Goal: Information Seeking & Learning: Learn about a topic

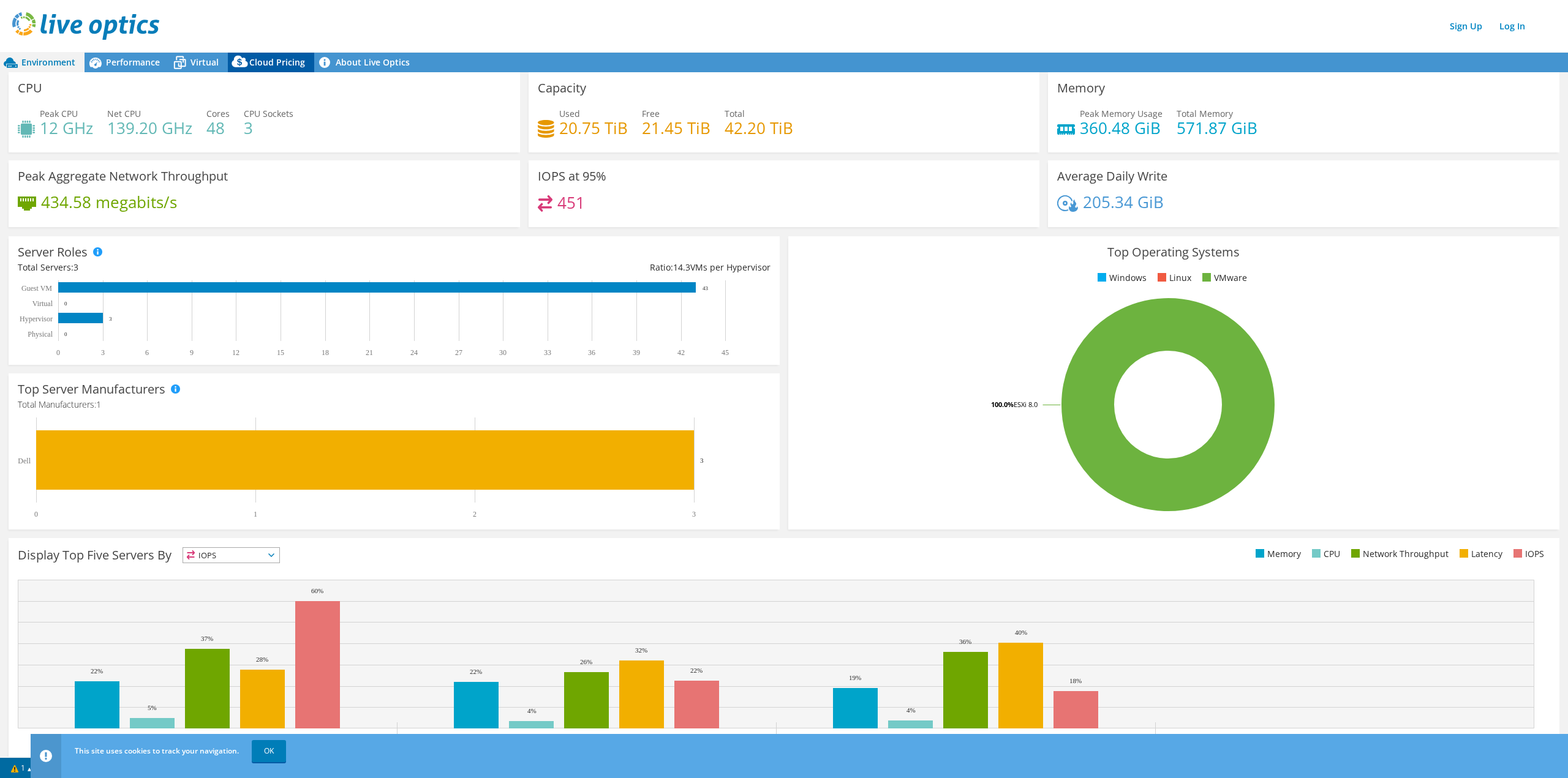
click at [250, 65] on icon at bounding box center [240, 64] width 25 height 25
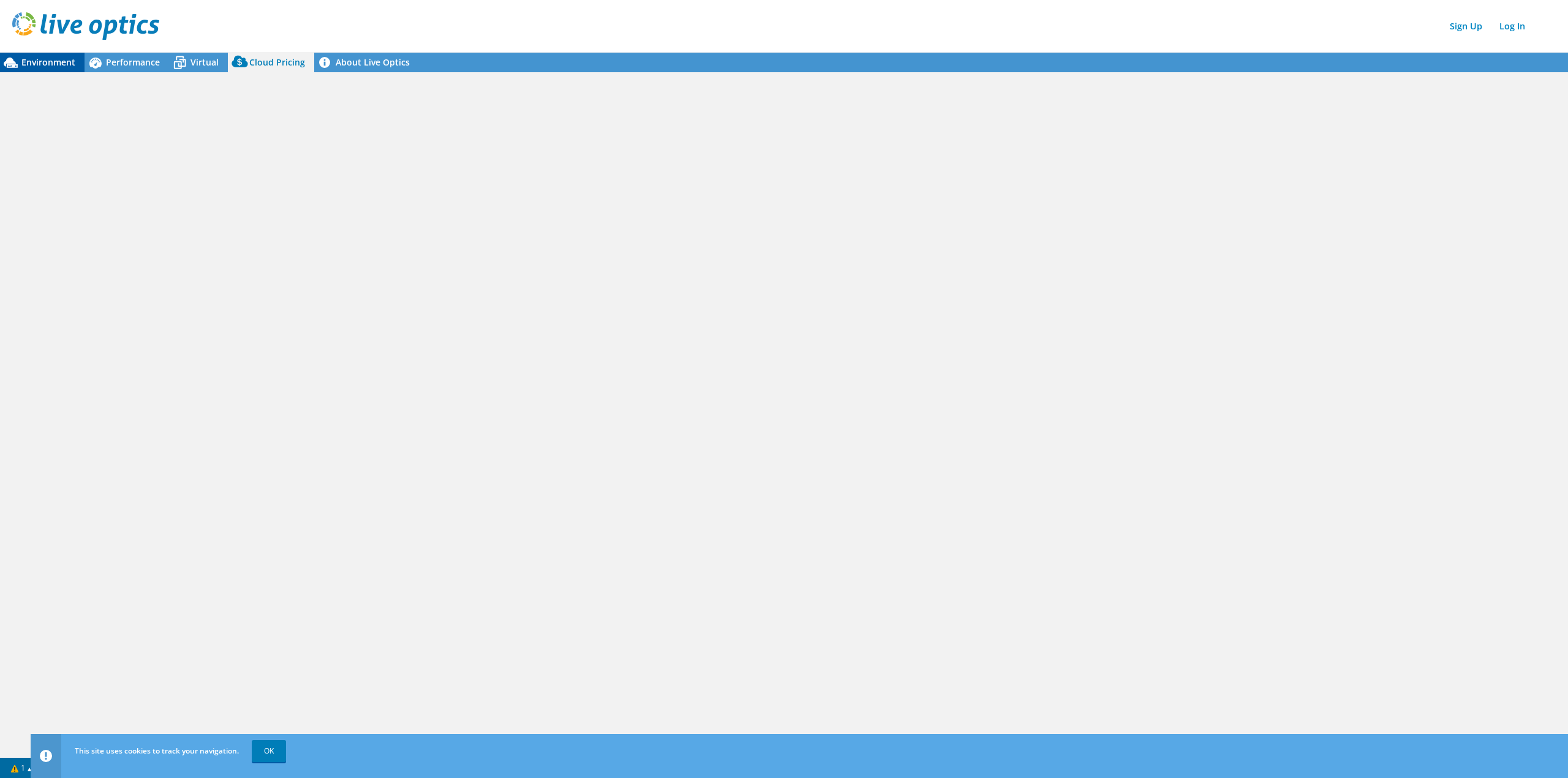
click at [49, 63] on span "Environment" at bounding box center [48, 62] width 54 height 11
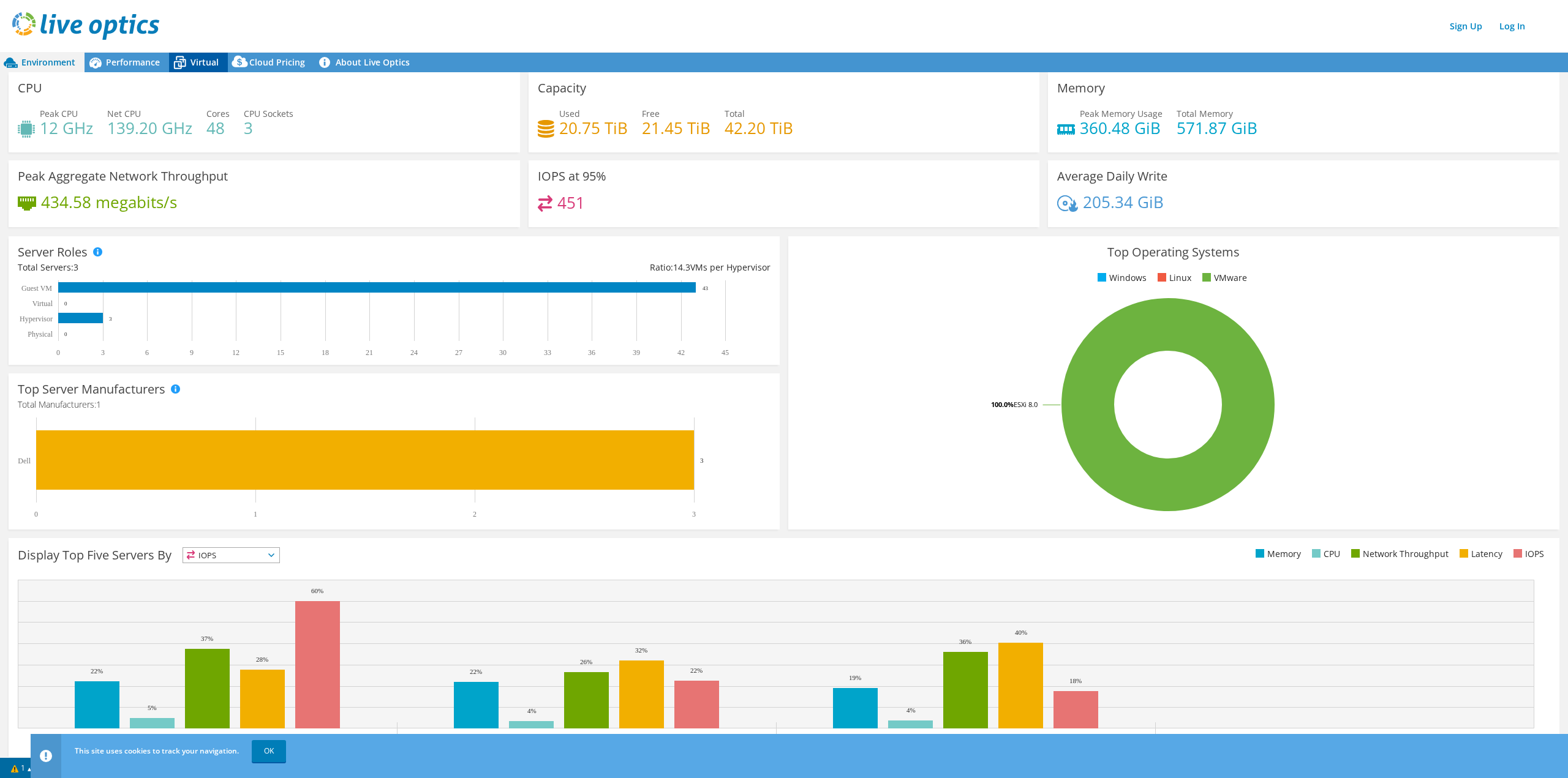
click at [201, 60] on span "Virtual" at bounding box center [204, 62] width 28 height 11
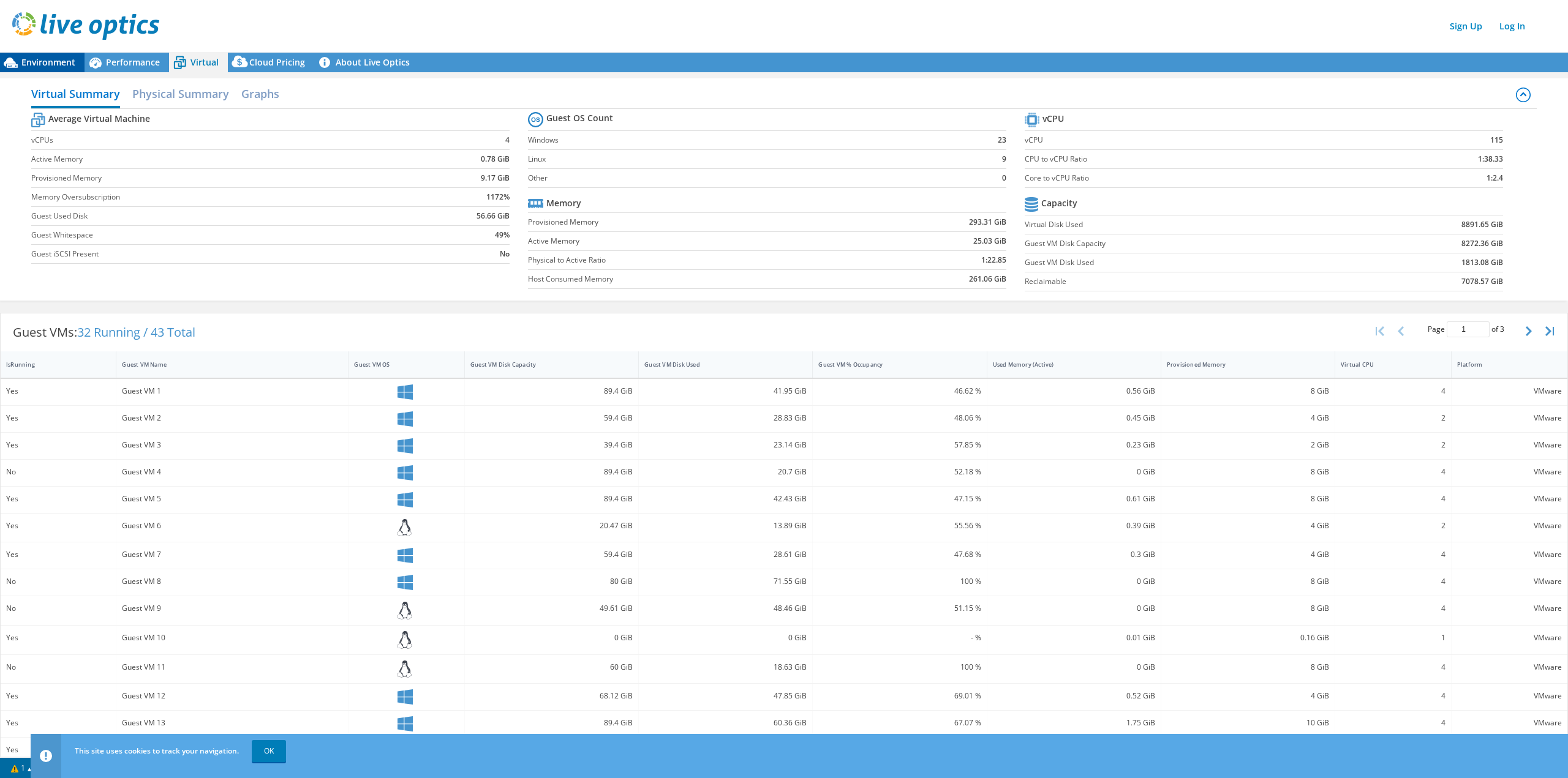
click at [40, 61] on span "Environment" at bounding box center [48, 62] width 54 height 11
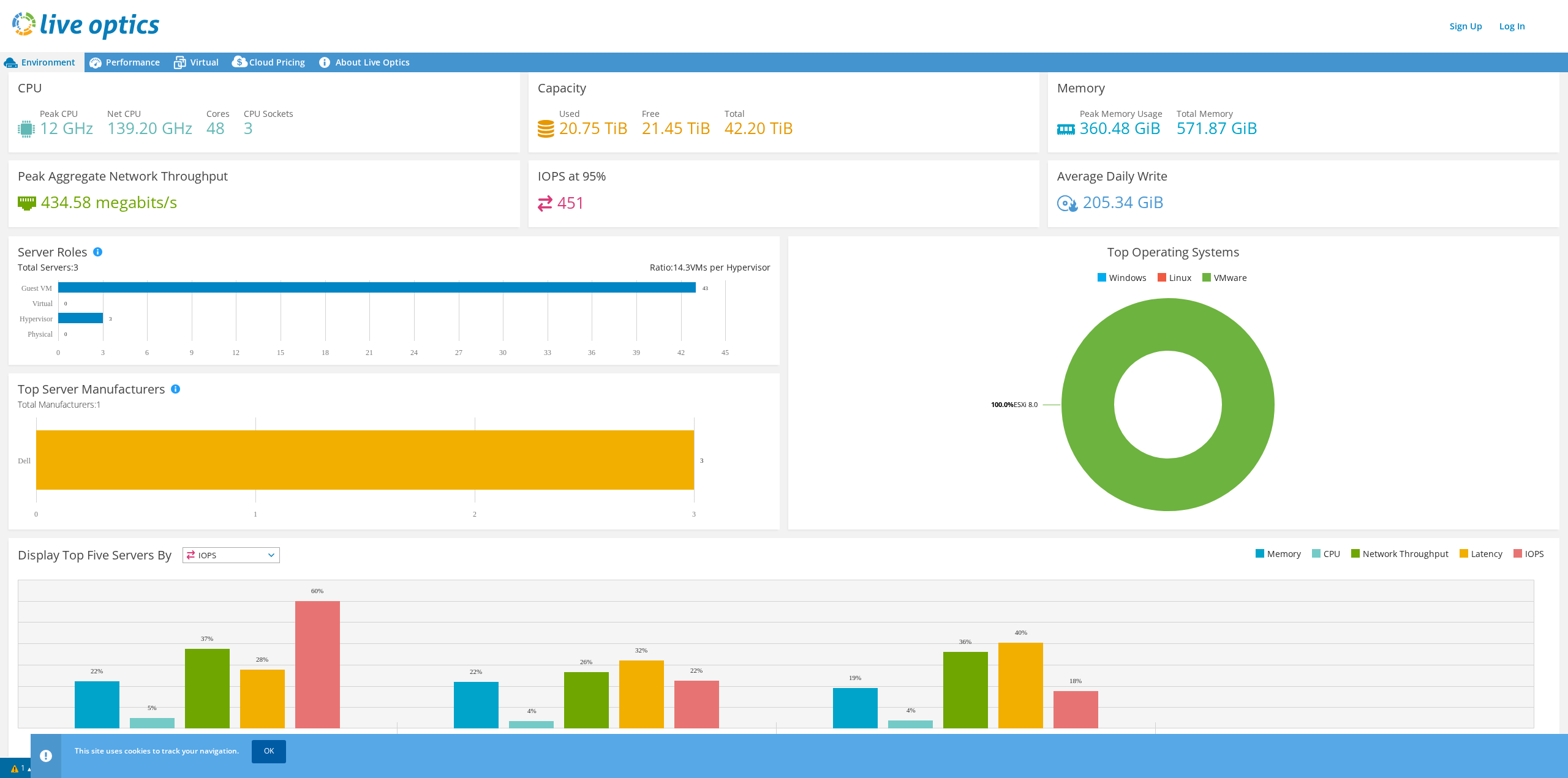
click at [271, 757] on link "OK" at bounding box center [269, 751] width 34 height 22
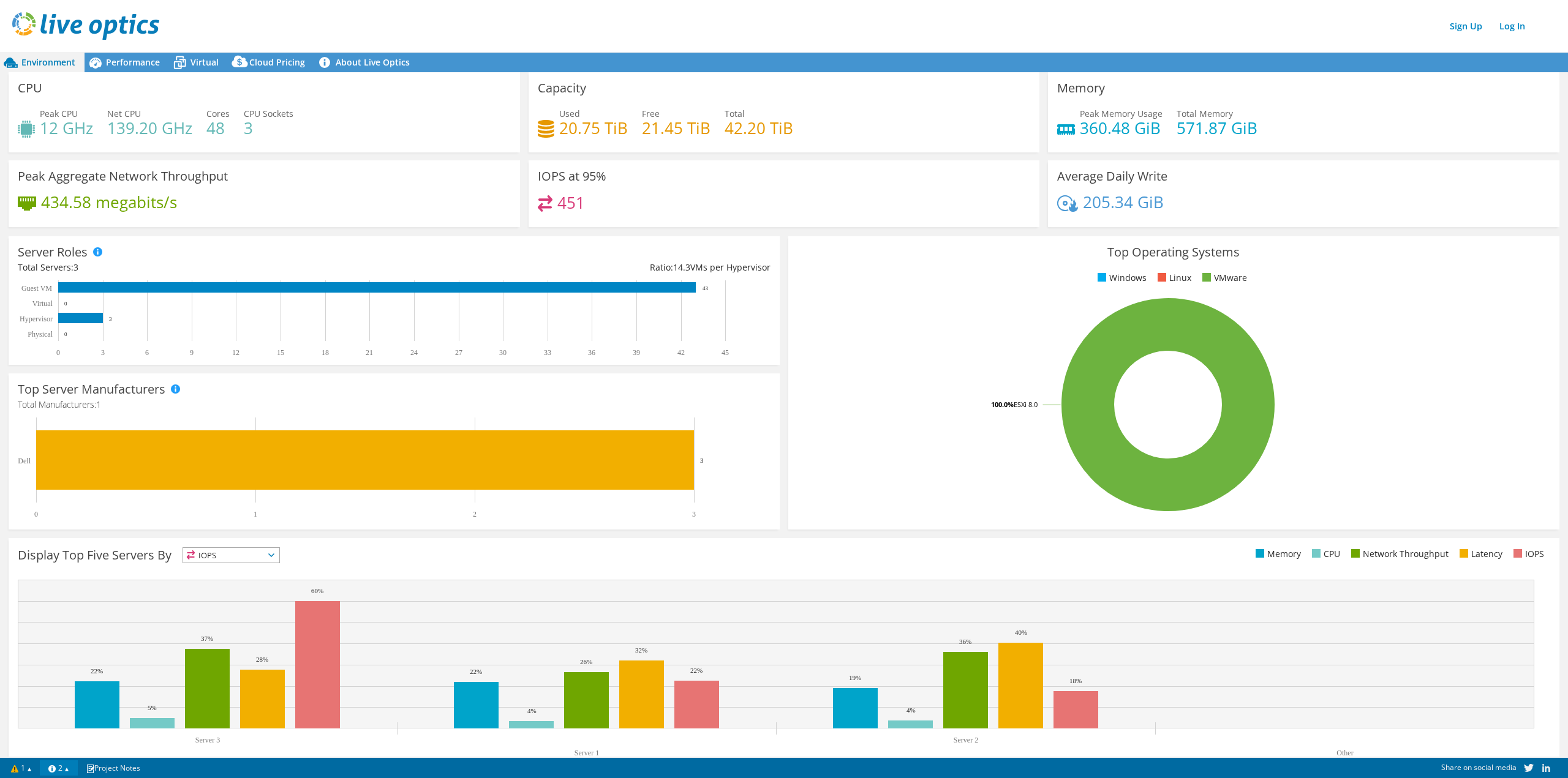
click at [73, 770] on link "2" at bounding box center [59, 768] width 38 height 15
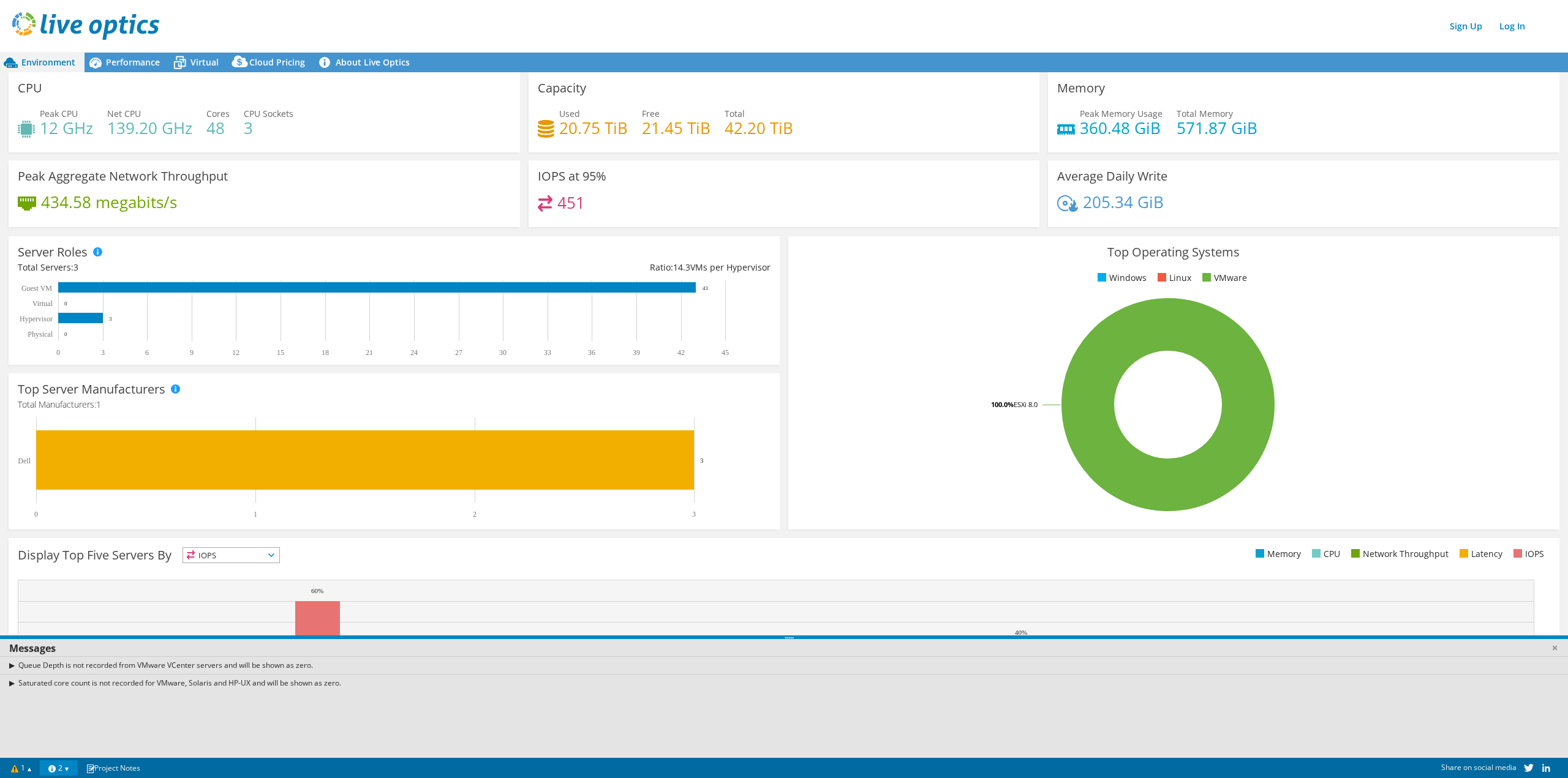
click at [73, 770] on link "2" at bounding box center [59, 768] width 38 height 15
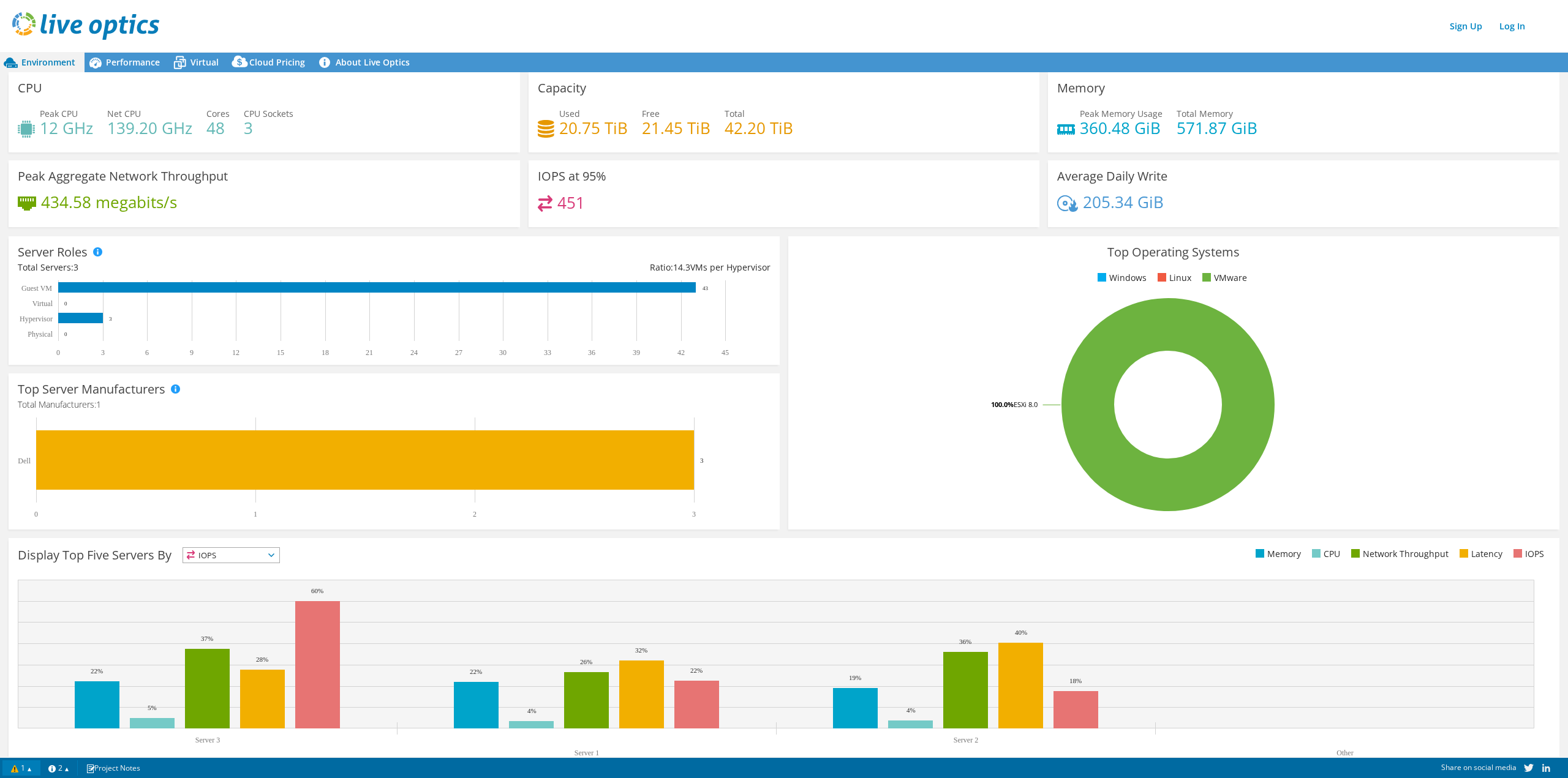
click at [34, 770] on link "1" at bounding box center [22, 768] width 38 height 15
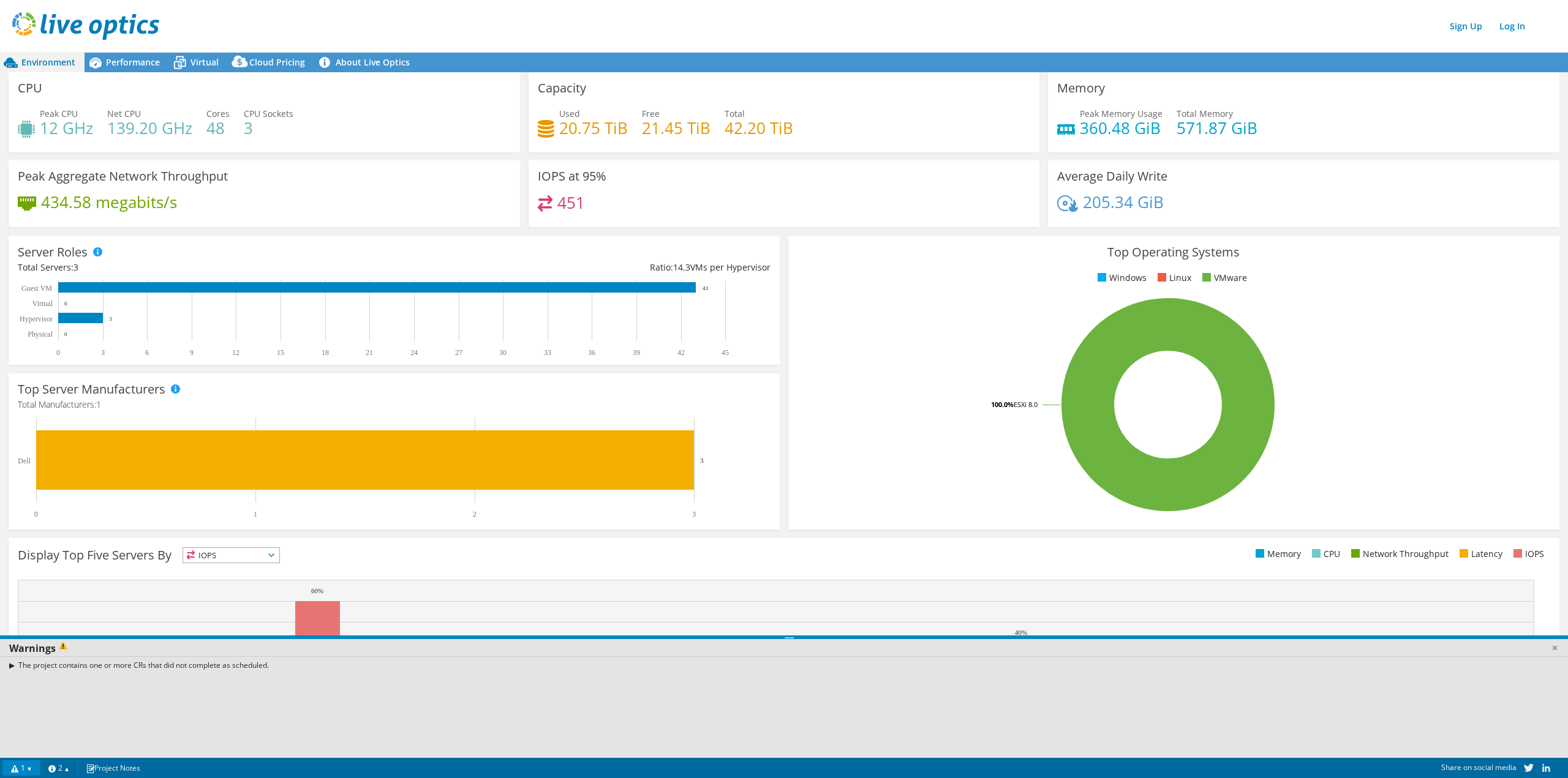
click at [34, 770] on link "1" at bounding box center [22, 768] width 38 height 15
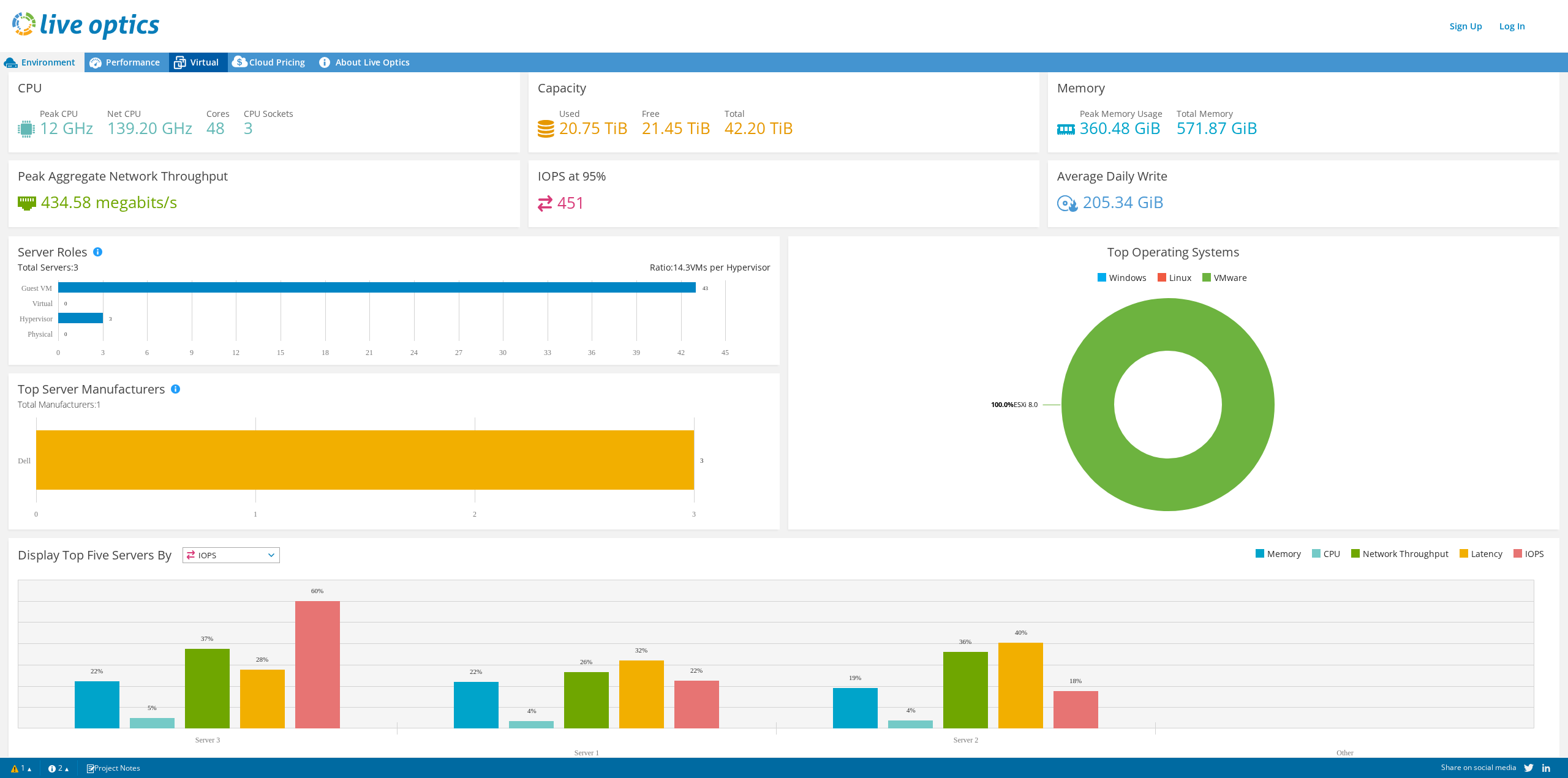
click at [205, 67] on span "Virtual" at bounding box center [204, 62] width 28 height 11
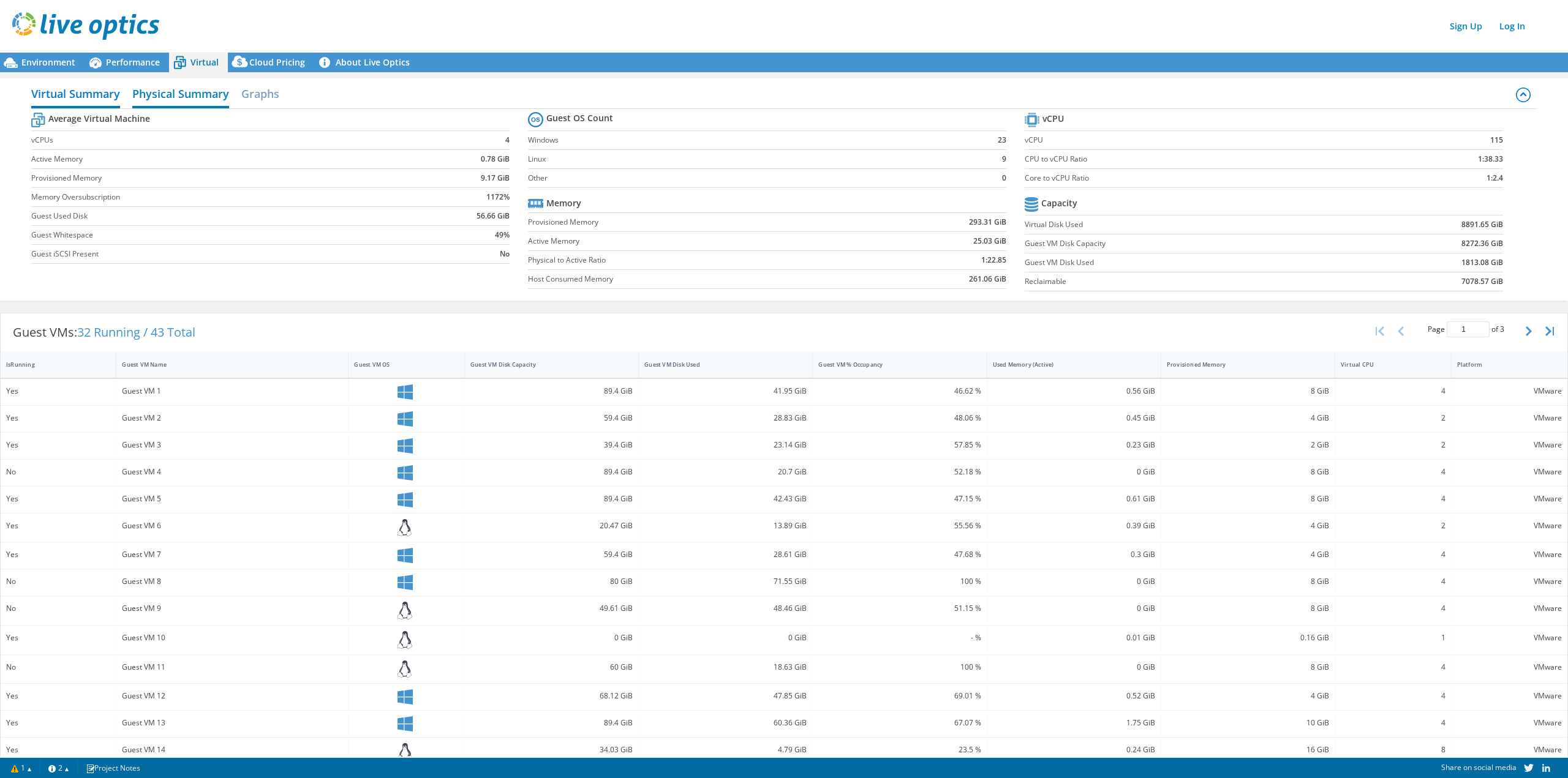
click at [177, 92] on h2 "Physical Summary" at bounding box center [180, 95] width 96 height 27
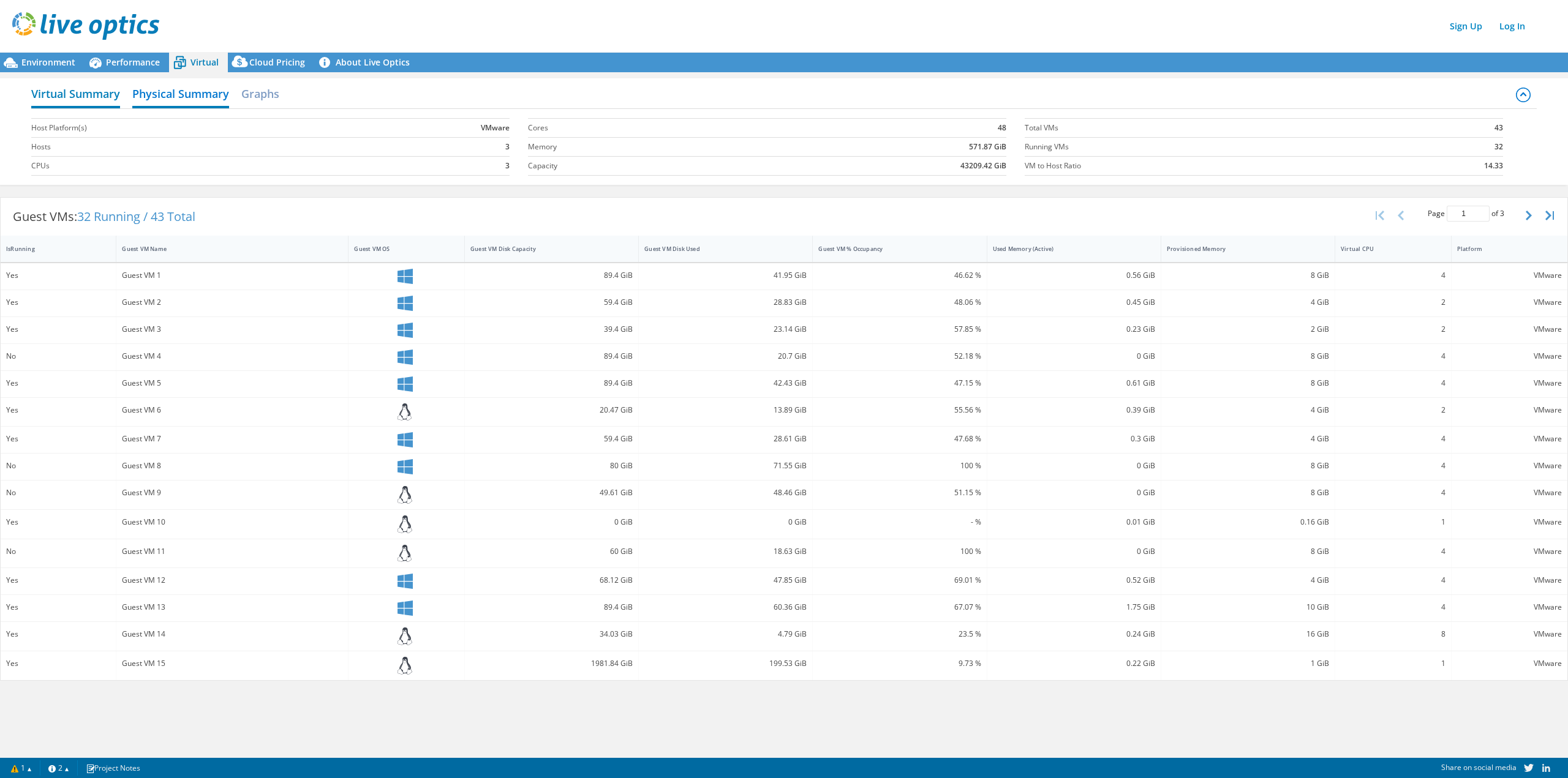
click at [86, 93] on h2 "Virtual Summary" at bounding box center [76, 95] width 89 height 27
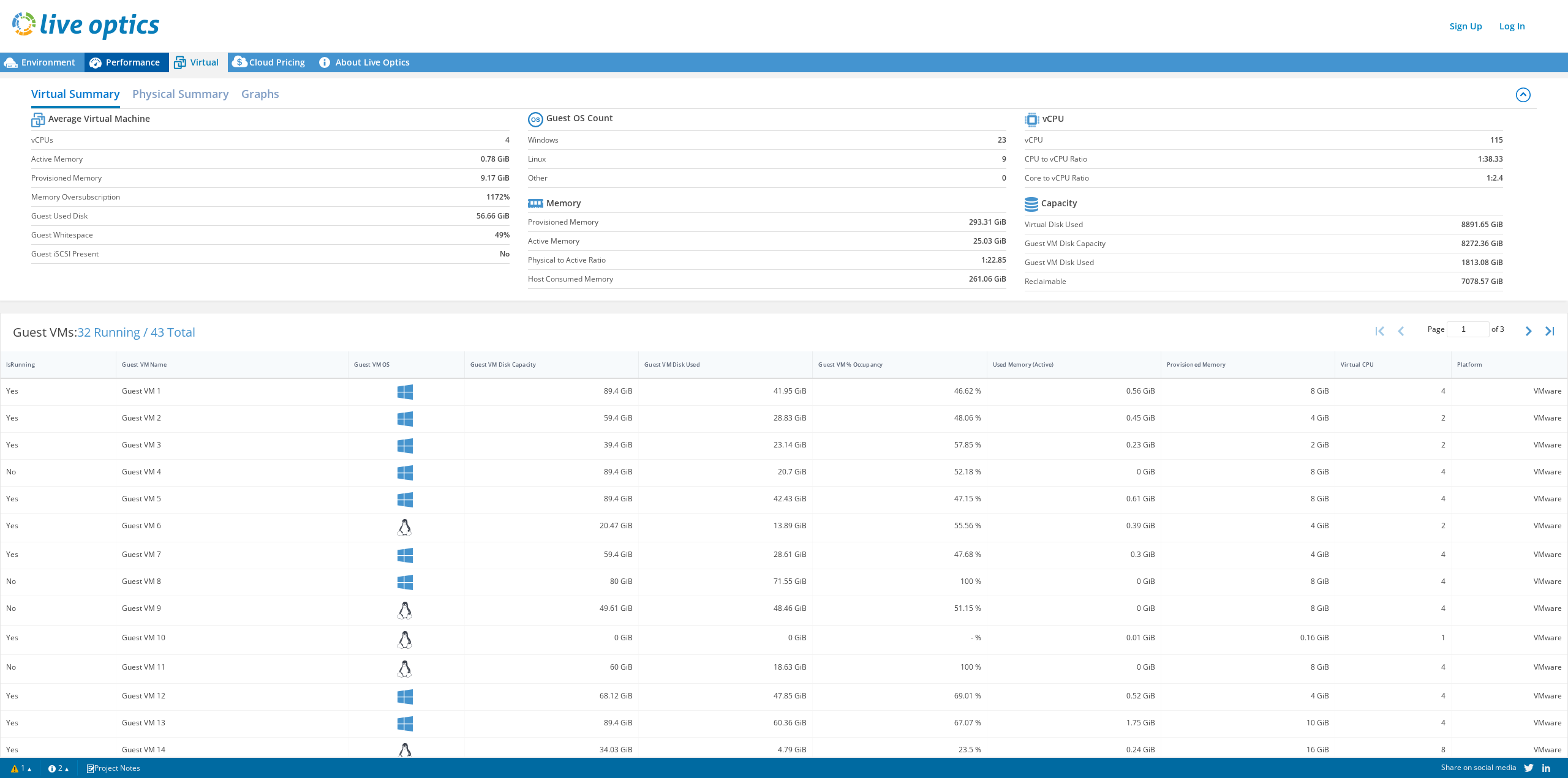
click at [126, 64] on span "Performance" at bounding box center [133, 62] width 54 height 11
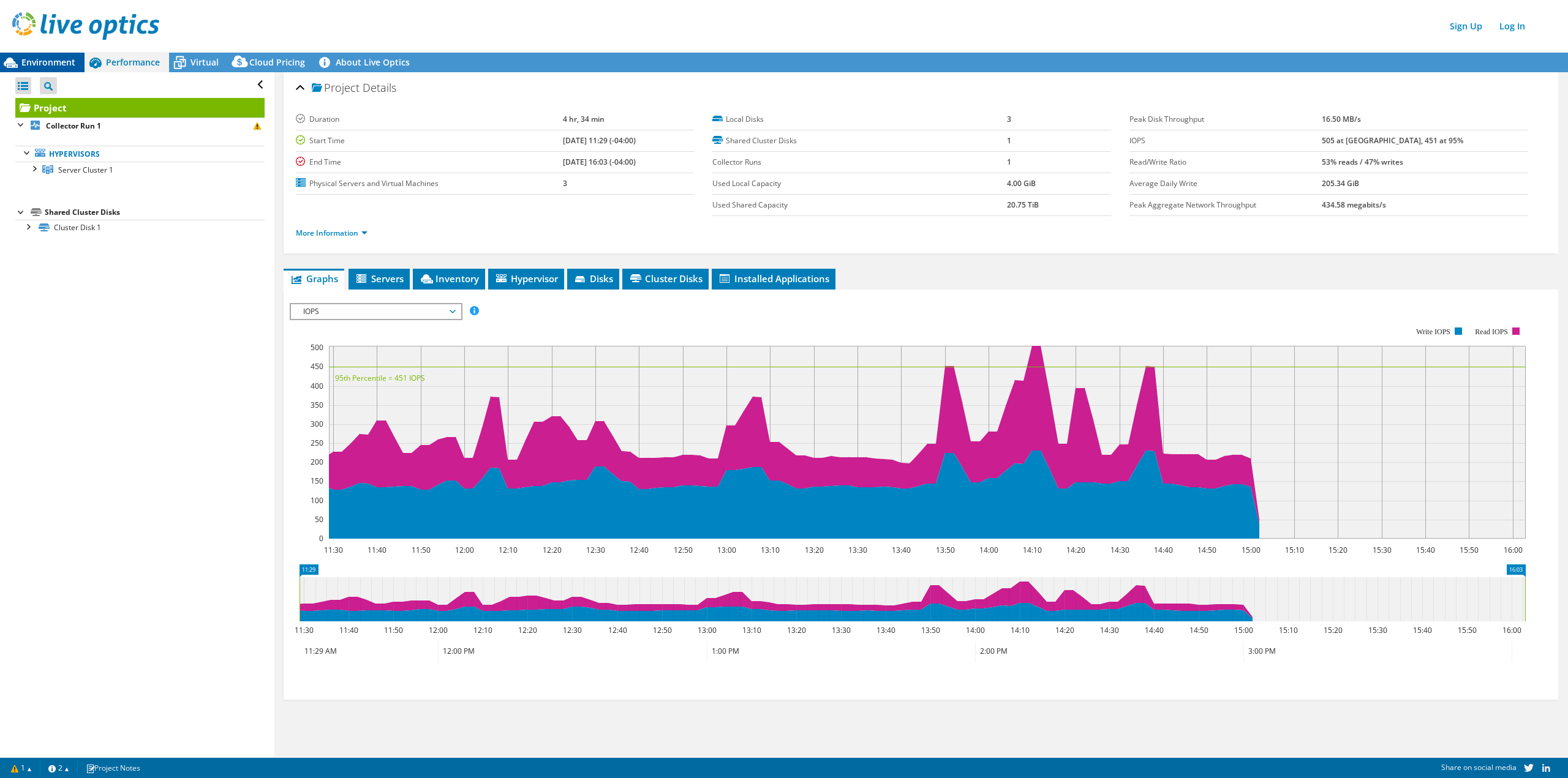
click at [46, 61] on span "Environment" at bounding box center [48, 62] width 54 height 11
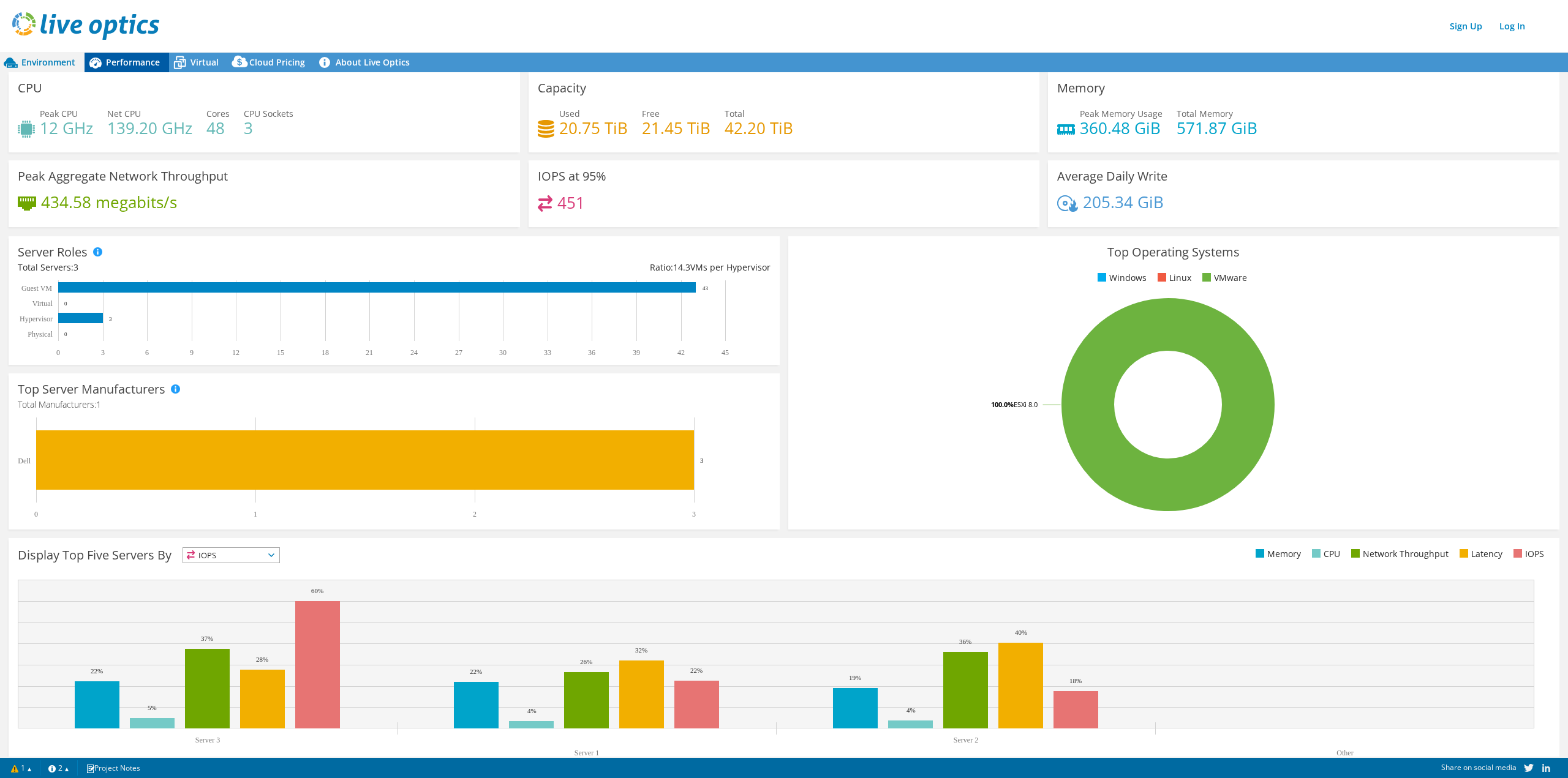
drag, startPoint x: 140, startPoint y: 62, endPoint x: 159, endPoint y: 60, distance: 19.1
click at [149, 62] on span "Performance" at bounding box center [133, 62] width 54 height 11
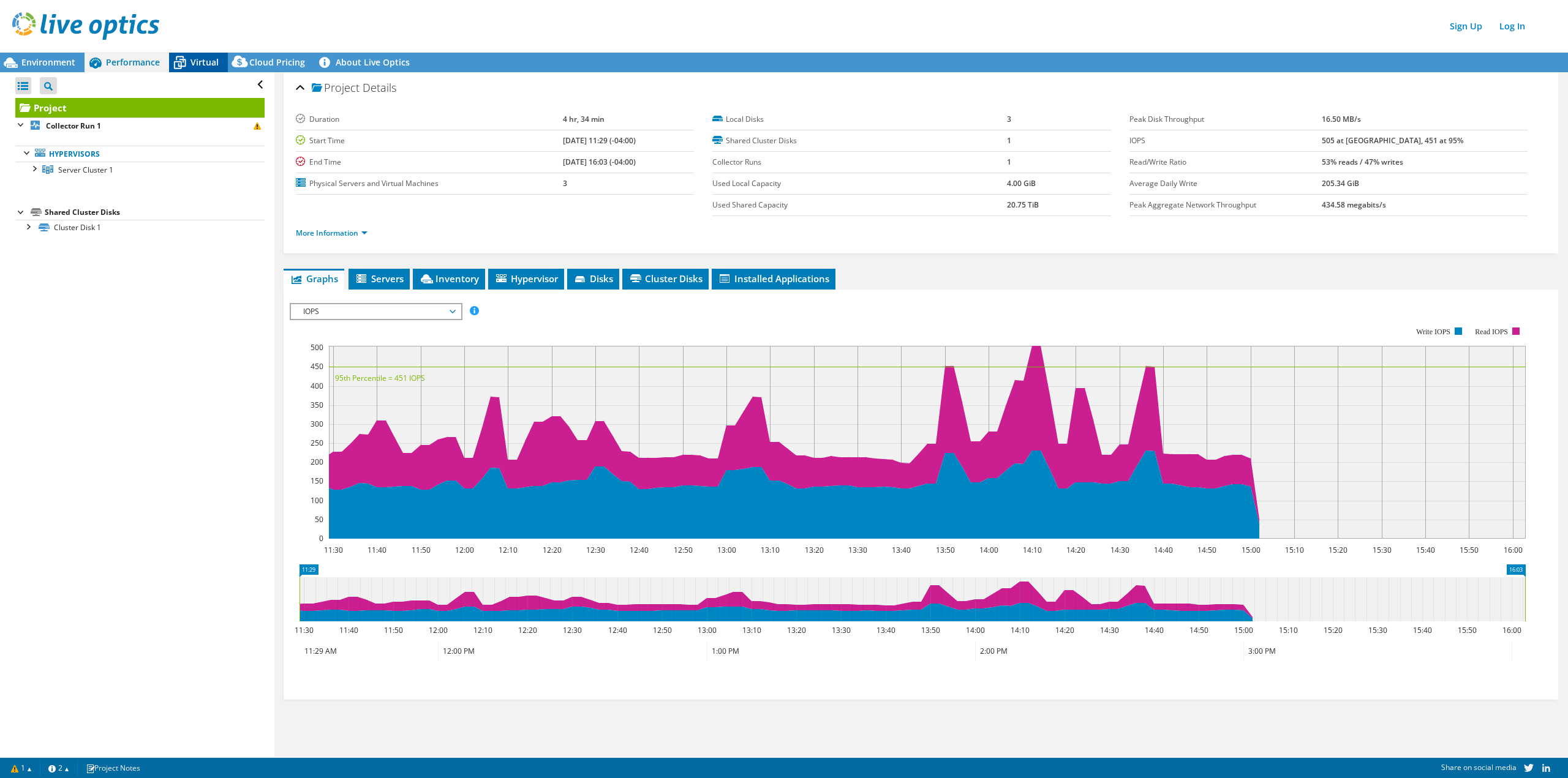
click at [192, 58] on span "Virtual" at bounding box center [204, 62] width 28 height 11
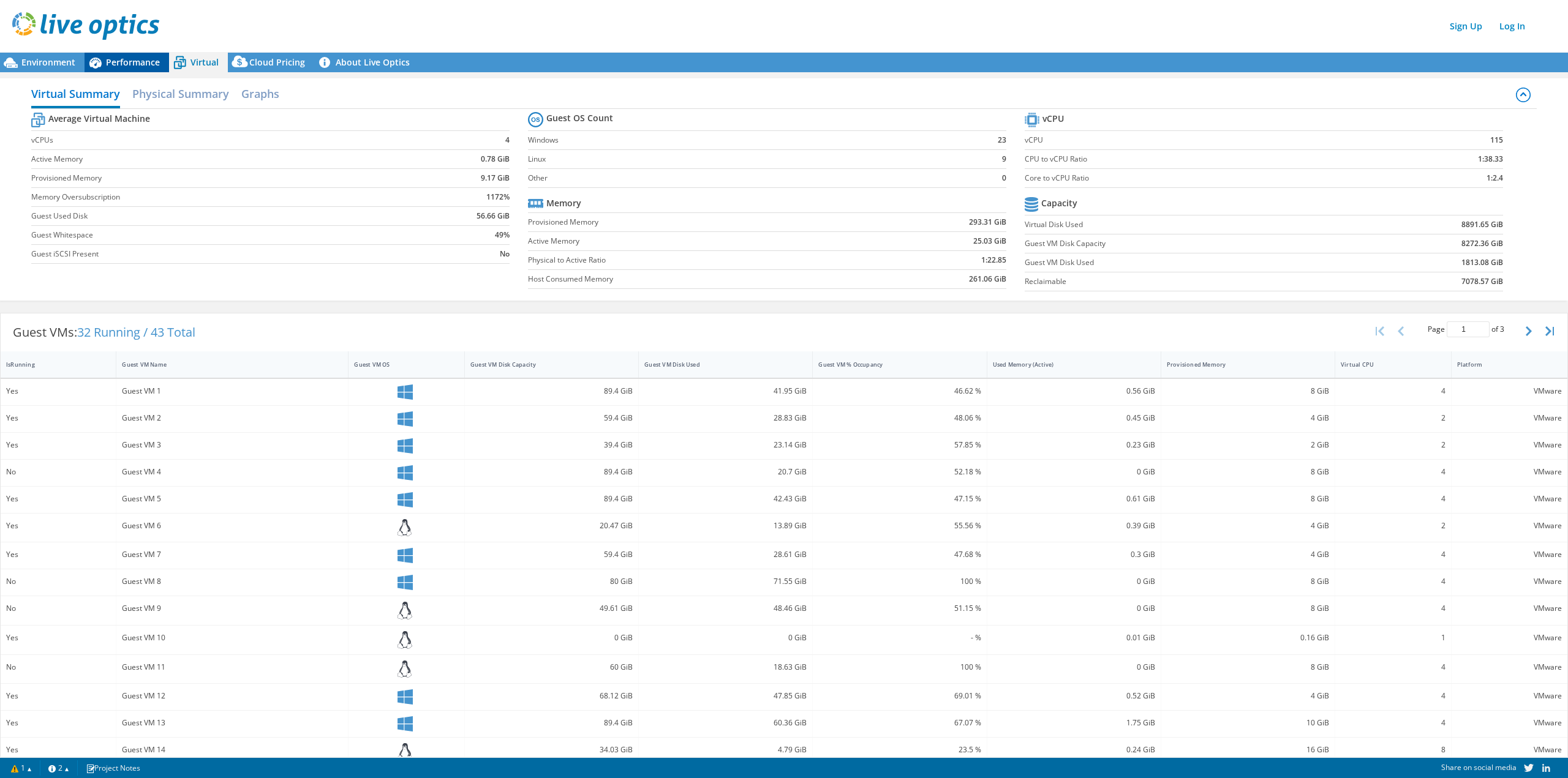
click at [117, 65] on span "Performance" at bounding box center [133, 62] width 54 height 11
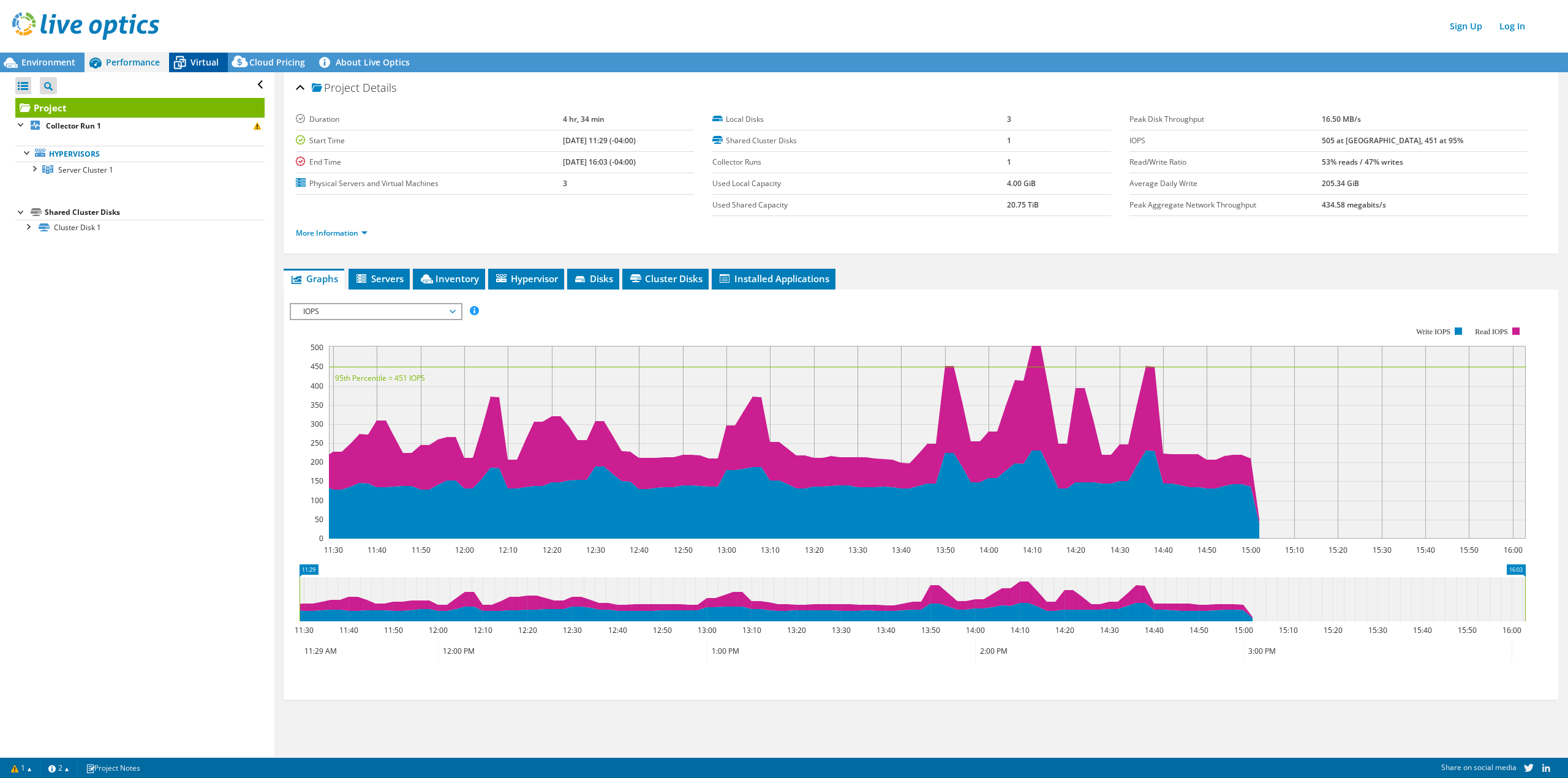
click at [207, 61] on span "Virtual" at bounding box center [204, 62] width 28 height 11
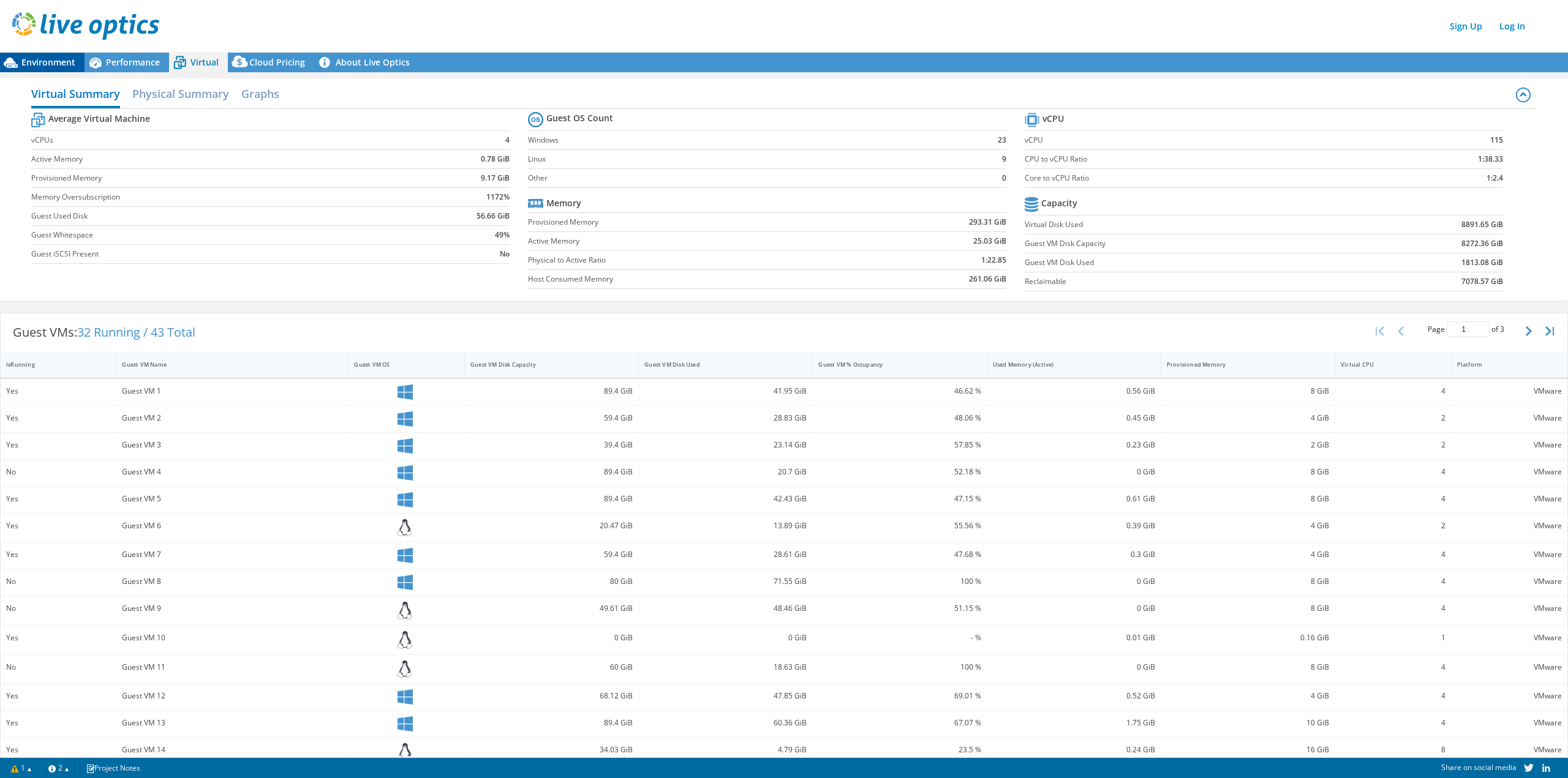
drag, startPoint x: 55, startPoint y: 61, endPoint x: 71, endPoint y: 61, distance: 16.0
click at [55, 61] on span "Environment" at bounding box center [48, 62] width 54 height 11
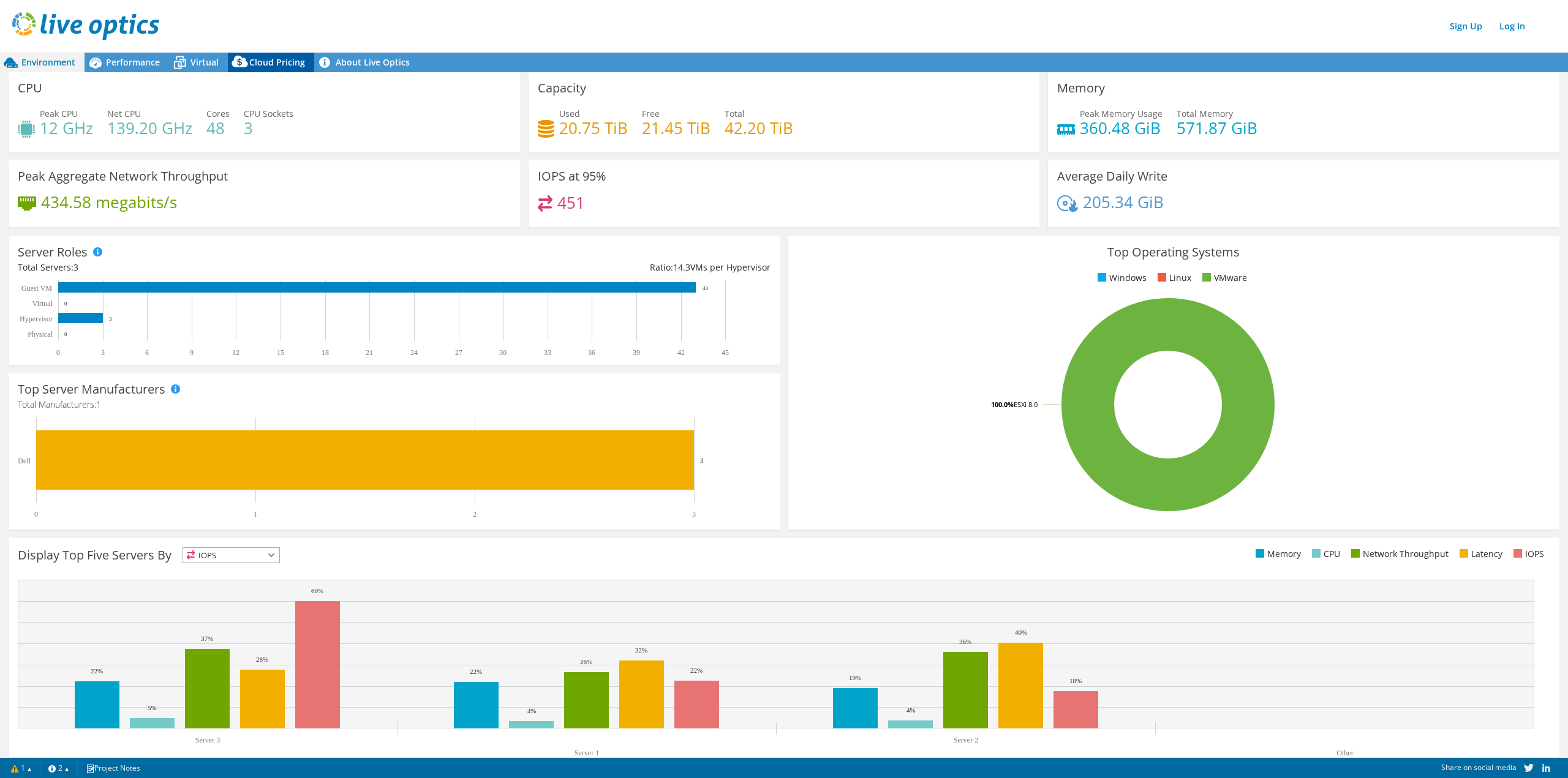
click at [234, 58] on icon at bounding box center [239, 62] width 16 height 11
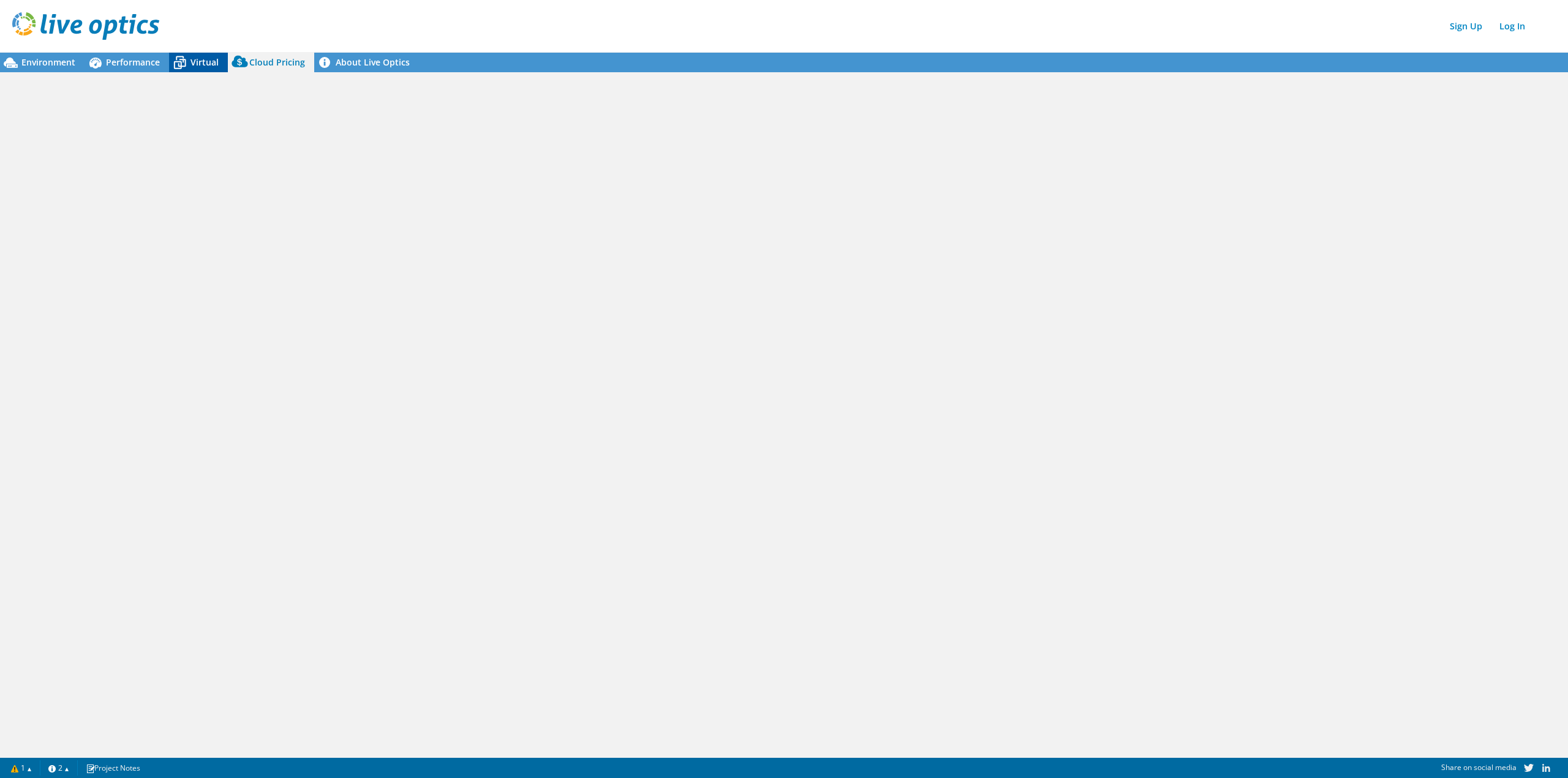
click at [200, 61] on span "Virtual" at bounding box center [204, 62] width 28 height 11
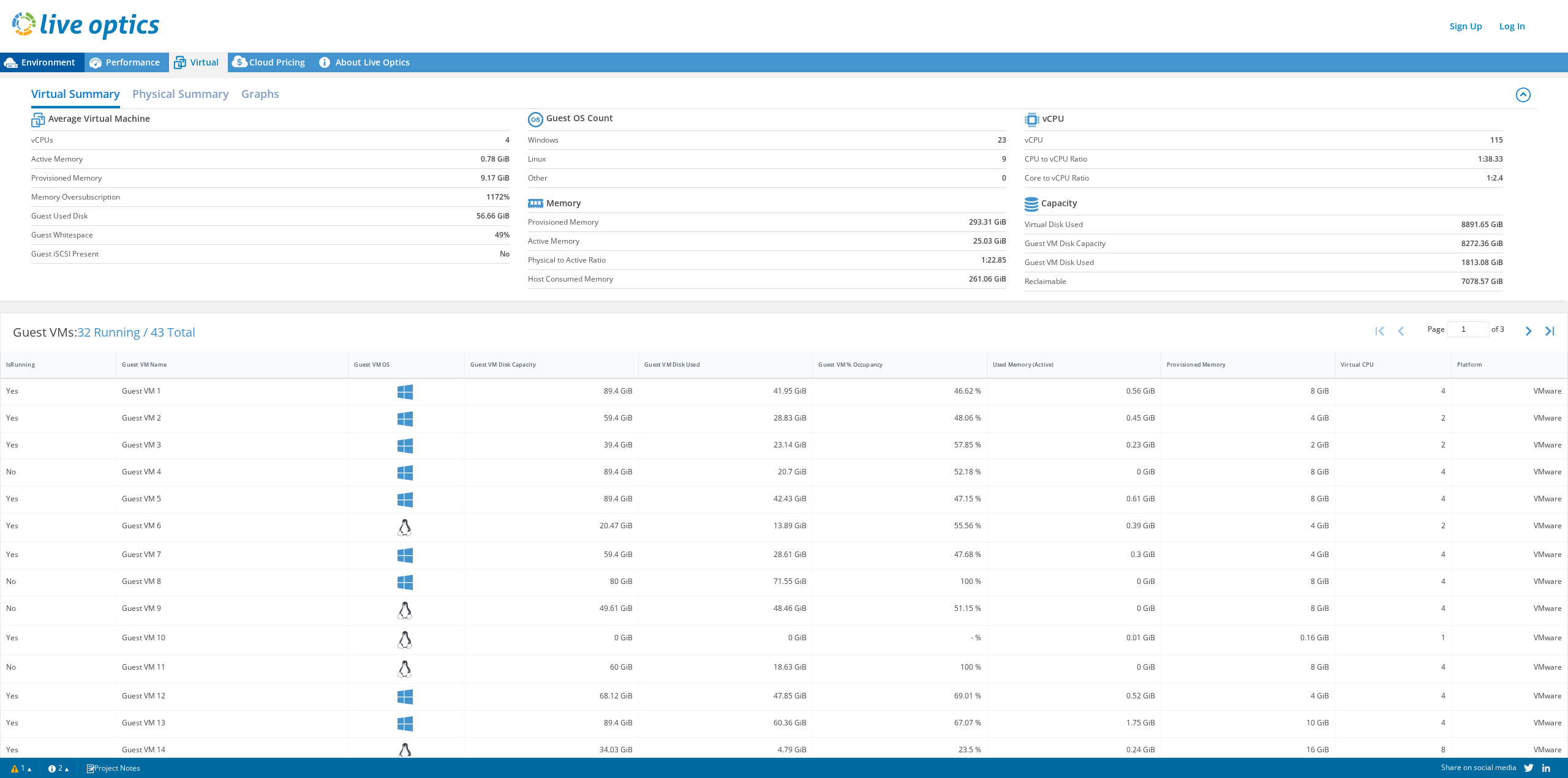
click at [54, 61] on span "Environment" at bounding box center [48, 62] width 54 height 11
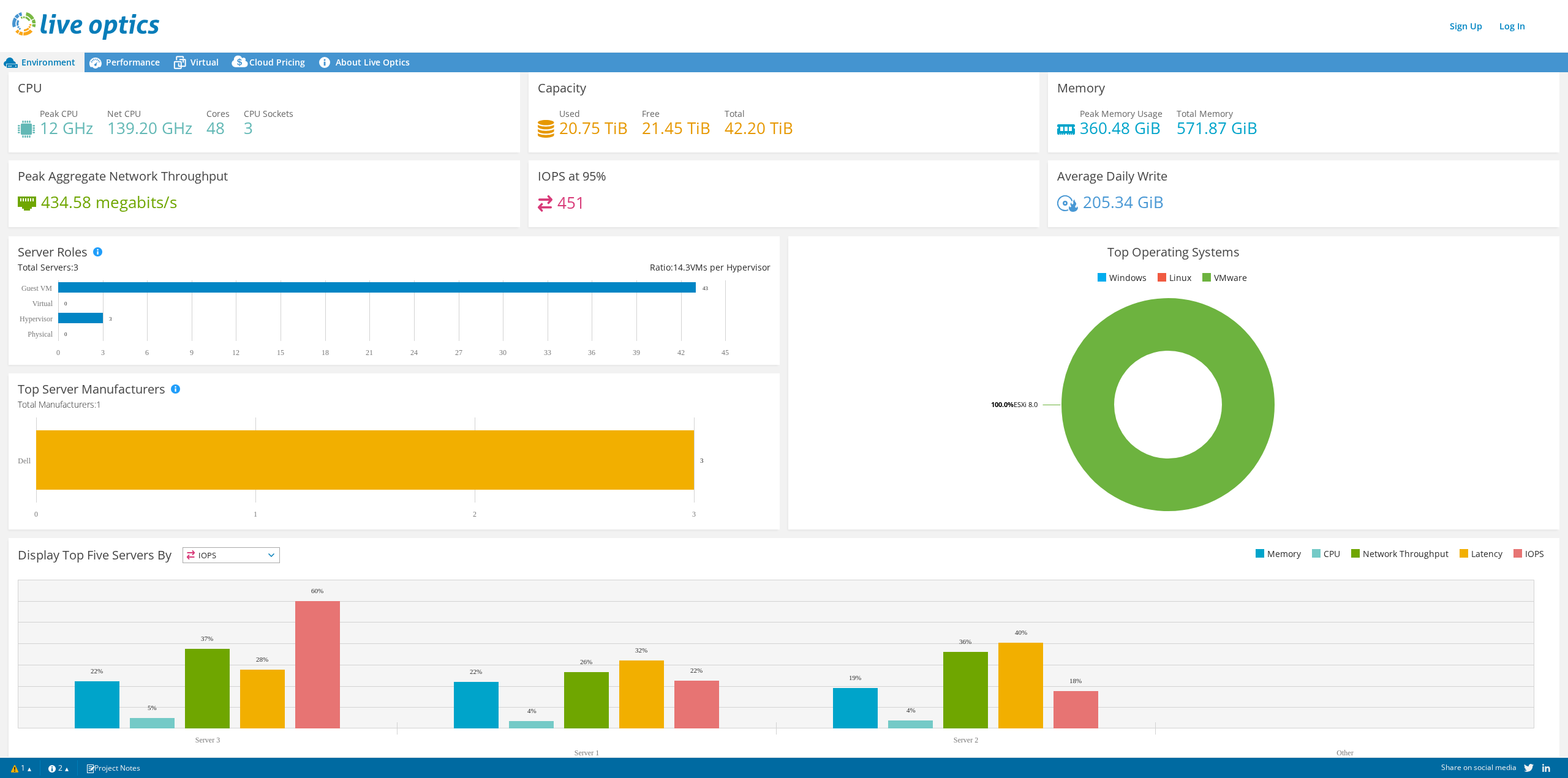
click at [137, 51] on header "Sign Up Log In" at bounding box center [796, 26] width 1593 height 52
click at [137, 53] on div "Performance" at bounding box center [126, 62] width 84 height 20
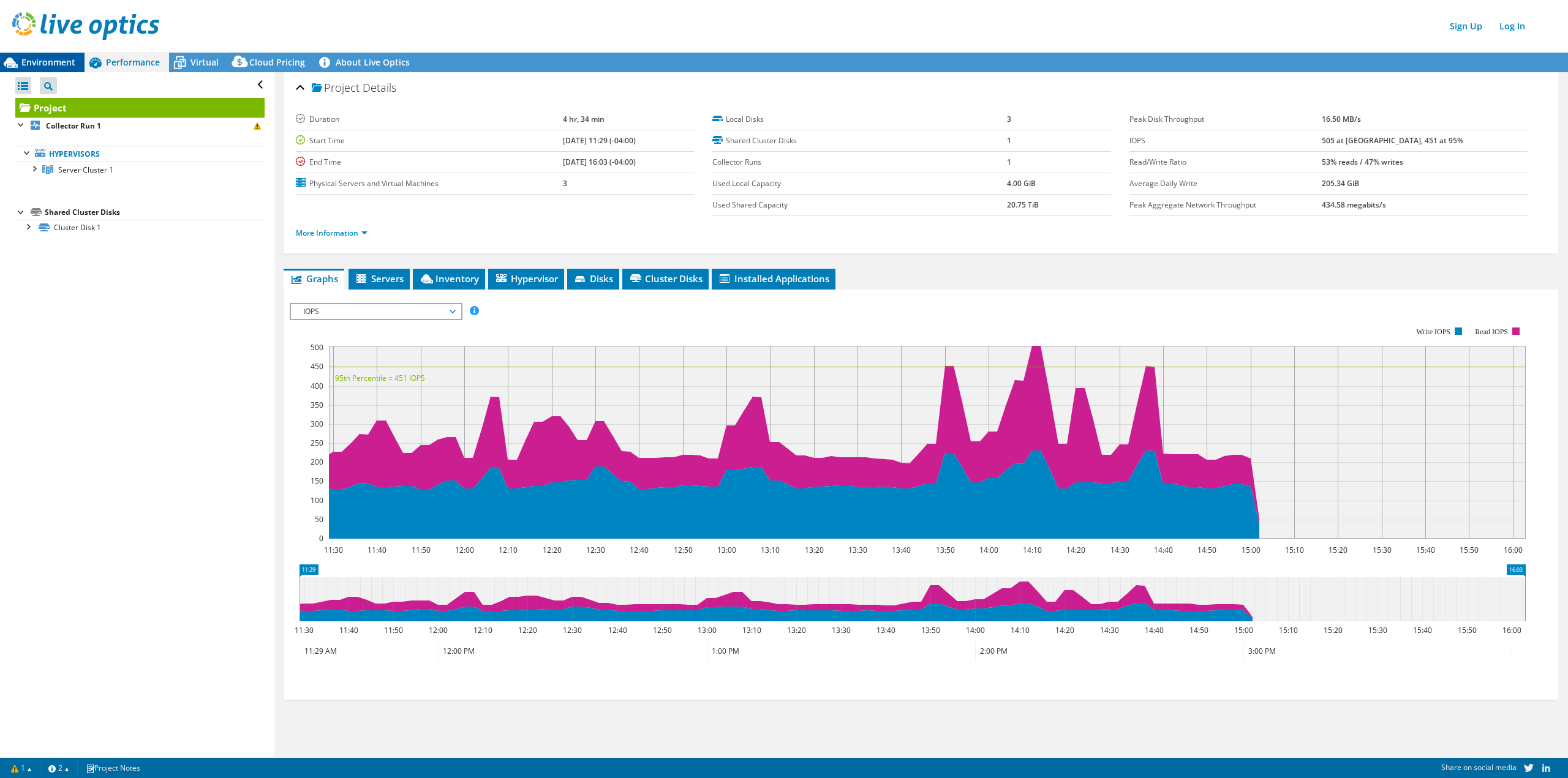
click at [41, 63] on span "Environment" at bounding box center [48, 62] width 54 height 11
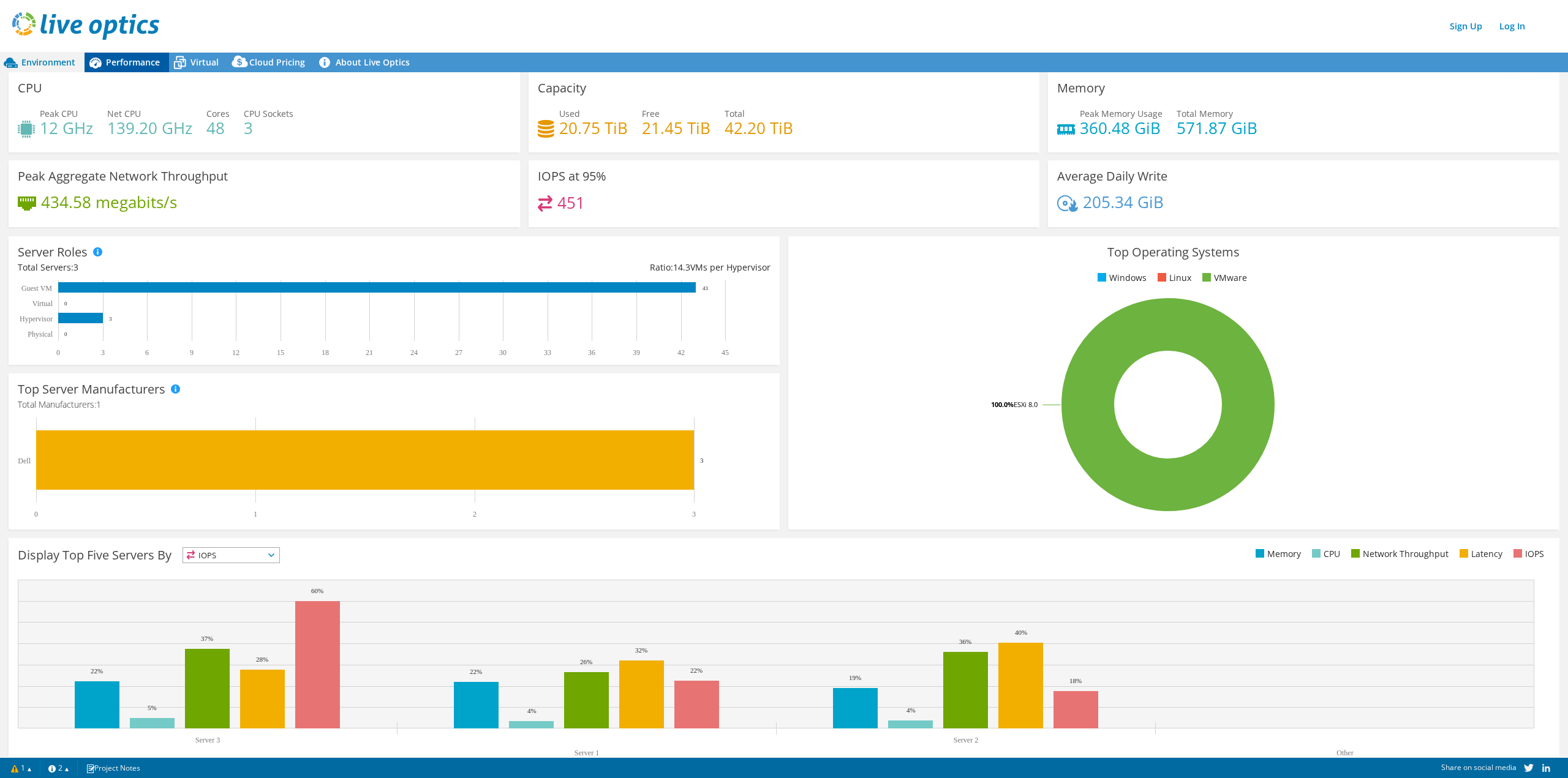
click at [133, 61] on span "Performance" at bounding box center [133, 62] width 54 height 11
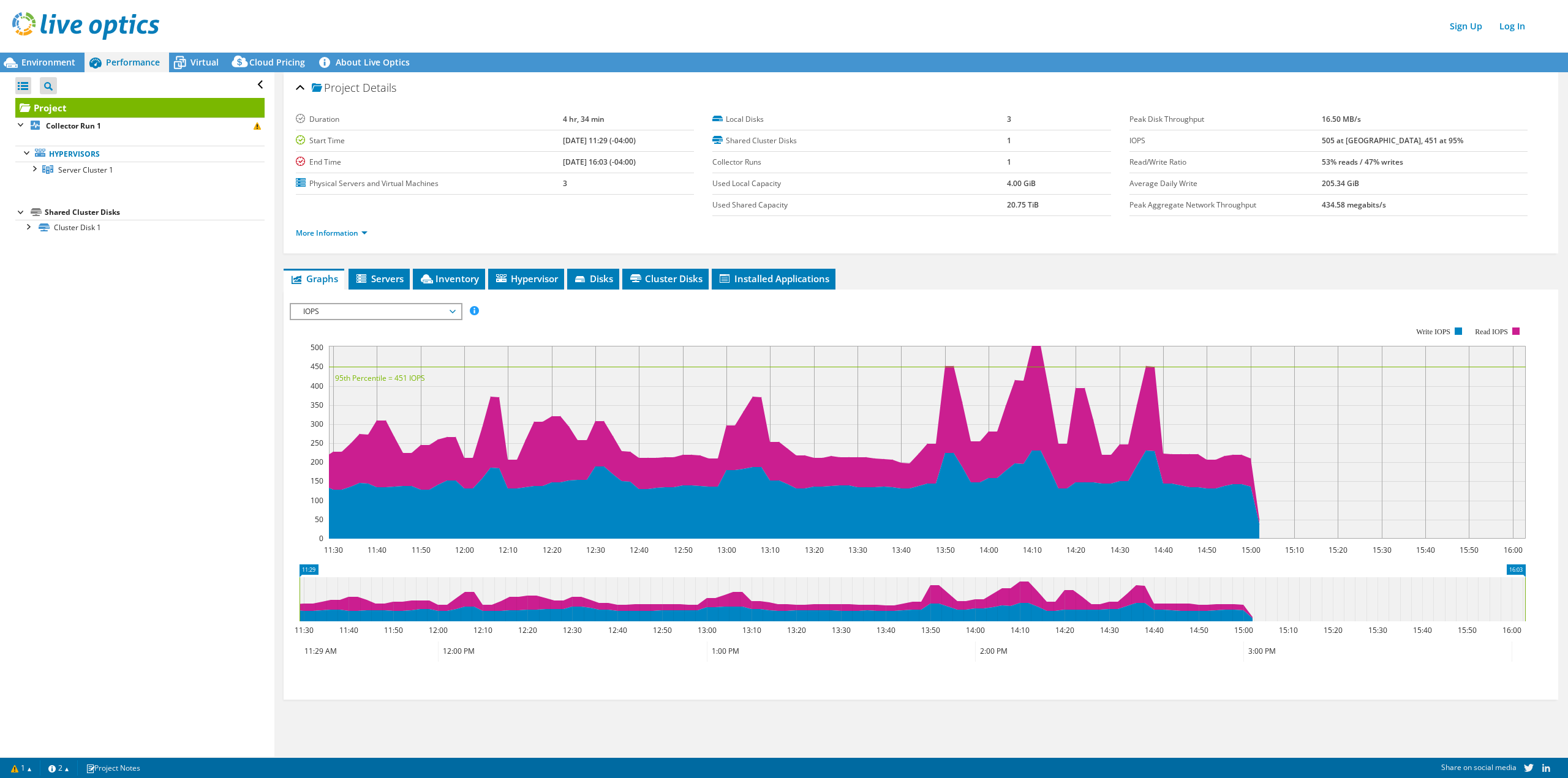
click at [367, 307] on span "IOPS" at bounding box center [376, 312] width 157 height 15
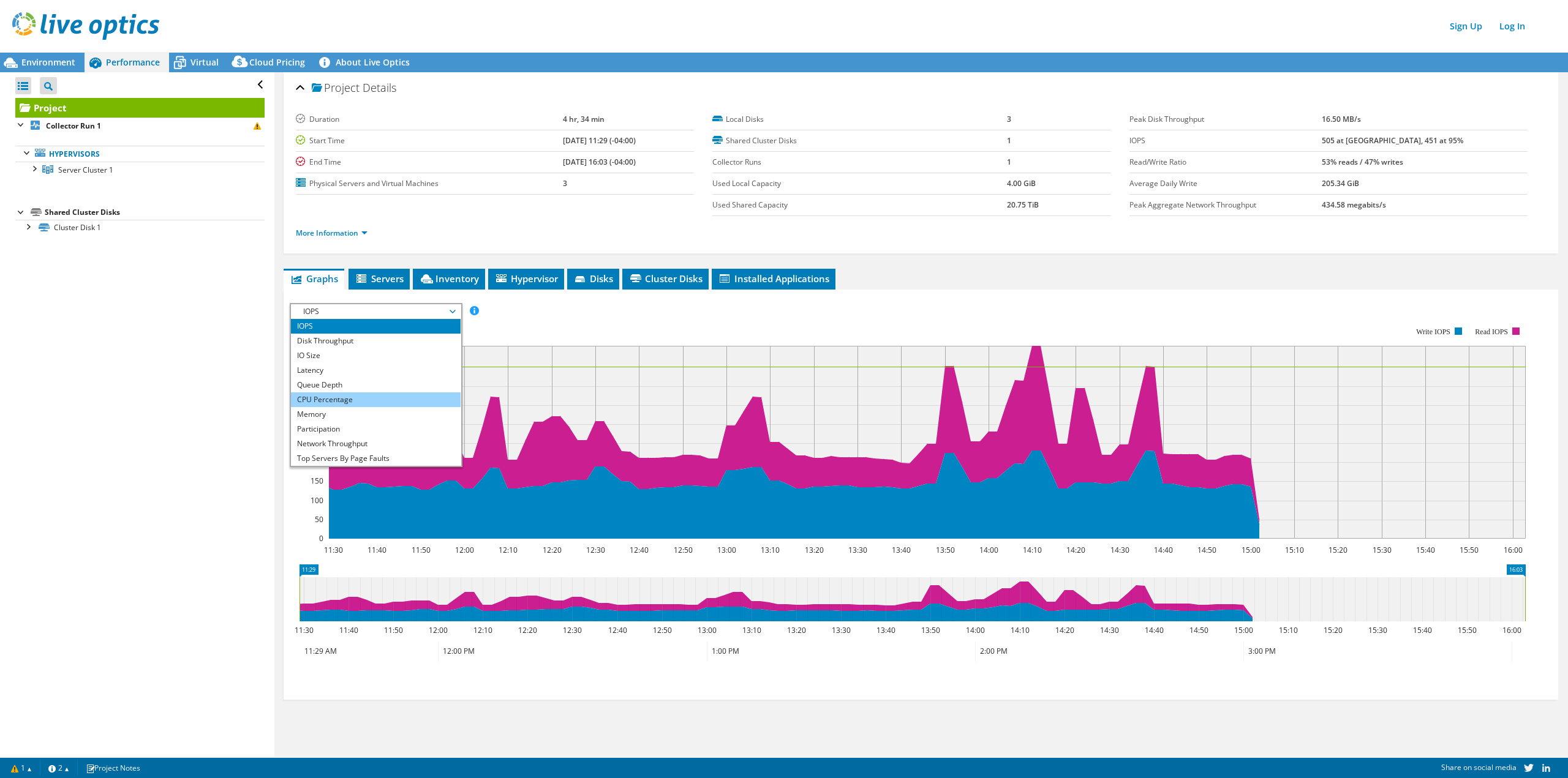
click at [362, 395] on li "CPU Percentage" at bounding box center [375, 400] width 169 height 15
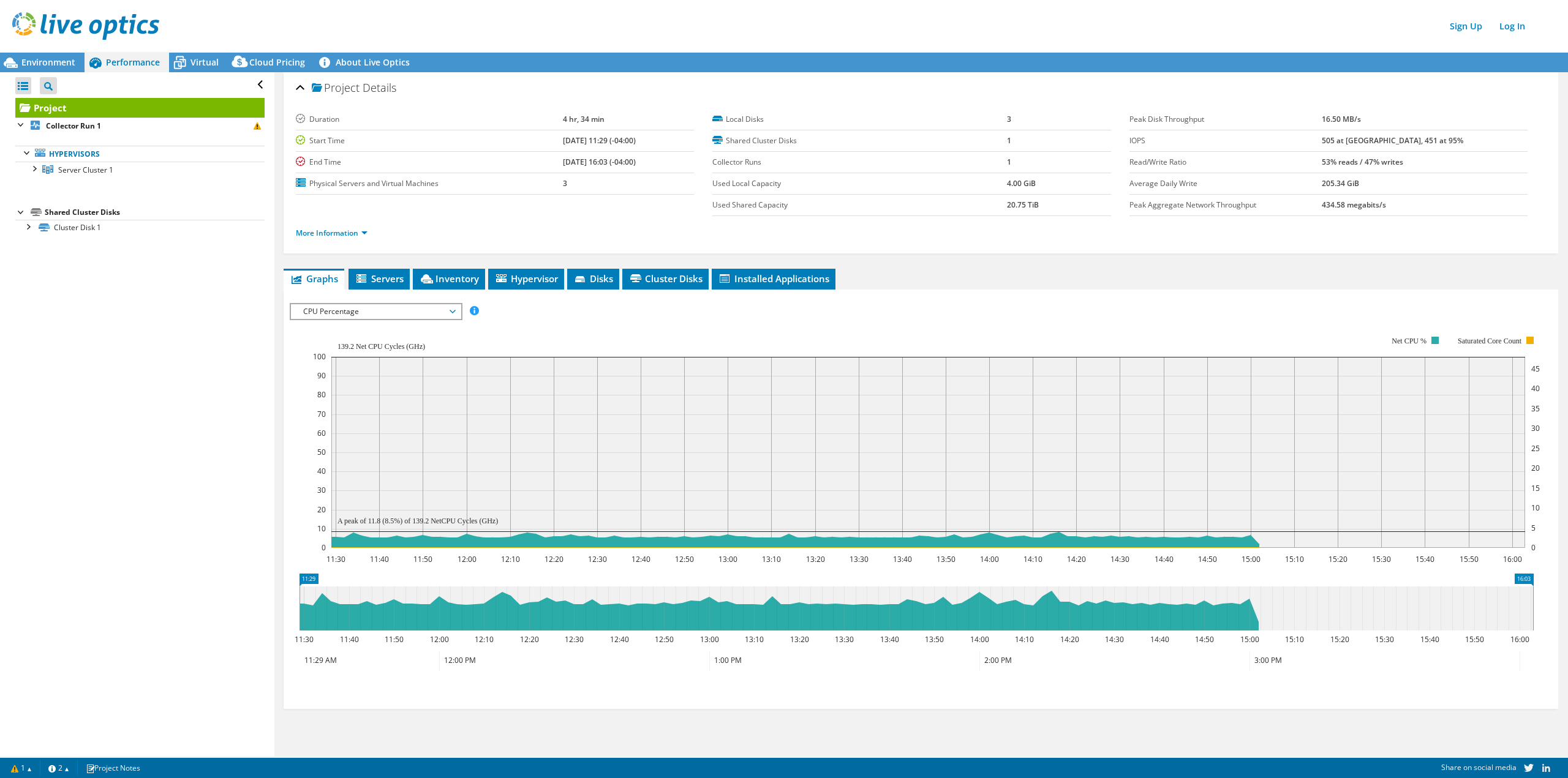
click at [320, 277] on span "Graphs" at bounding box center [314, 278] width 48 height 12
click at [70, 53] on div "Environment" at bounding box center [42, 62] width 84 height 20
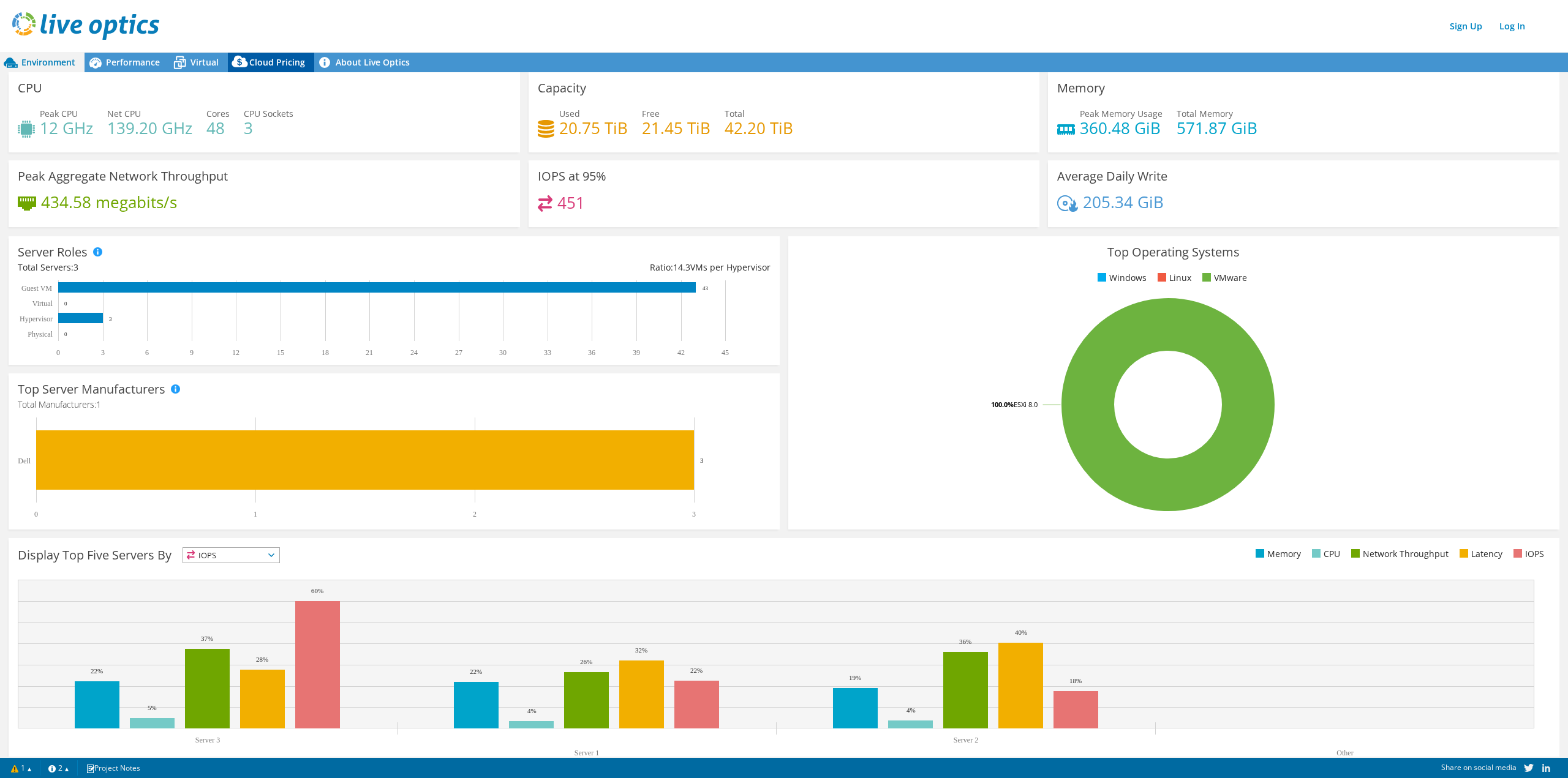
click at [271, 63] on span "Cloud Pricing" at bounding box center [277, 62] width 56 height 11
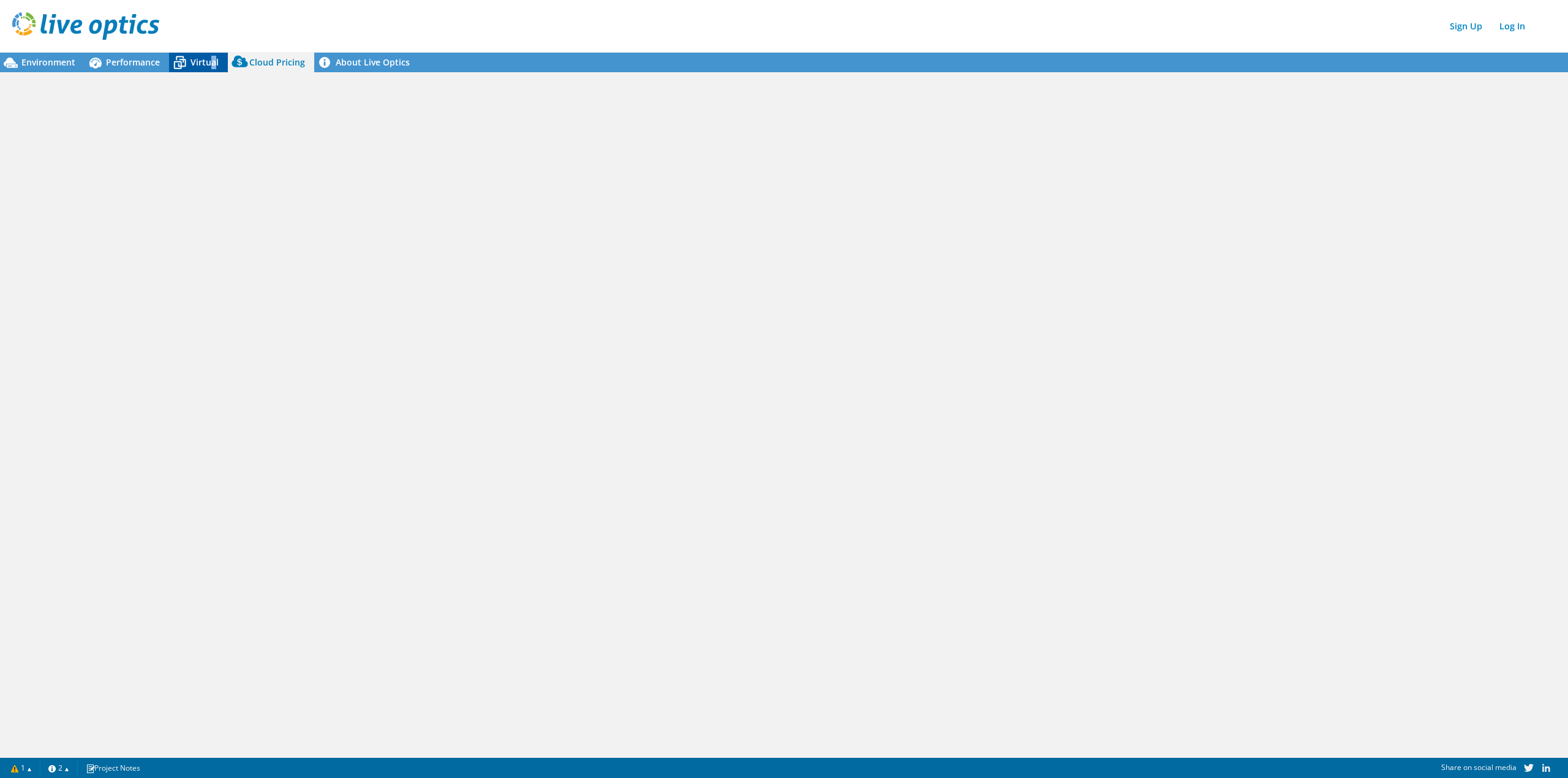
click at [213, 57] on span "Virtual" at bounding box center [204, 62] width 28 height 11
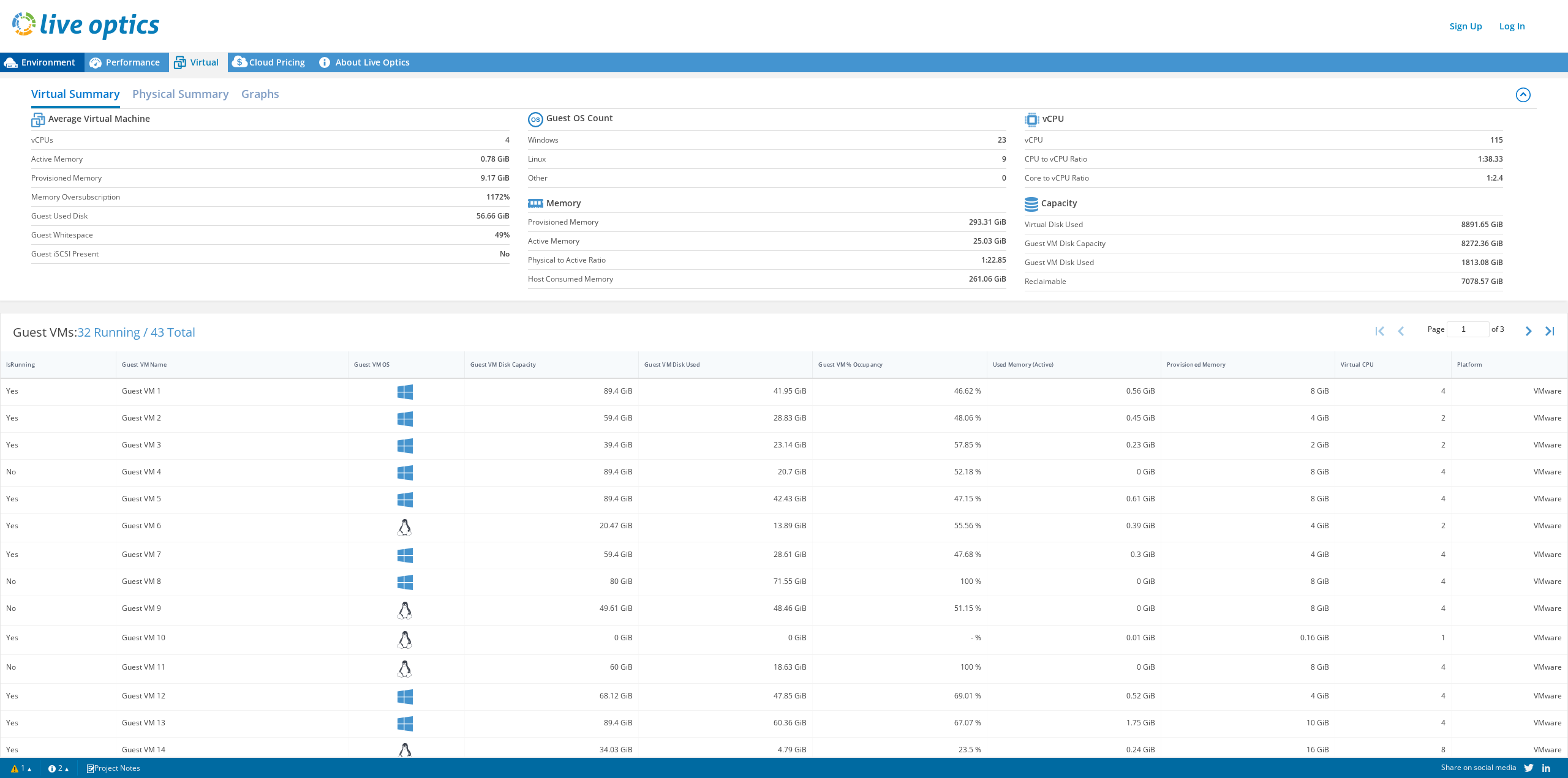
click at [59, 60] on span "Environment" at bounding box center [48, 62] width 54 height 11
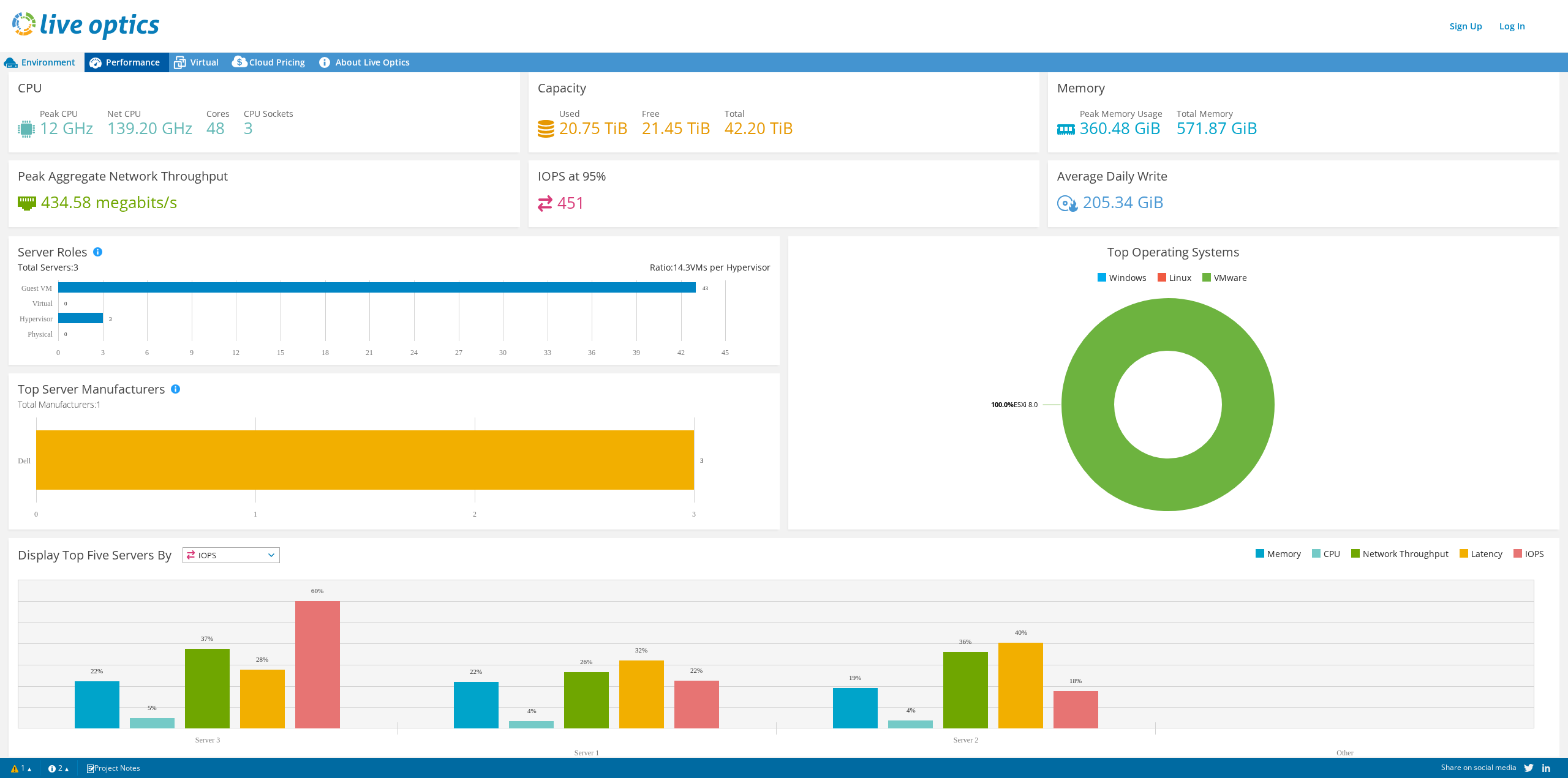
click at [123, 57] on span "Performance" at bounding box center [133, 62] width 54 height 11
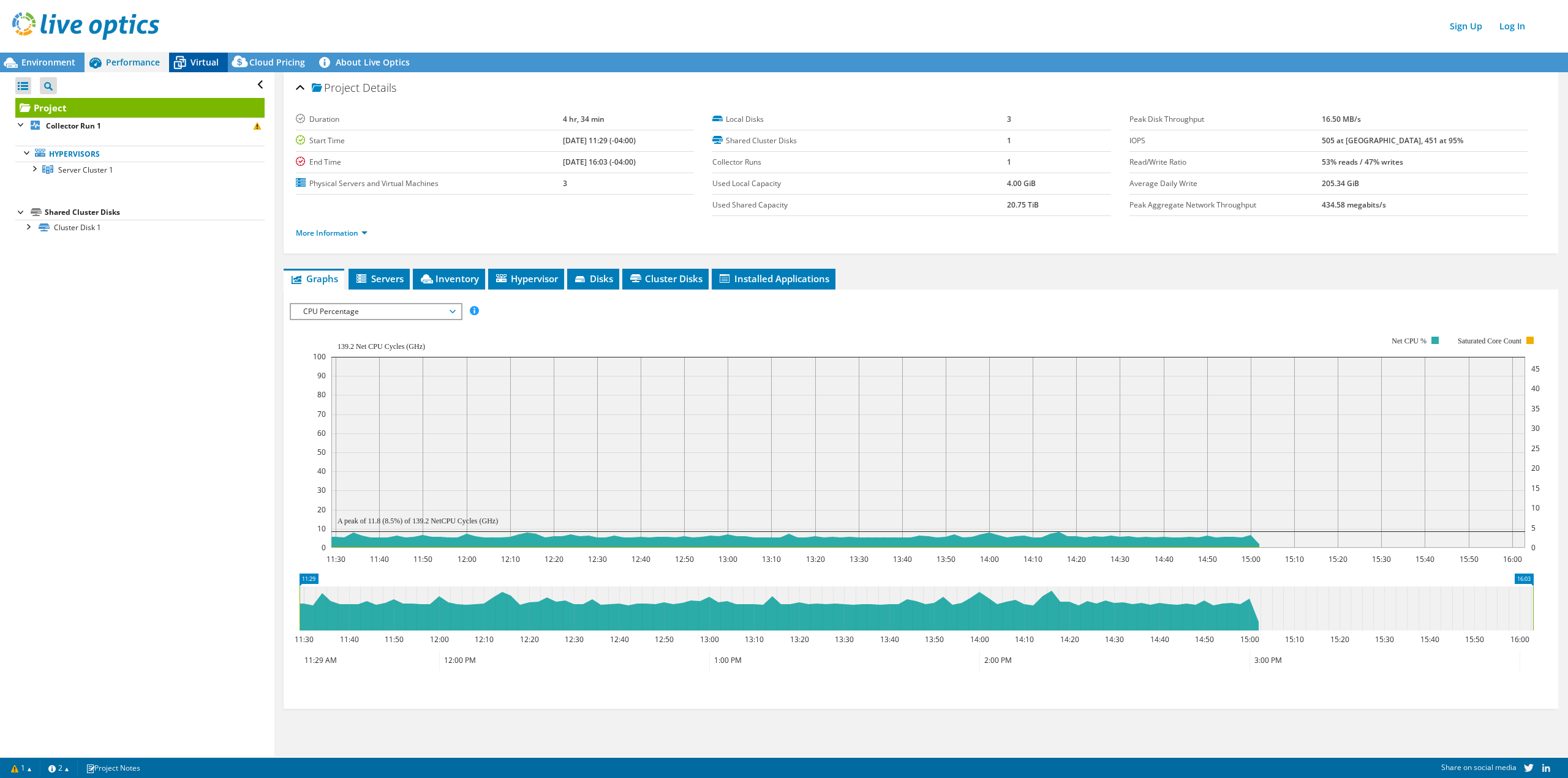
click at [206, 63] on span "Virtual" at bounding box center [204, 62] width 28 height 11
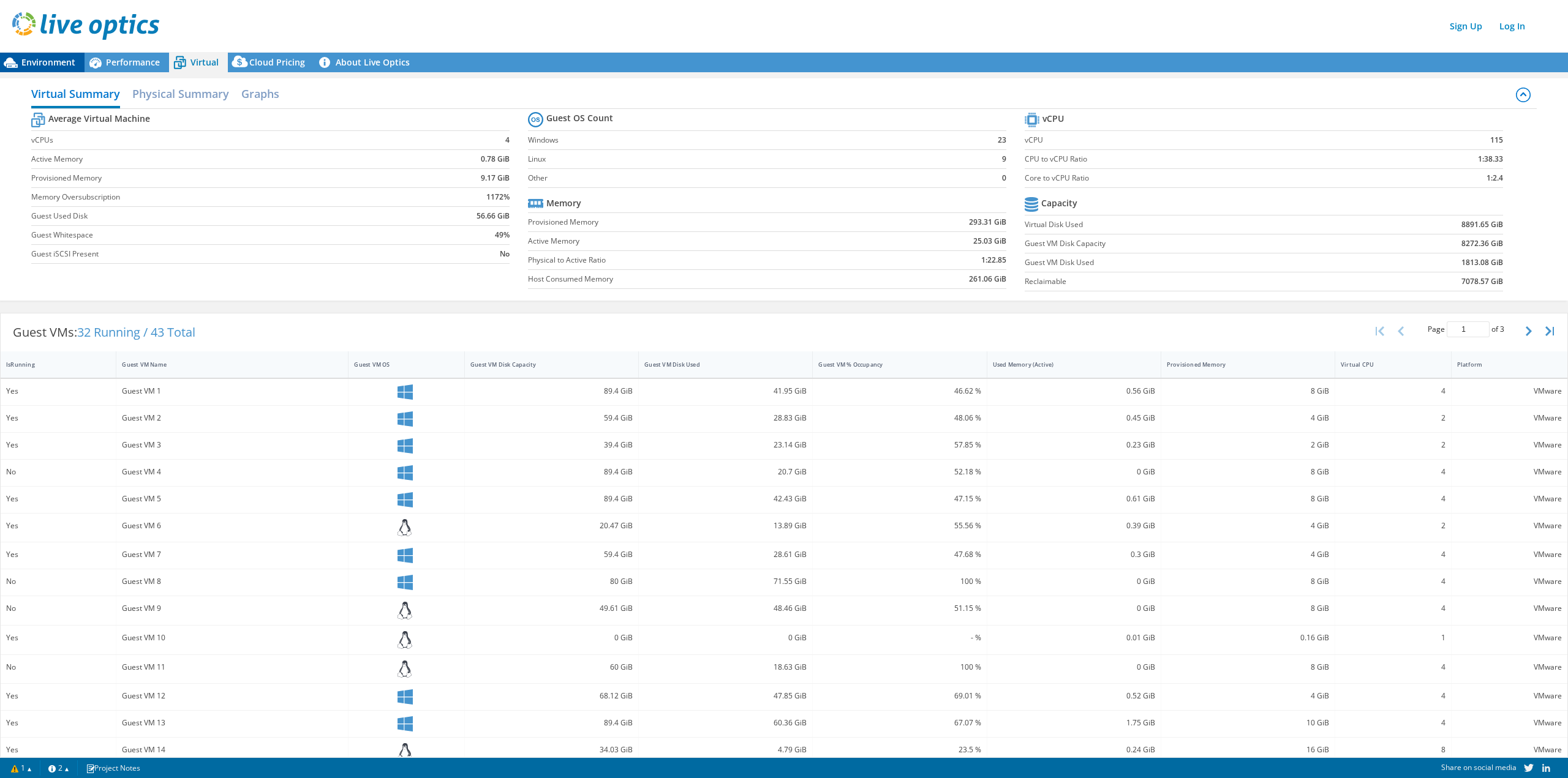
click at [70, 61] on span "Environment" at bounding box center [48, 62] width 54 height 11
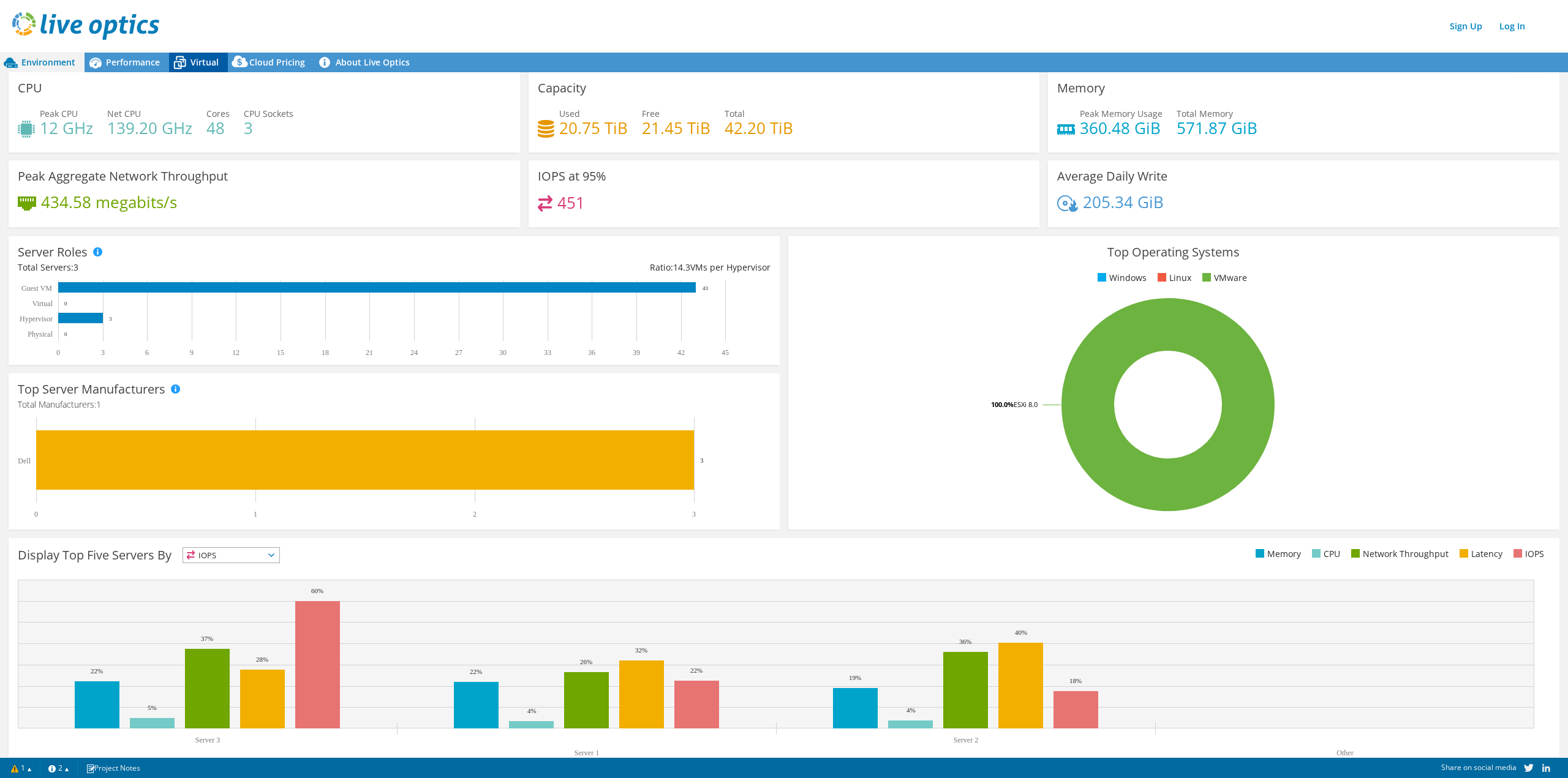
click at [200, 56] on div "Virtual" at bounding box center [198, 62] width 59 height 20
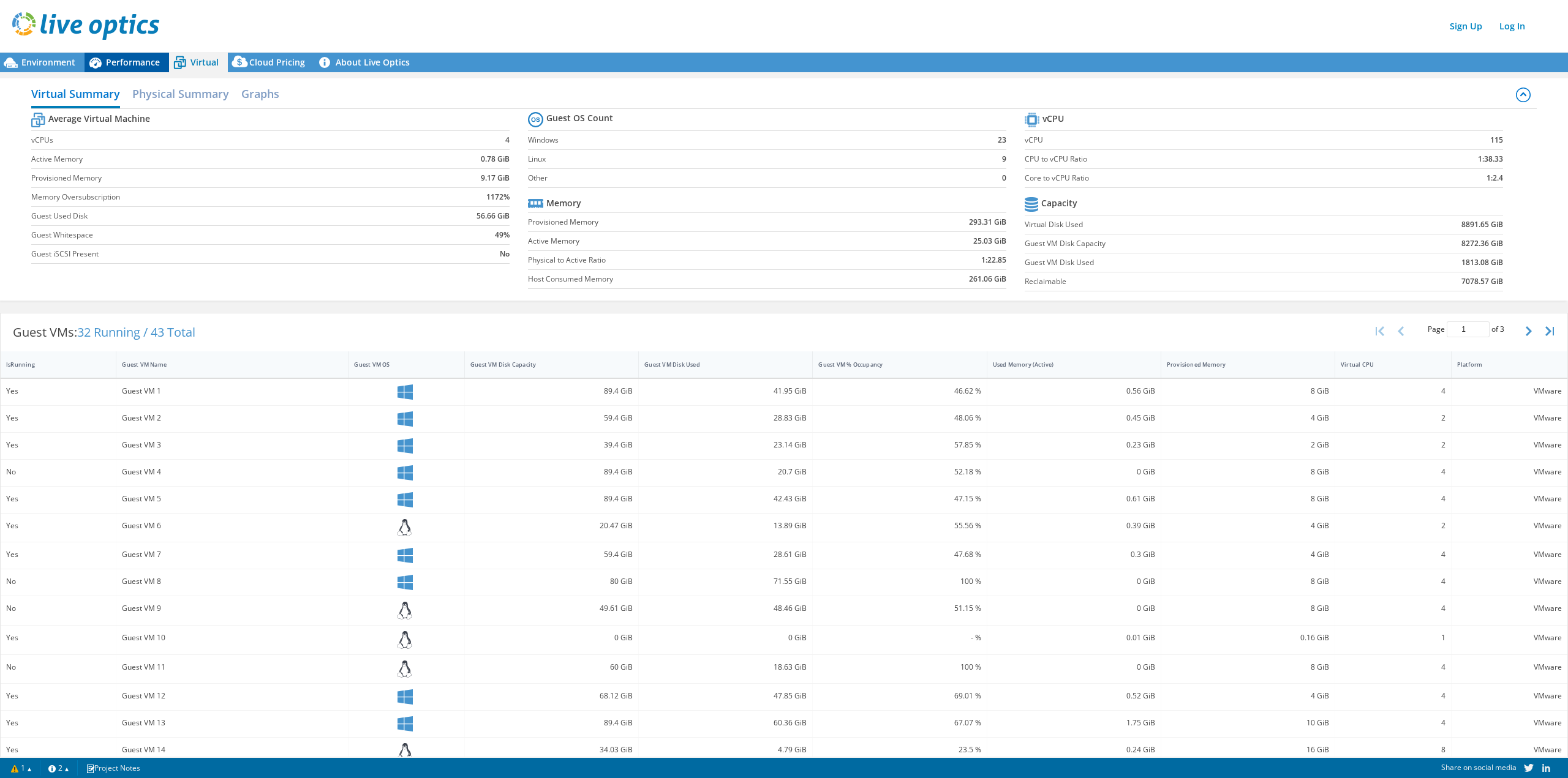
click at [84, 57] on icon at bounding box center [95, 63] width 22 height 22
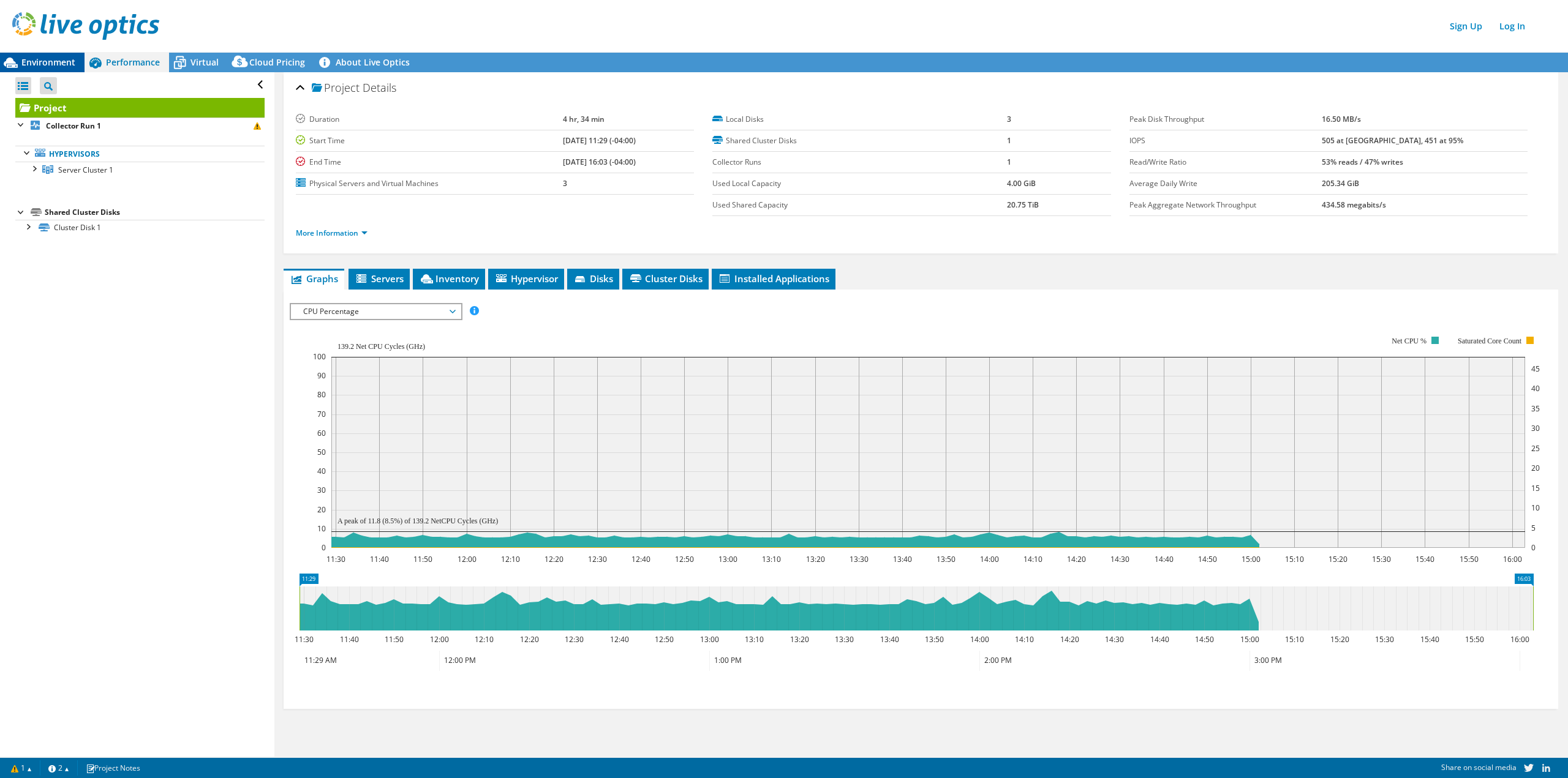
click at [58, 56] on div "Environment" at bounding box center [42, 62] width 84 height 20
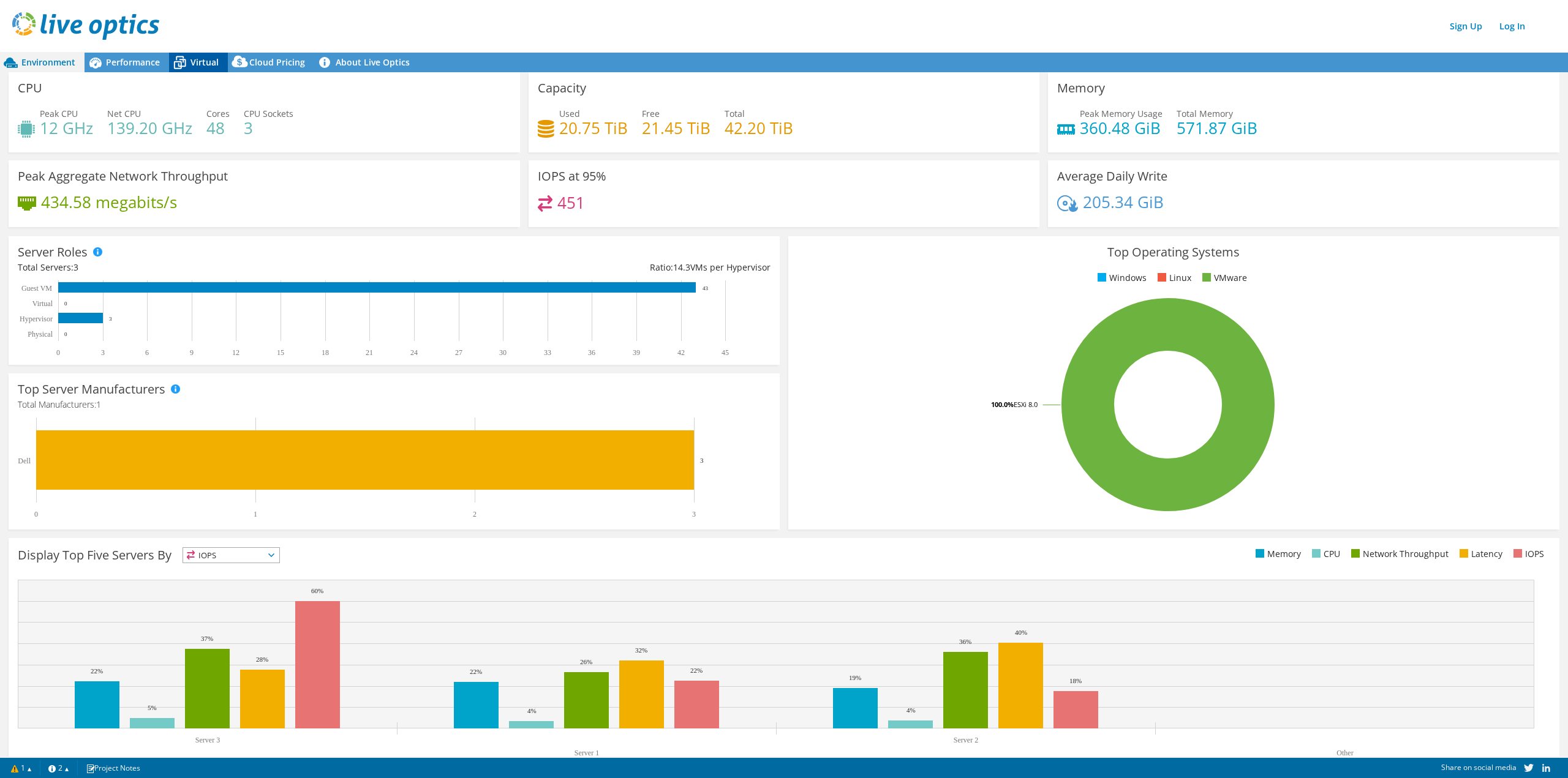
click at [190, 65] on icon at bounding box center [180, 63] width 22 height 22
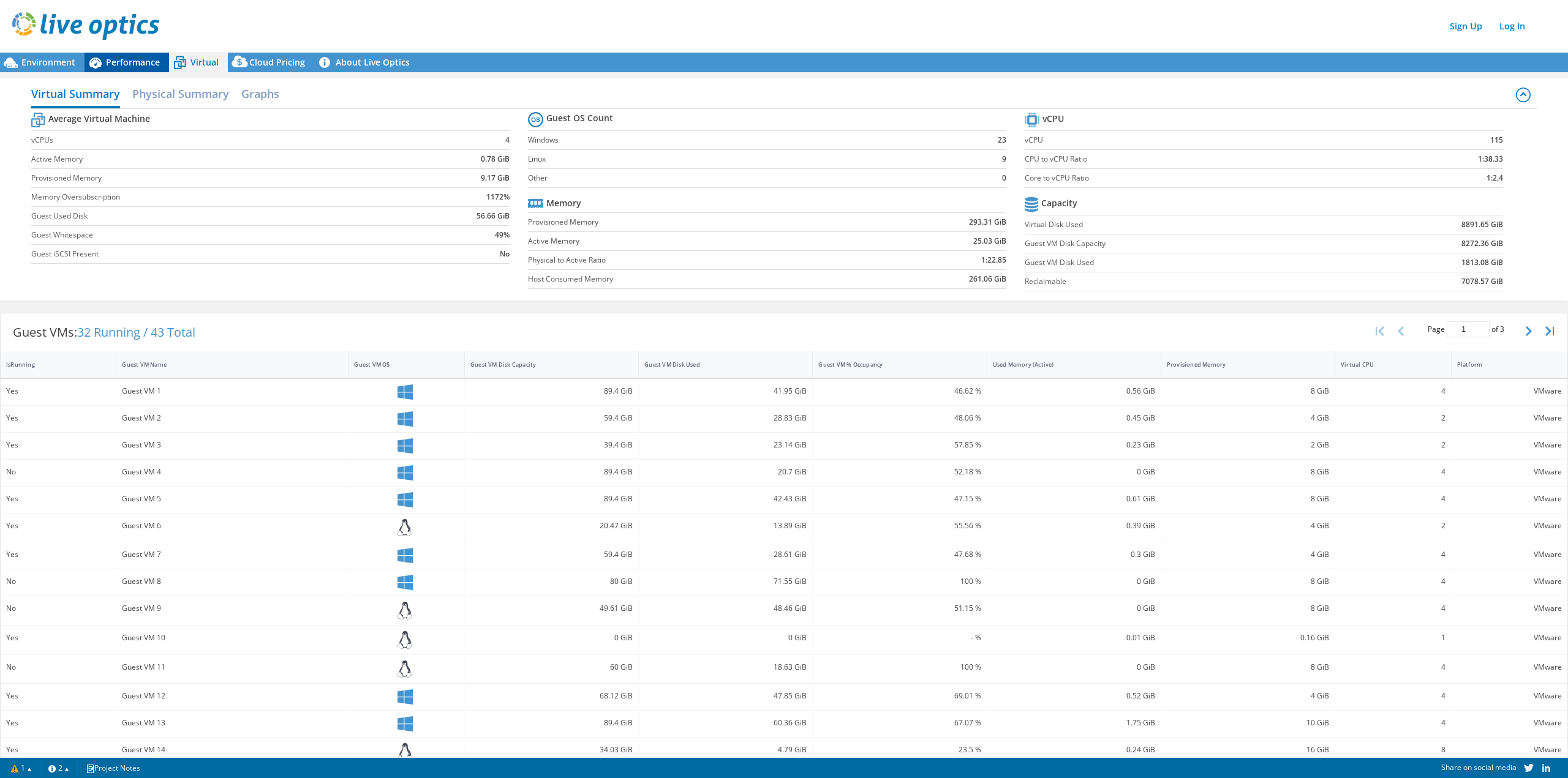
click at [155, 60] on span "Performance" at bounding box center [133, 62] width 54 height 11
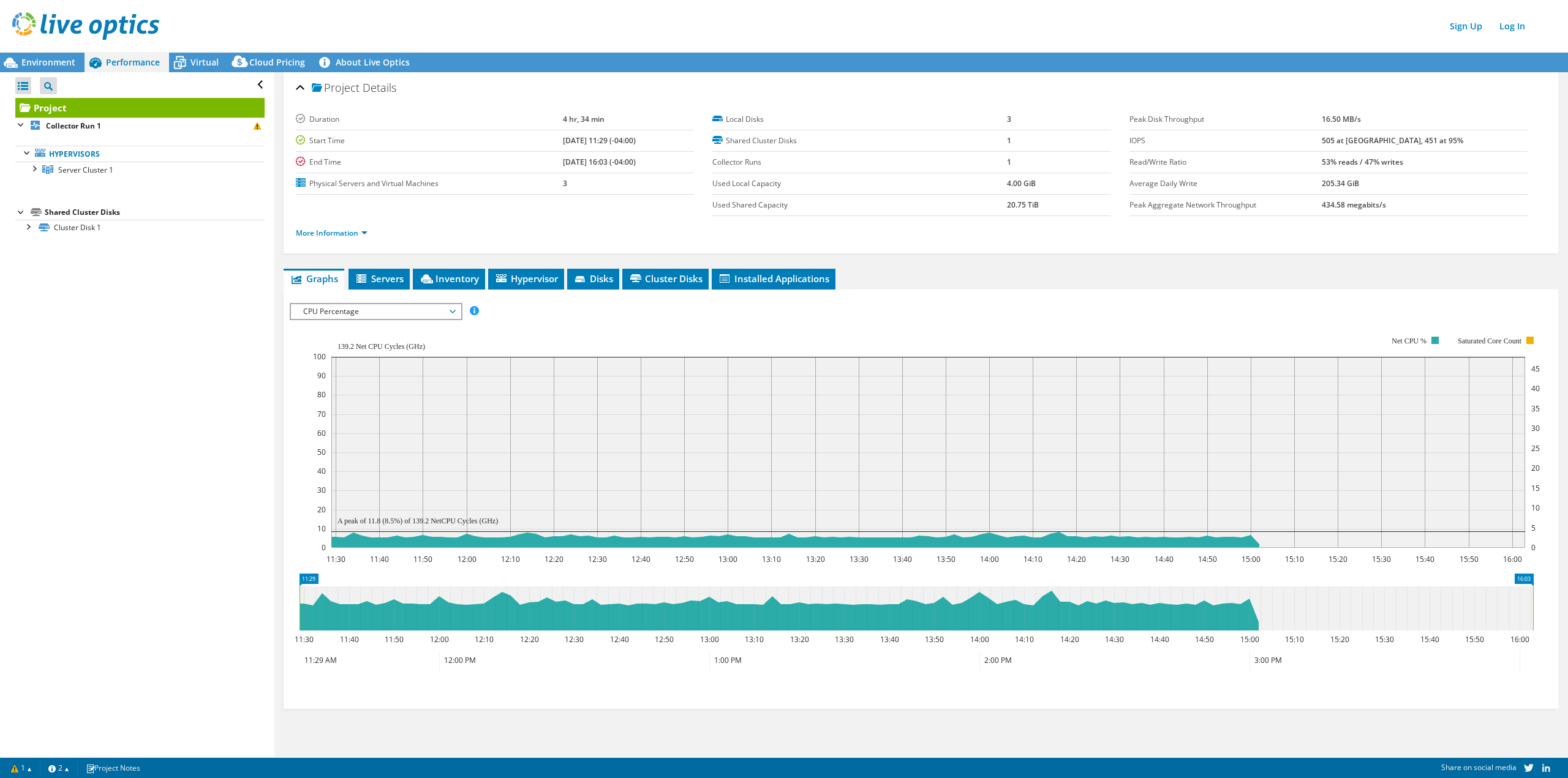
click at [398, 312] on span "CPU Percentage" at bounding box center [376, 312] width 157 height 15
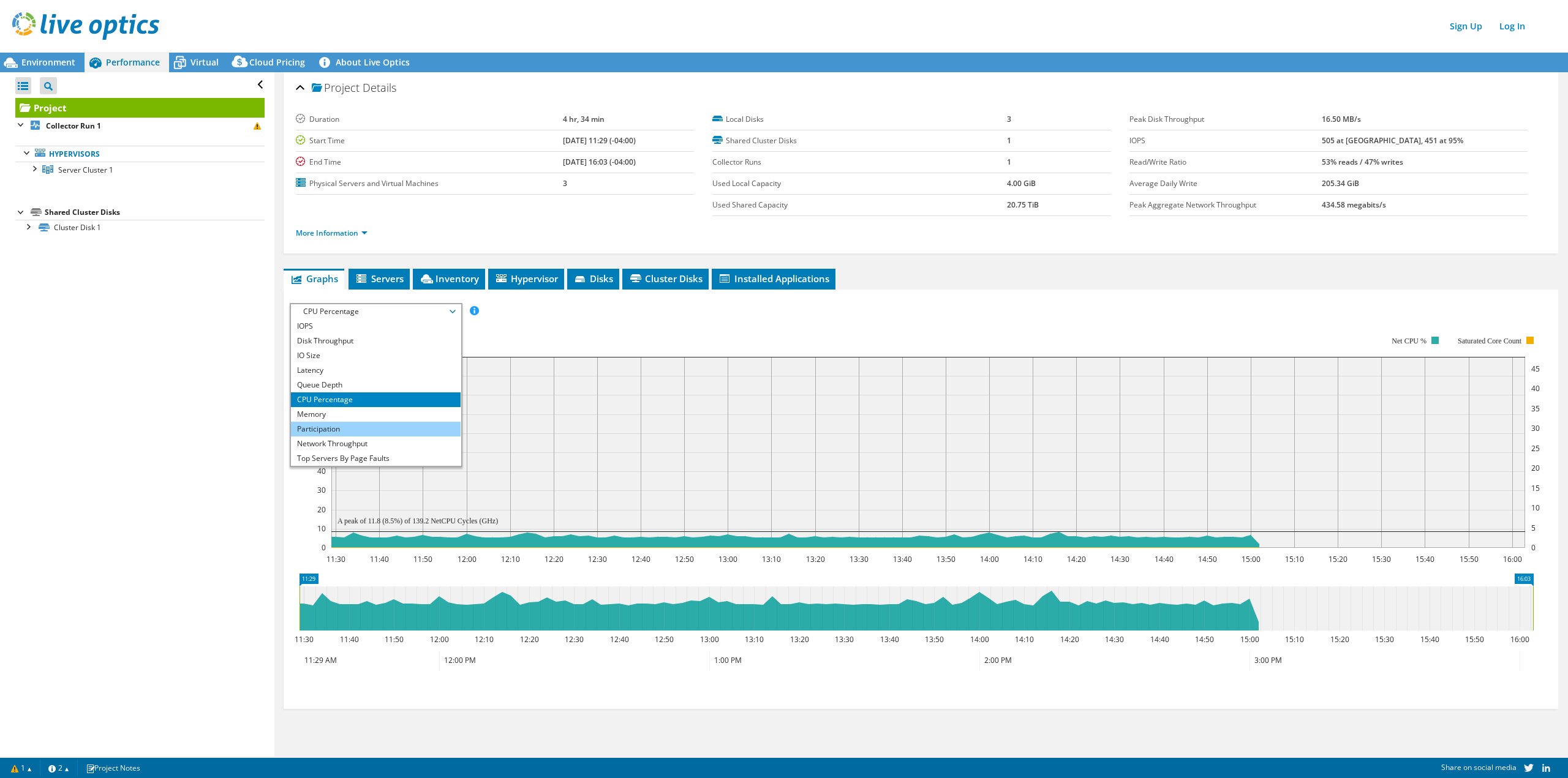
scroll to position [44, 0]
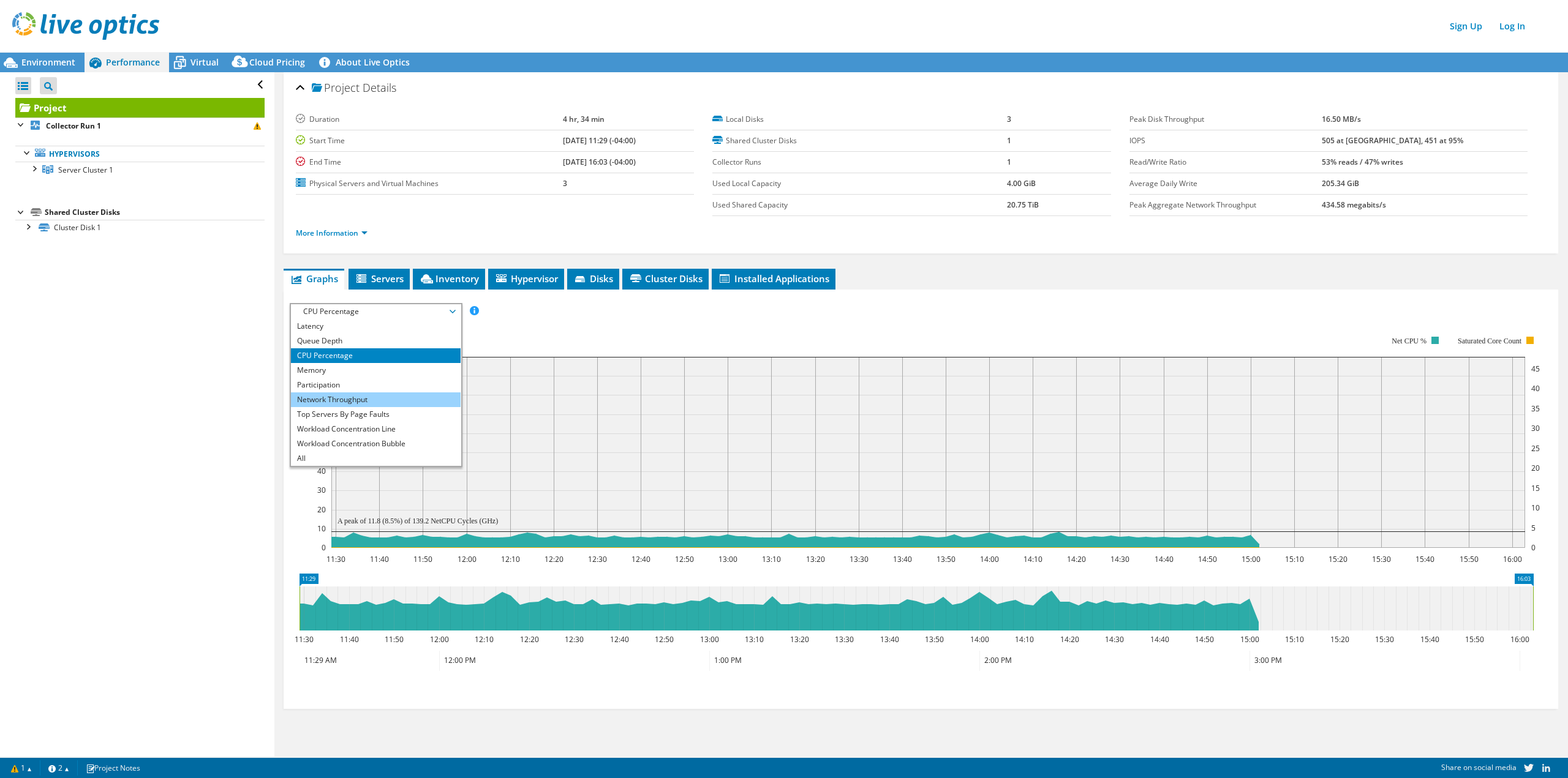
click at [385, 404] on li "Network Throughput" at bounding box center [375, 400] width 169 height 15
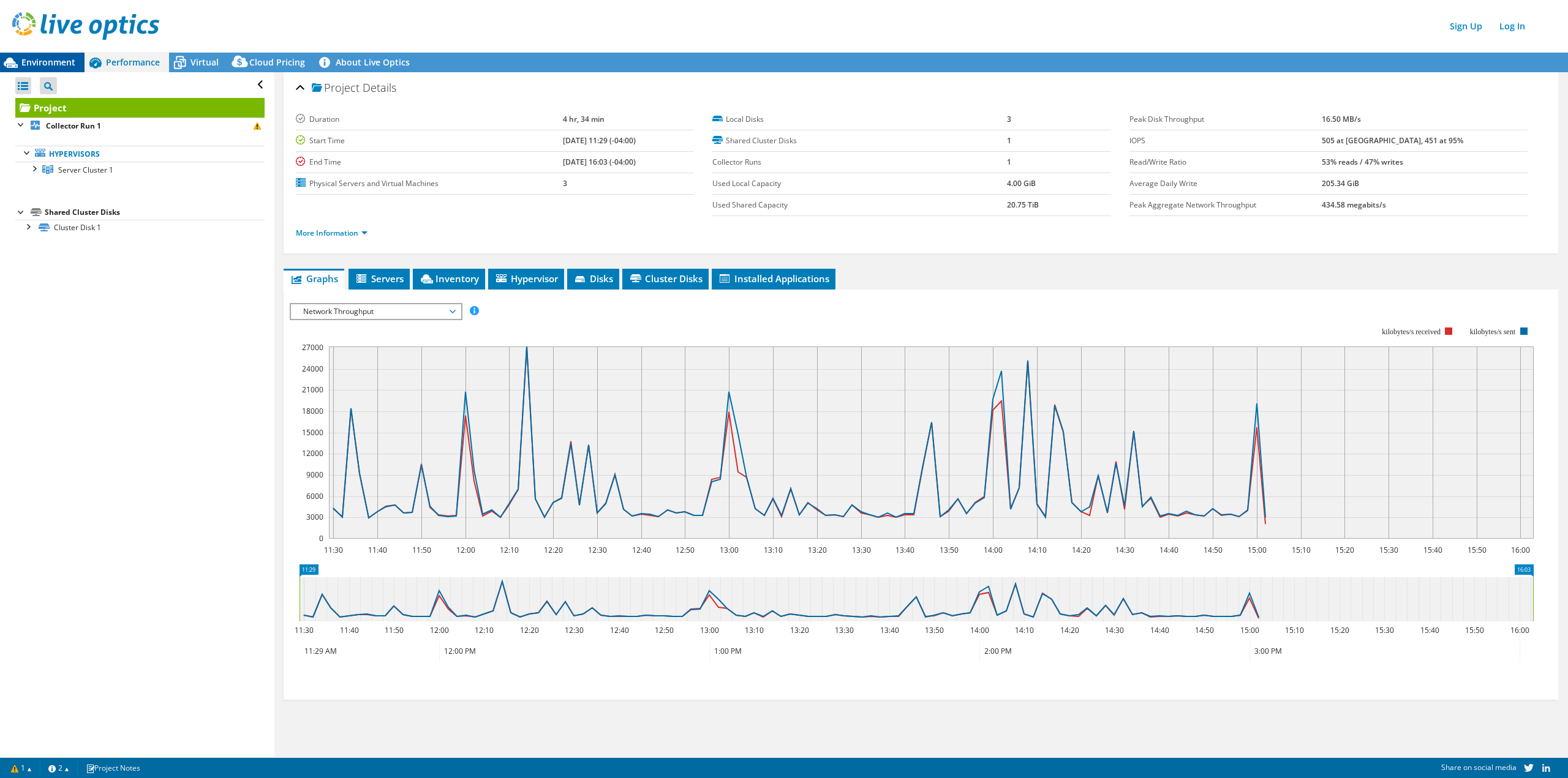
click at [67, 62] on span "Environment" at bounding box center [48, 62] width 54 height 11
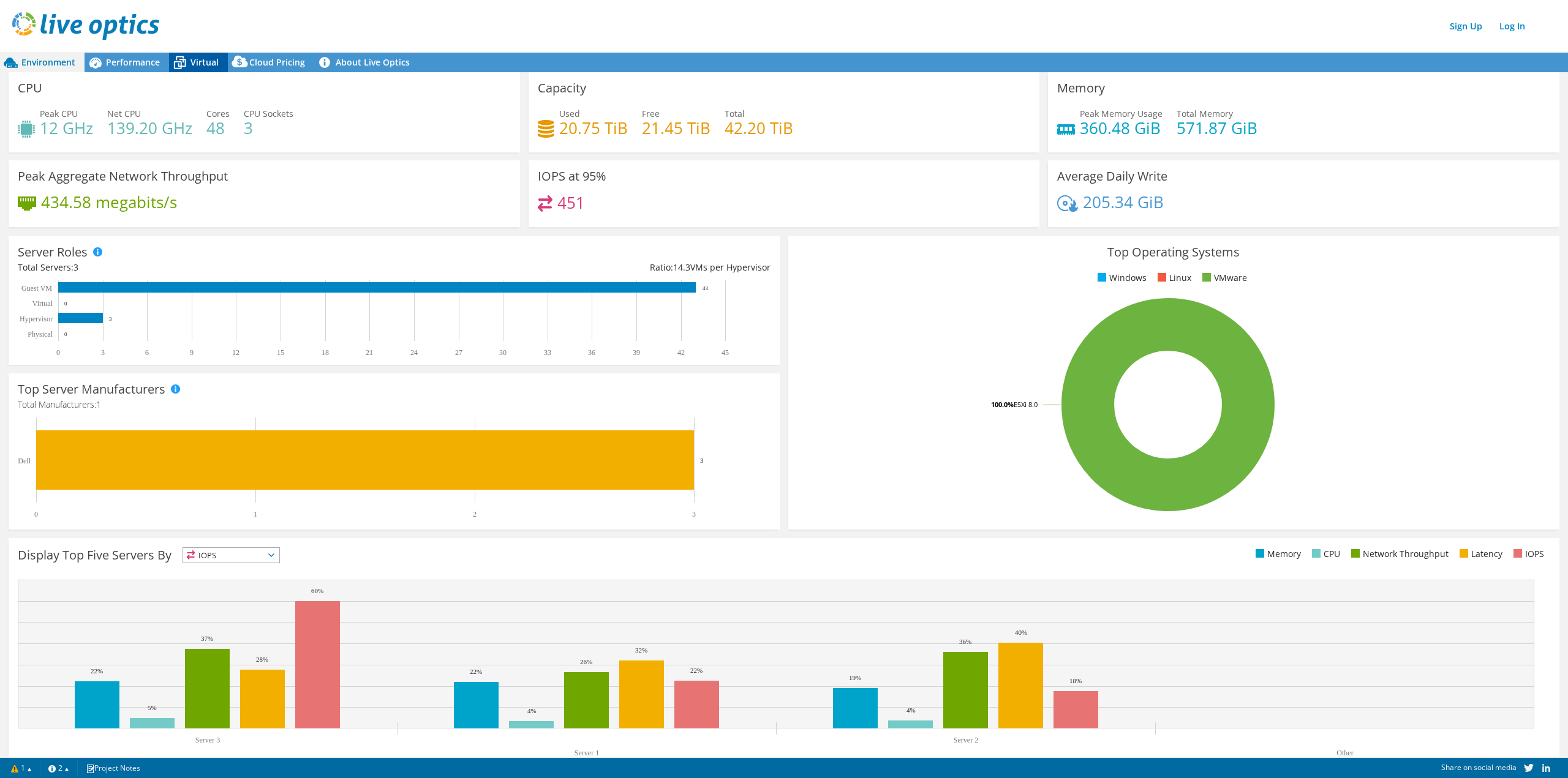
click at [201, 56] on span "Virtual" at bounding box center [204, 62] width 28 height 11
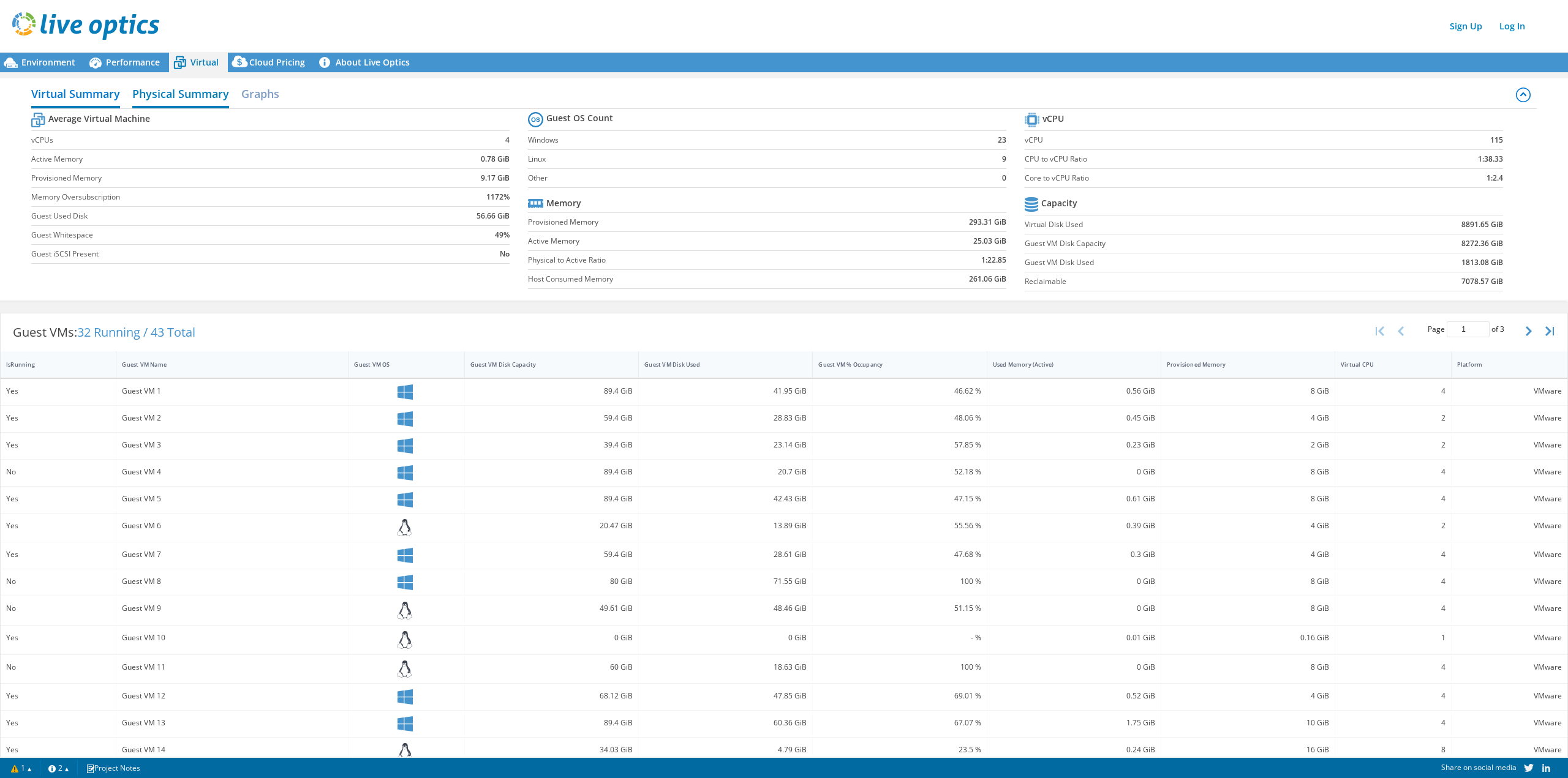
click at [193, 95] on h2 "Physical Summary" at bounding box center [180, 95] width 96 height 27
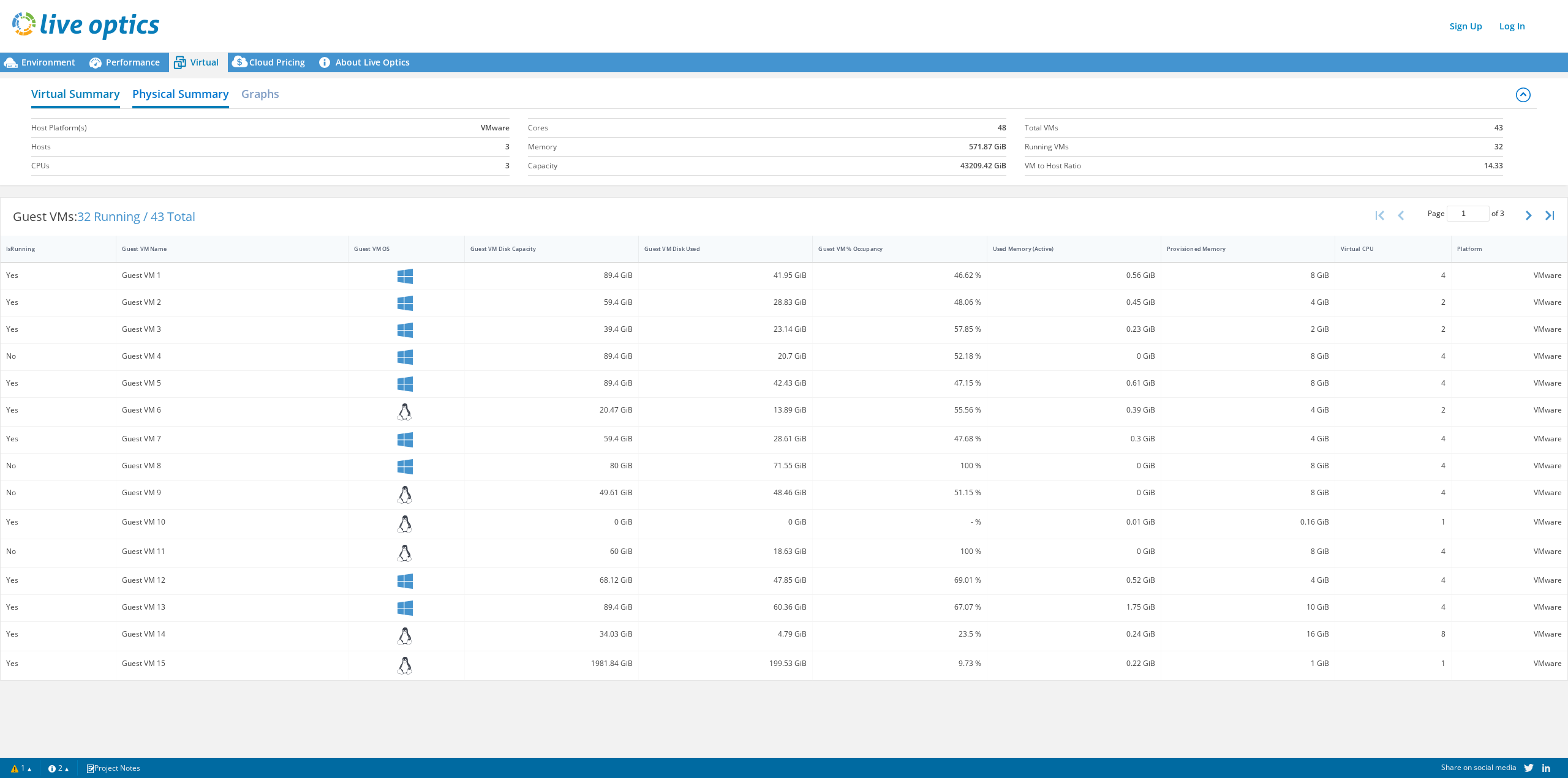
click at [96, 100] on h2 "Virtual Summary" at bounding box center [76, 95] width 89 height 27
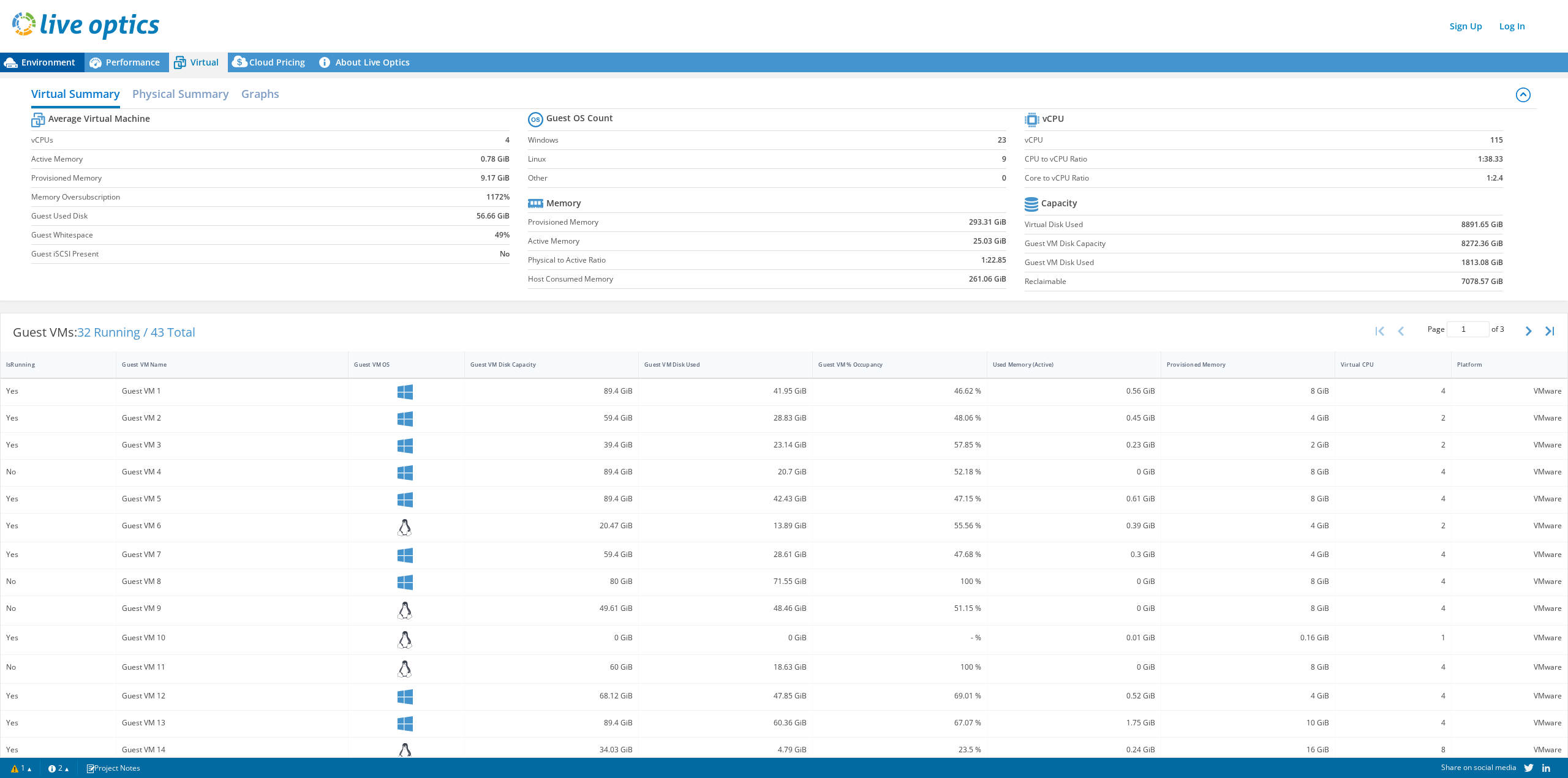
click at [38, 55] on div "Environment" at bounding box center [42, 62] width 84 height 20
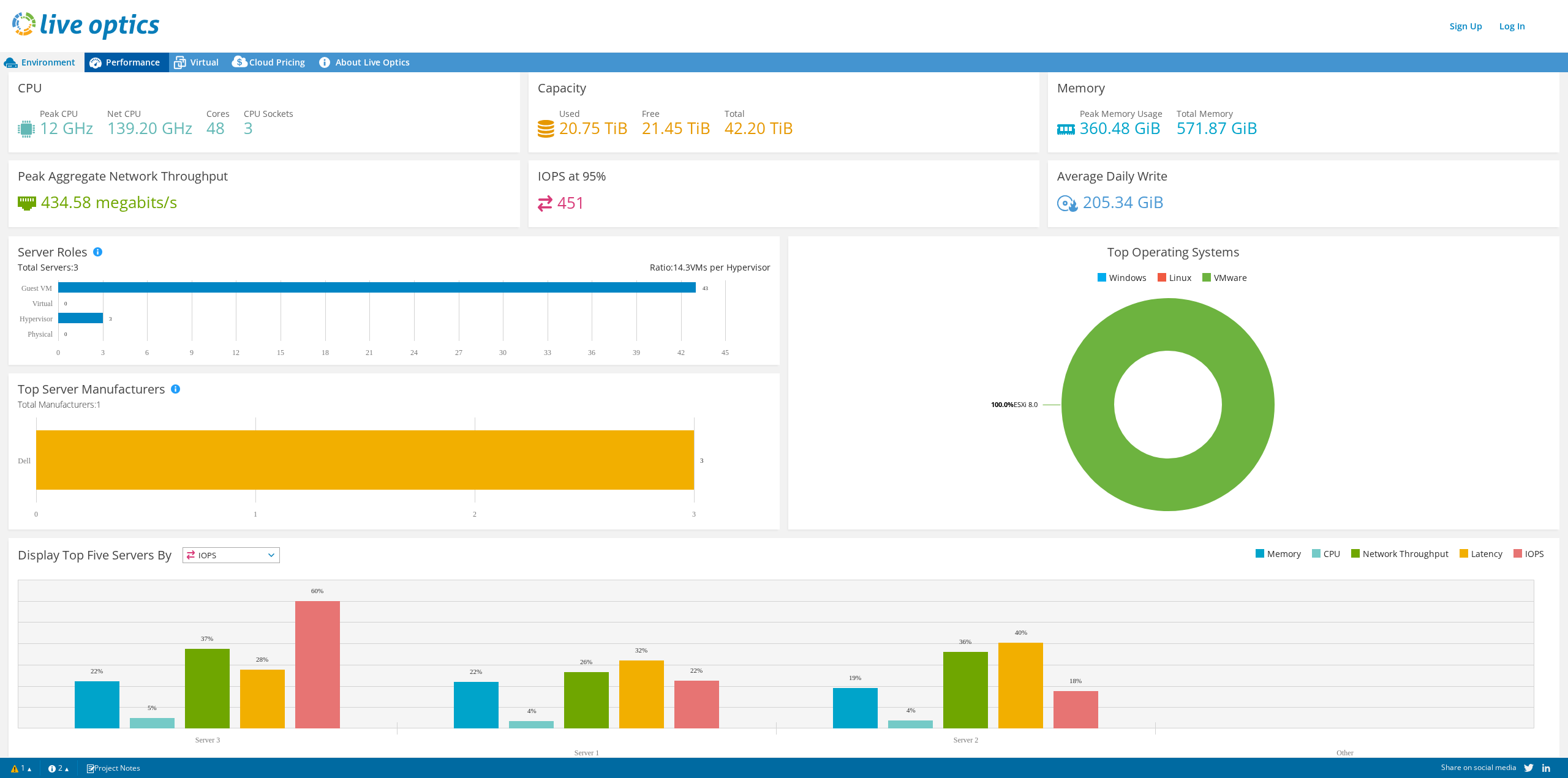
click at [113, 66] on span "Performance" at bounding box center [133, 62] width 54 height 11
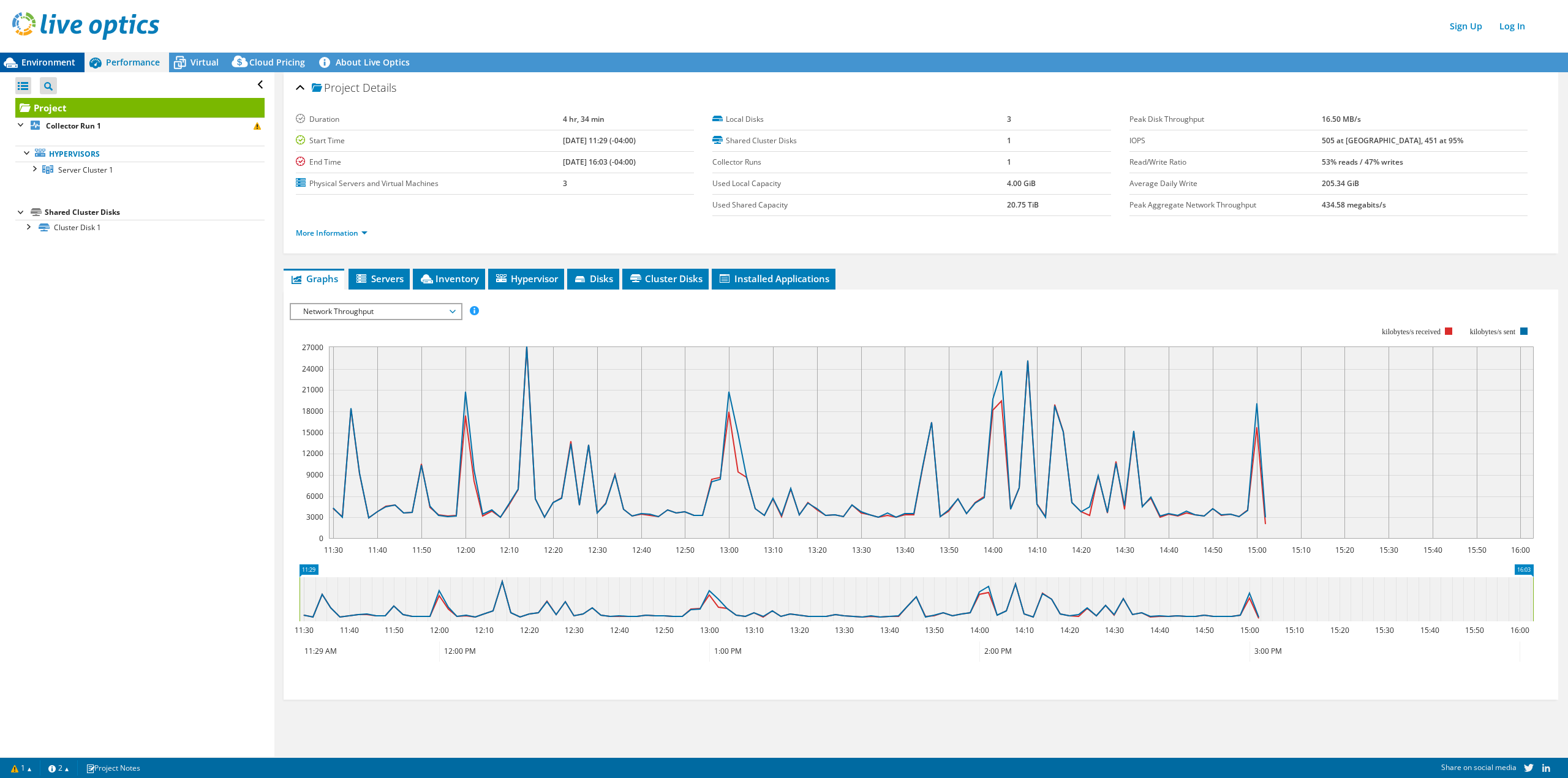
click at [41, 55] on div "Environment" at bounding box center [42, 62] width 84 height 20
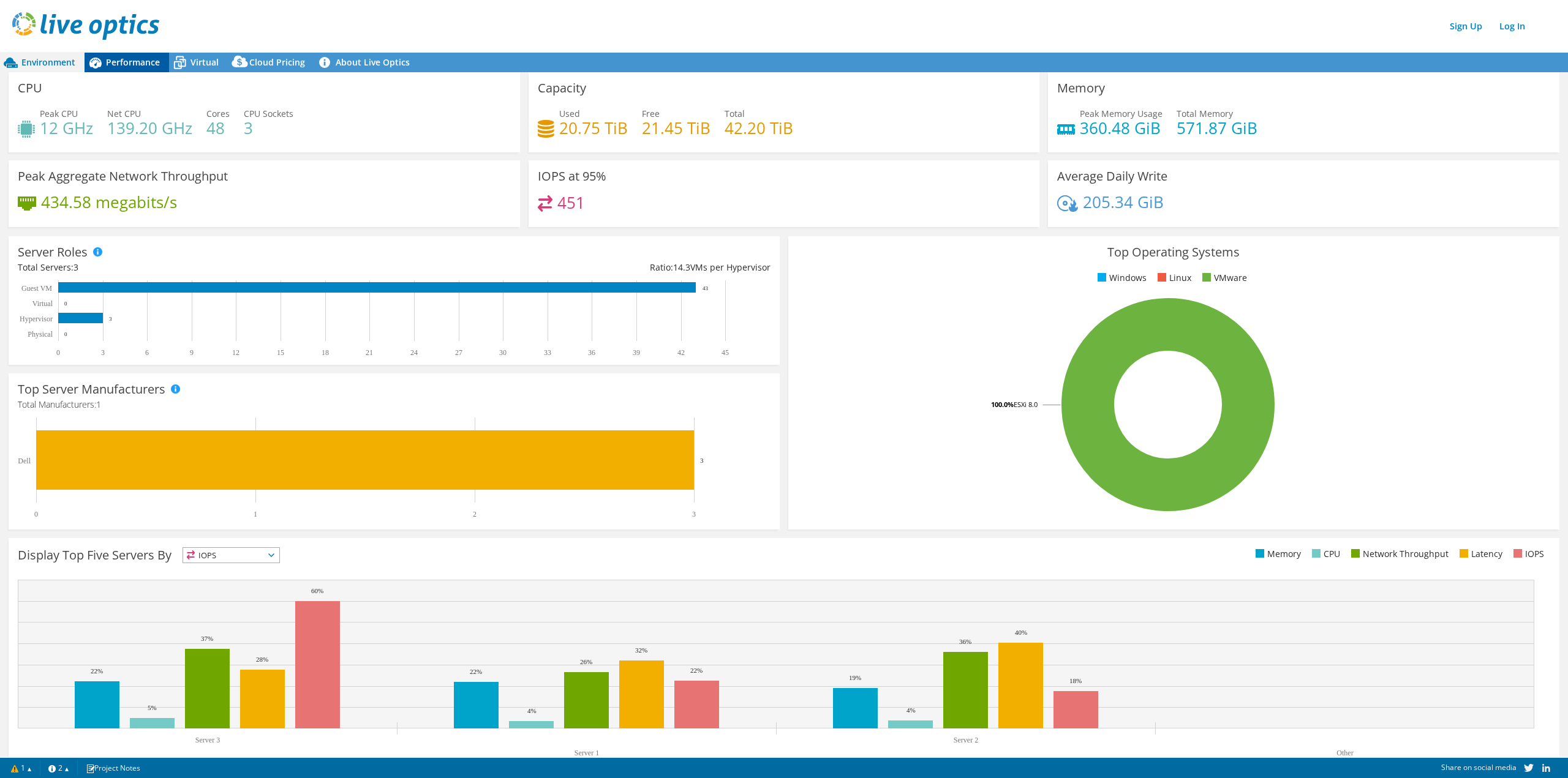
click at [138, 60] on span "Performance" at bounding box center [133, 62] width 54 height 11
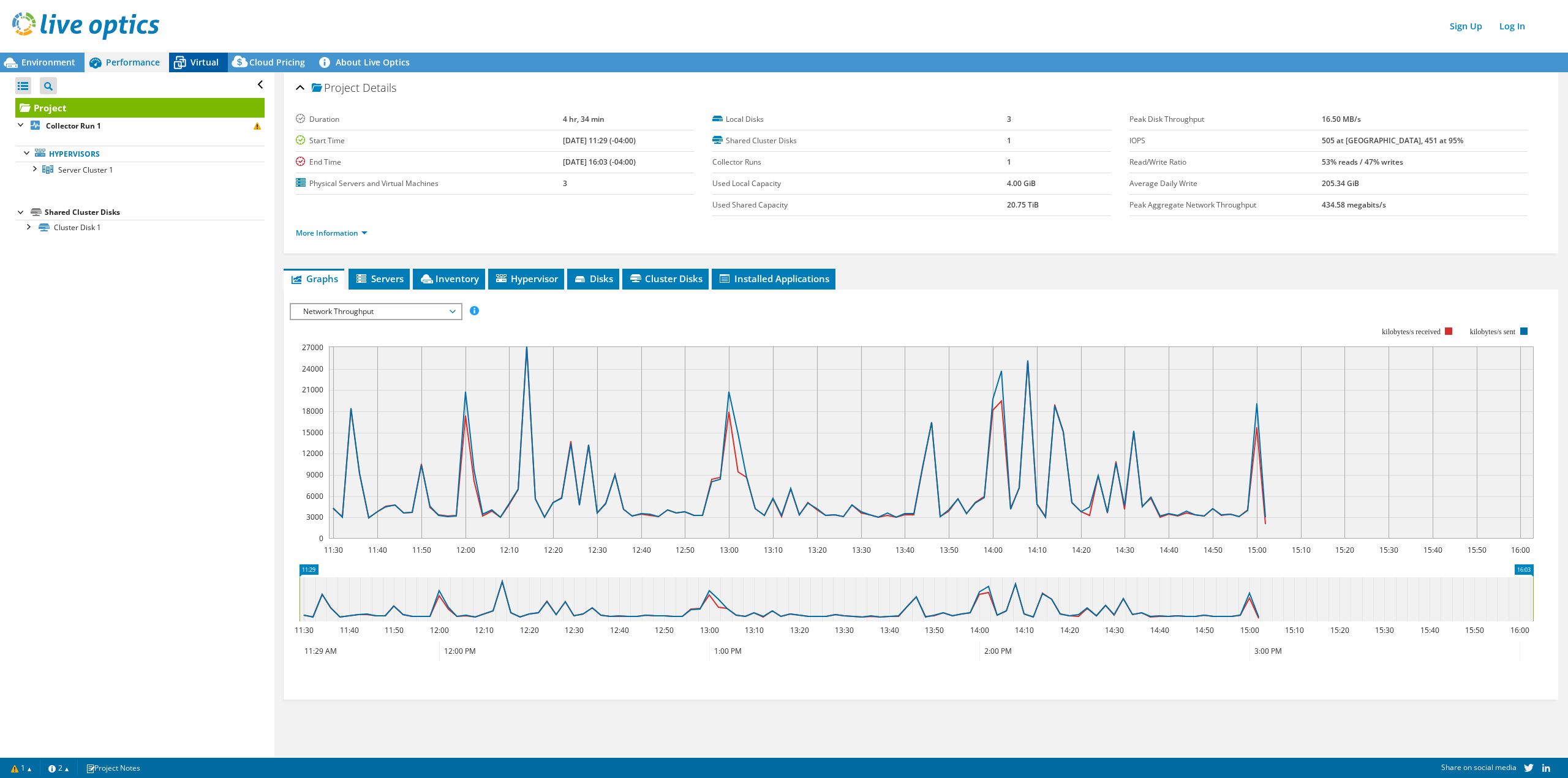
click at [185, 63] on icon at bounding box center [180, 63] width 22 height 22
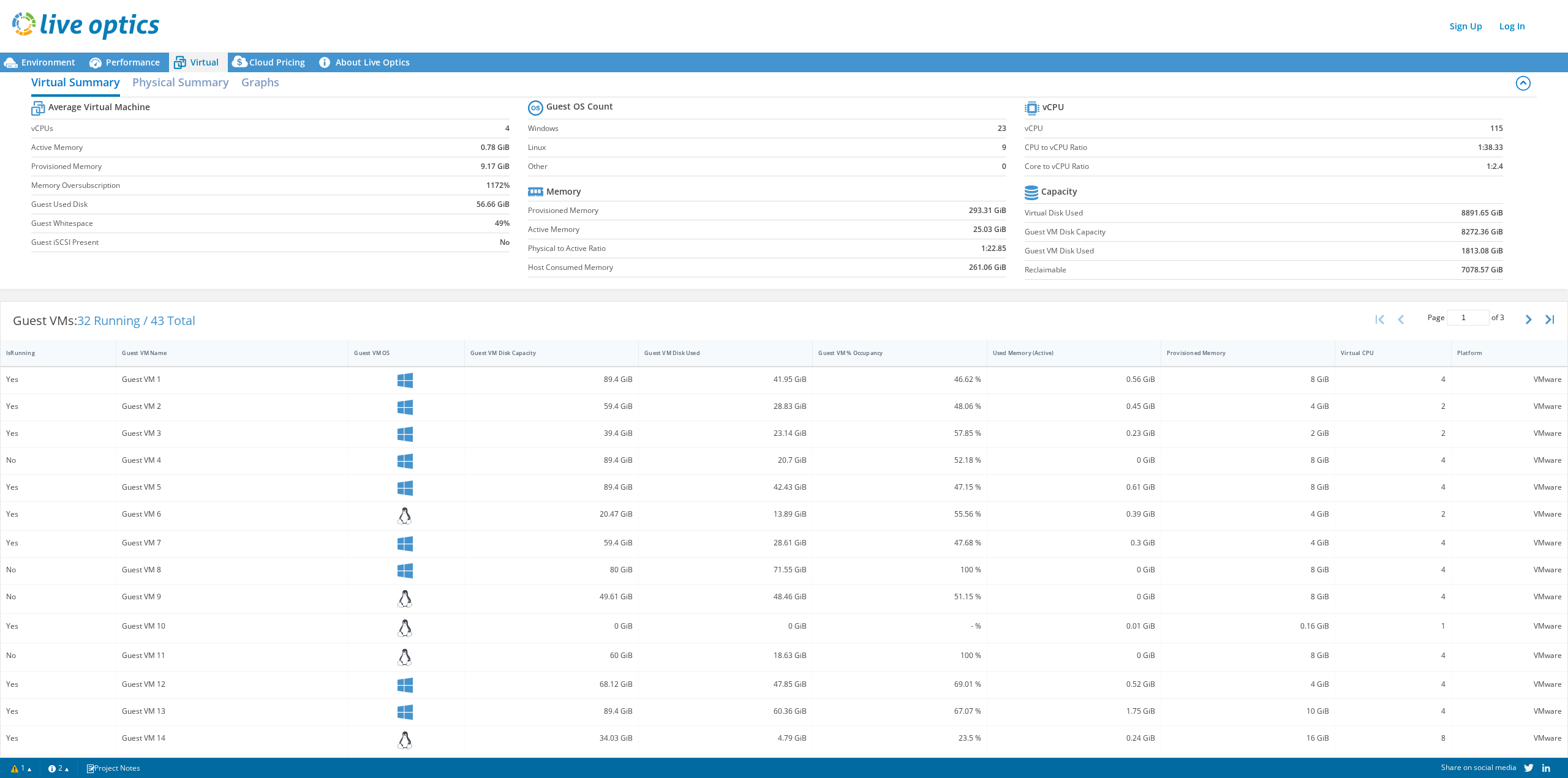
scroll to position [0, 0]
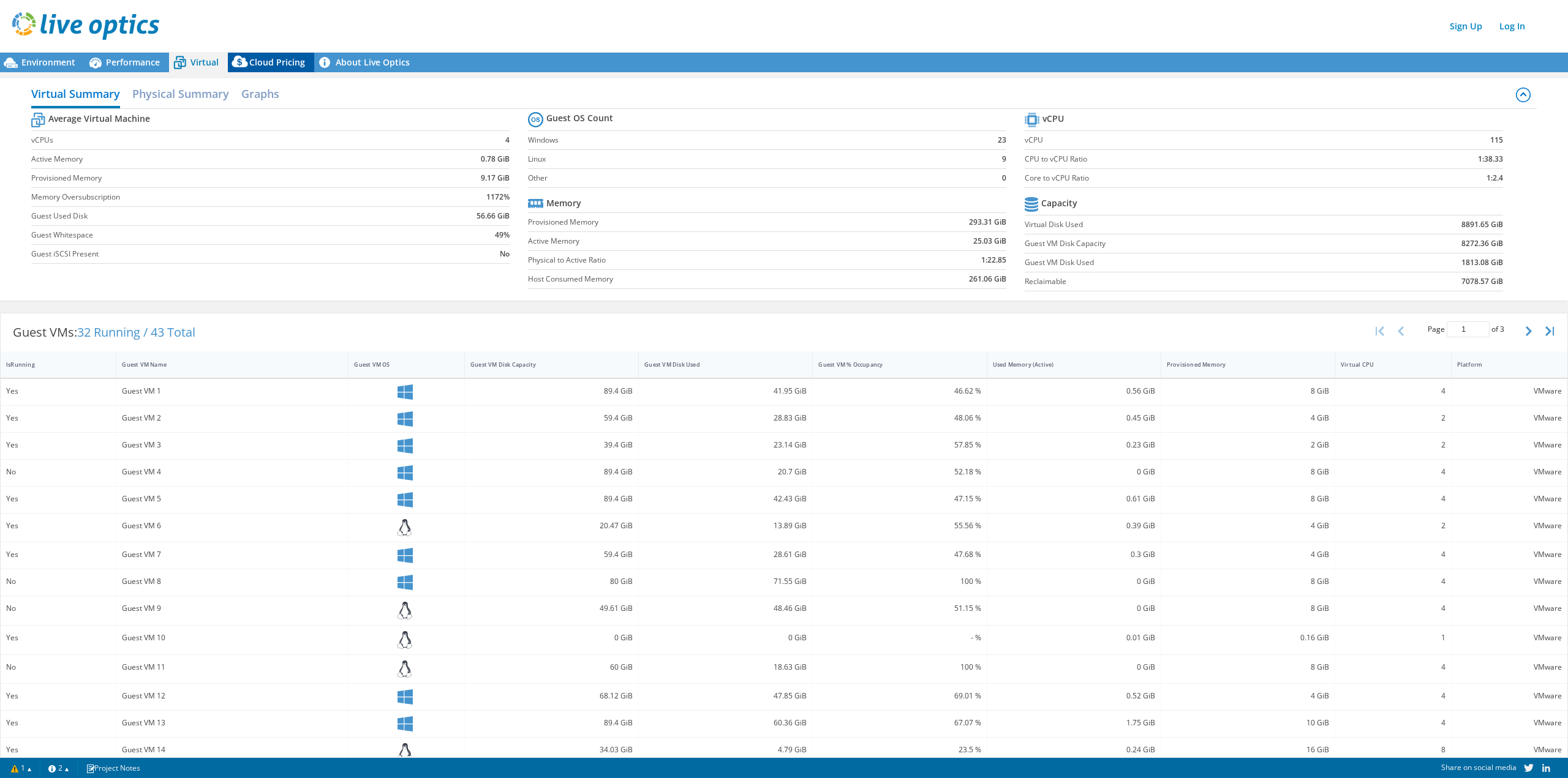
click at [289, 60] on span "Cloud Pricing" at bounding box center [277, 62] width 56 height 11
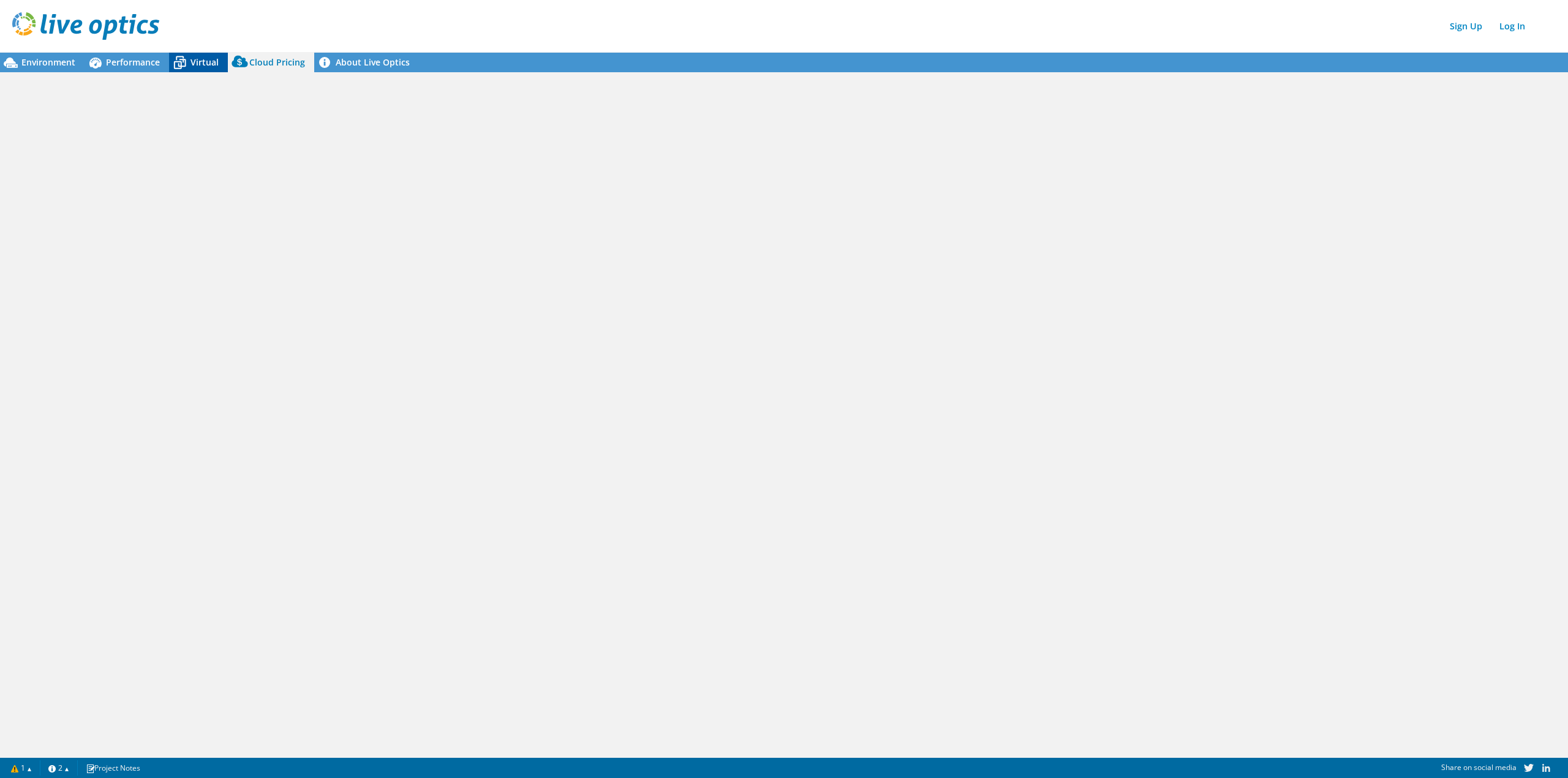
click at [198, 58] on span "Virtual" at bounding box center [204, 62] width 28 height 11
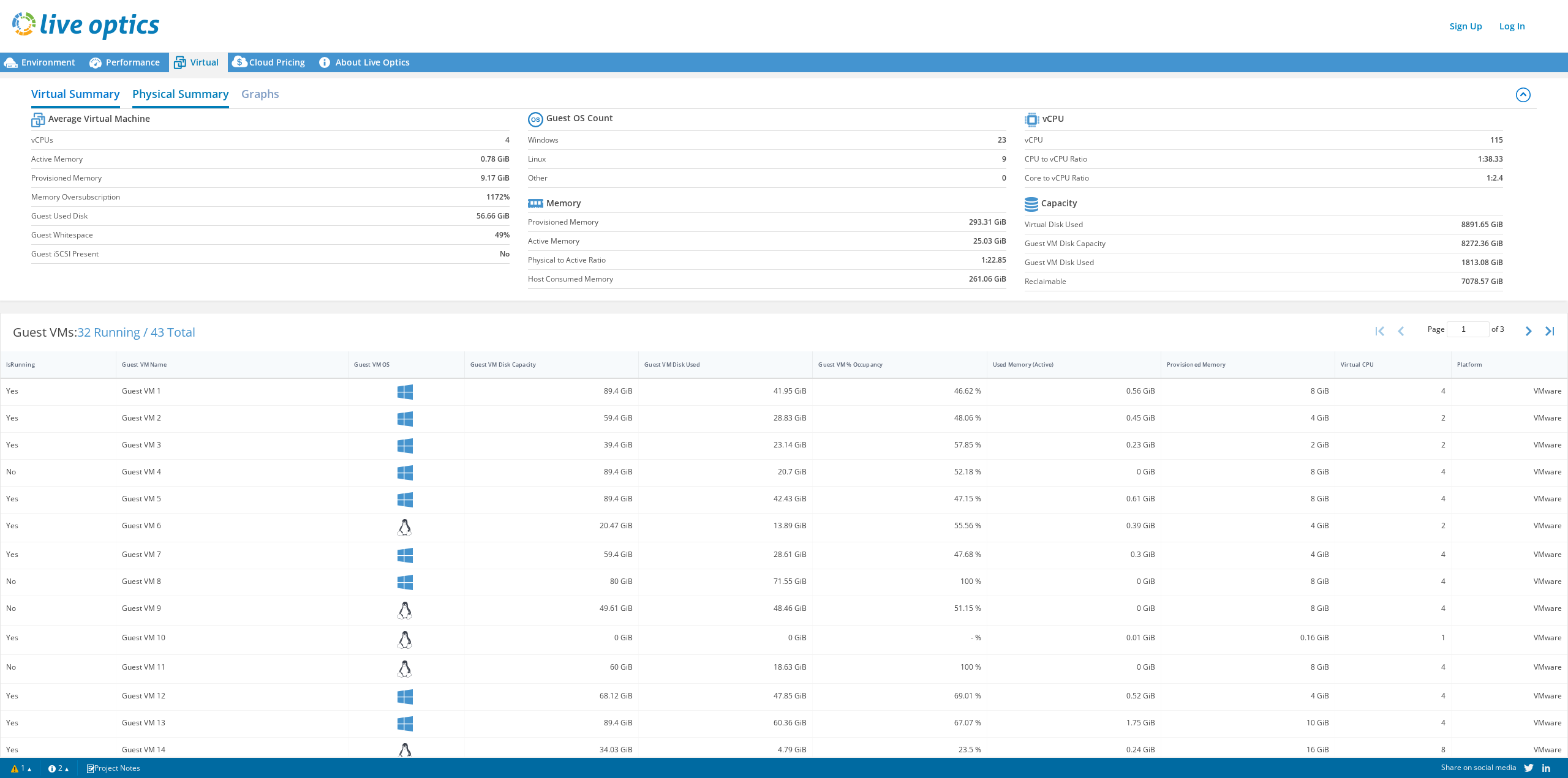
click at [166, 87] on h2 "Physical Summary" at bounding box center [180, 95] width 96 height 27
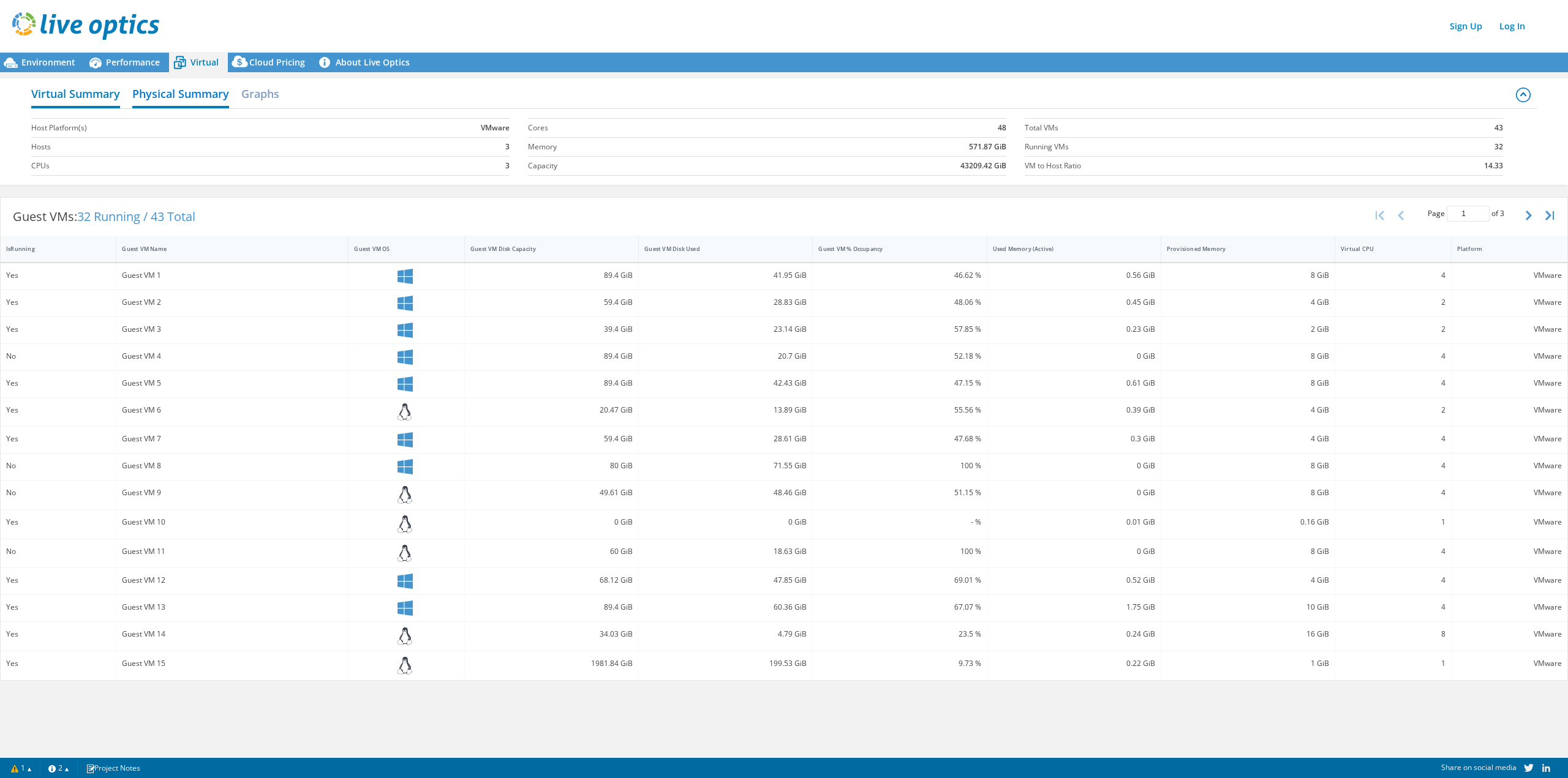
click at [117, 91] on h2 "Virtual Summary" at bounding box center [76, 95] width 89 height 27
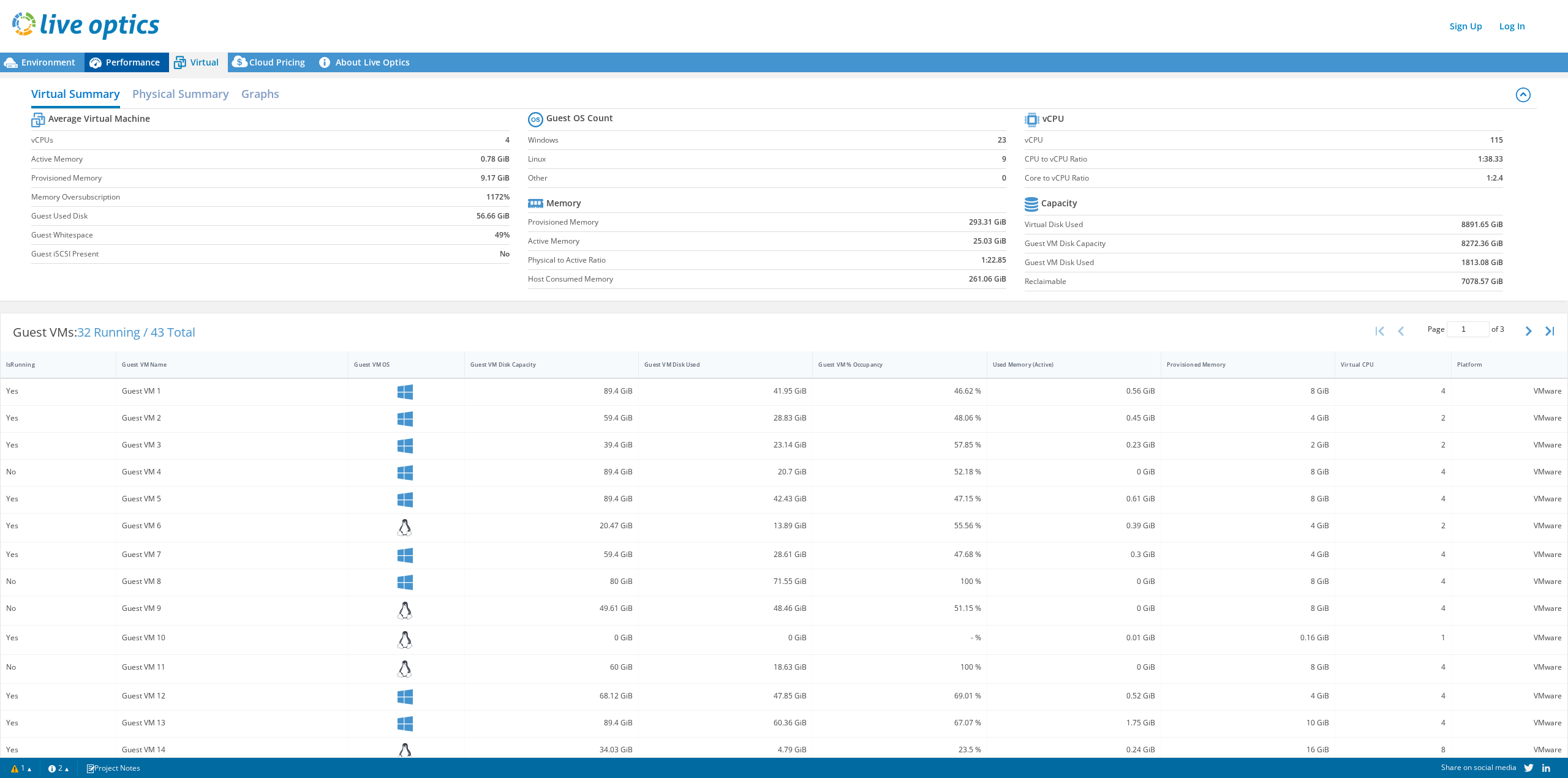
click at [115, 57] on span "Performance" at bounding box center [133, 62] width 54 height 11
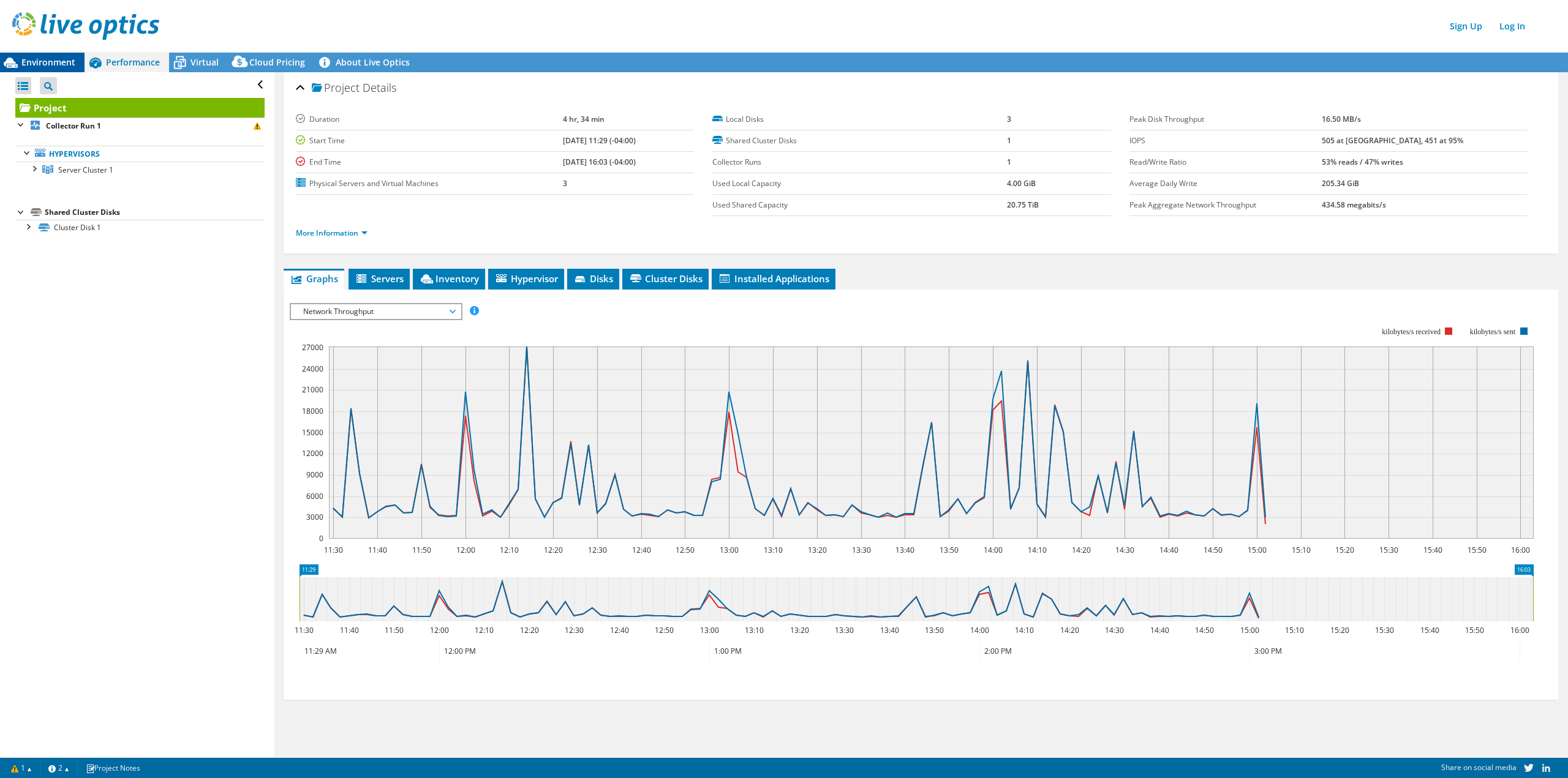
click at [74, 56] on div "Environment" at bounding box center [42, 62] width 84 height 20
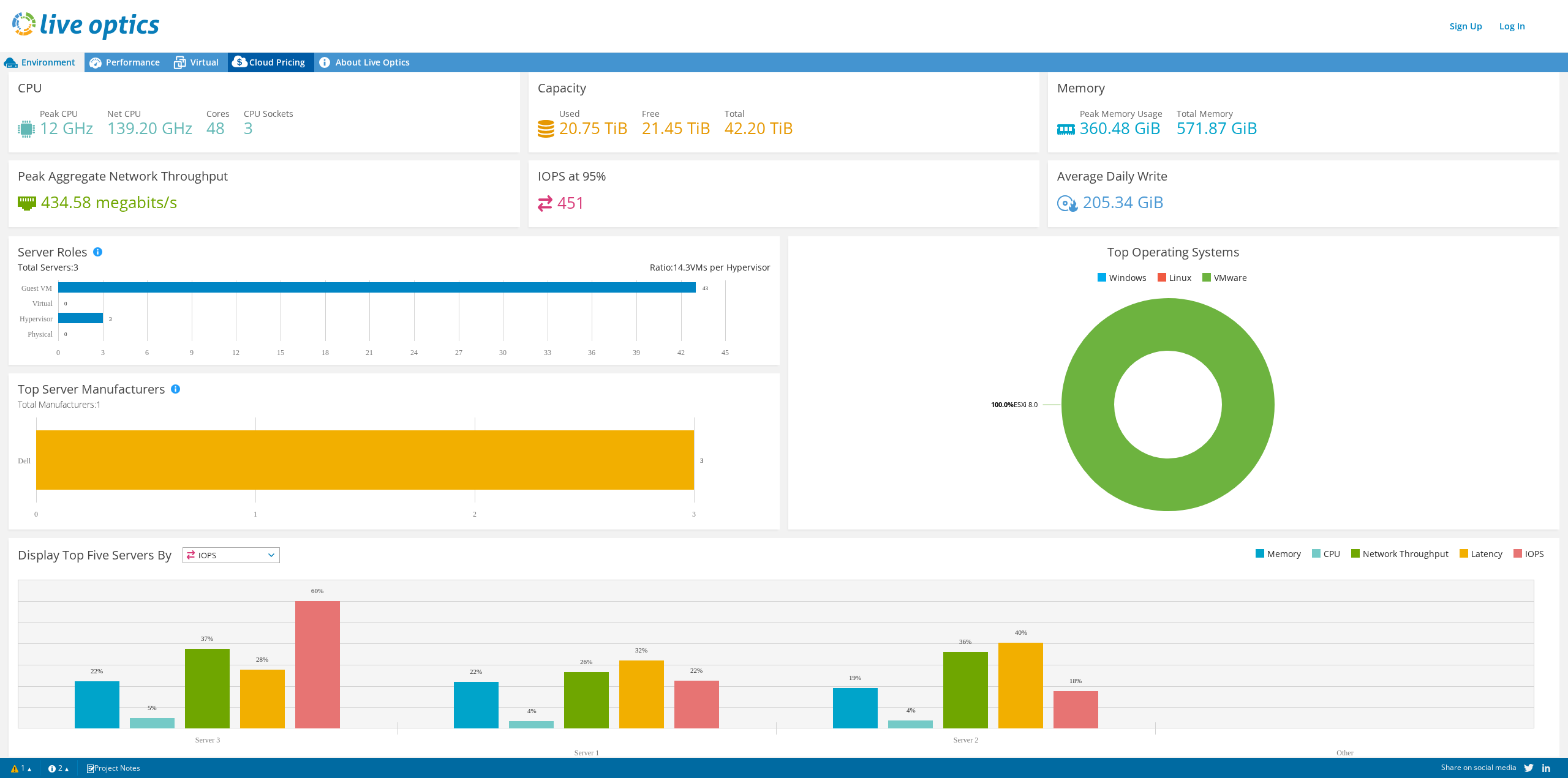
click at [299, 67] on span "Cloud Pricing" at bounding box center [277, 62] width 56 height 11
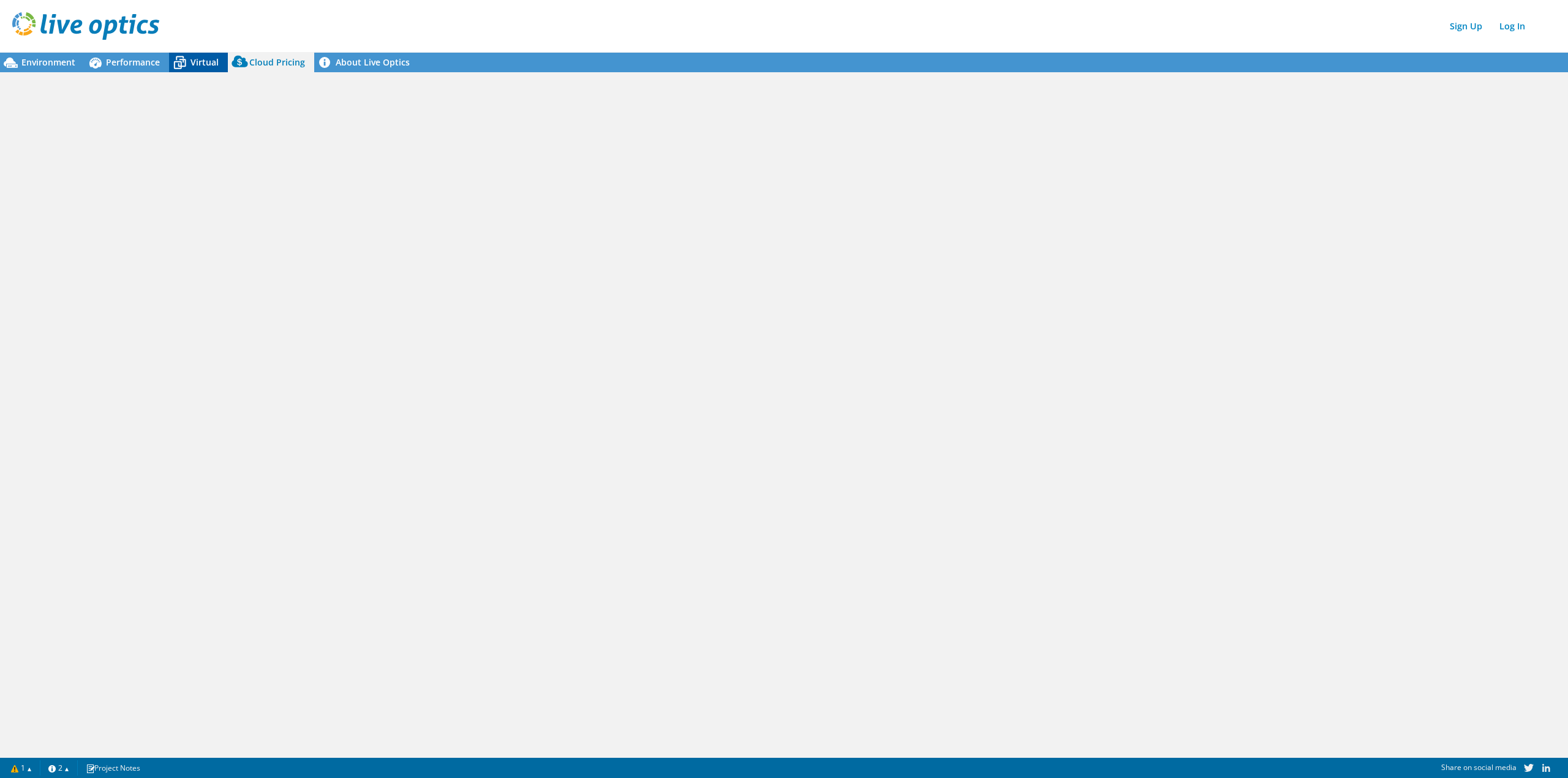
click at [205, 66] on span "Virtual" at bounding box center [204, 62] width 28 height 11
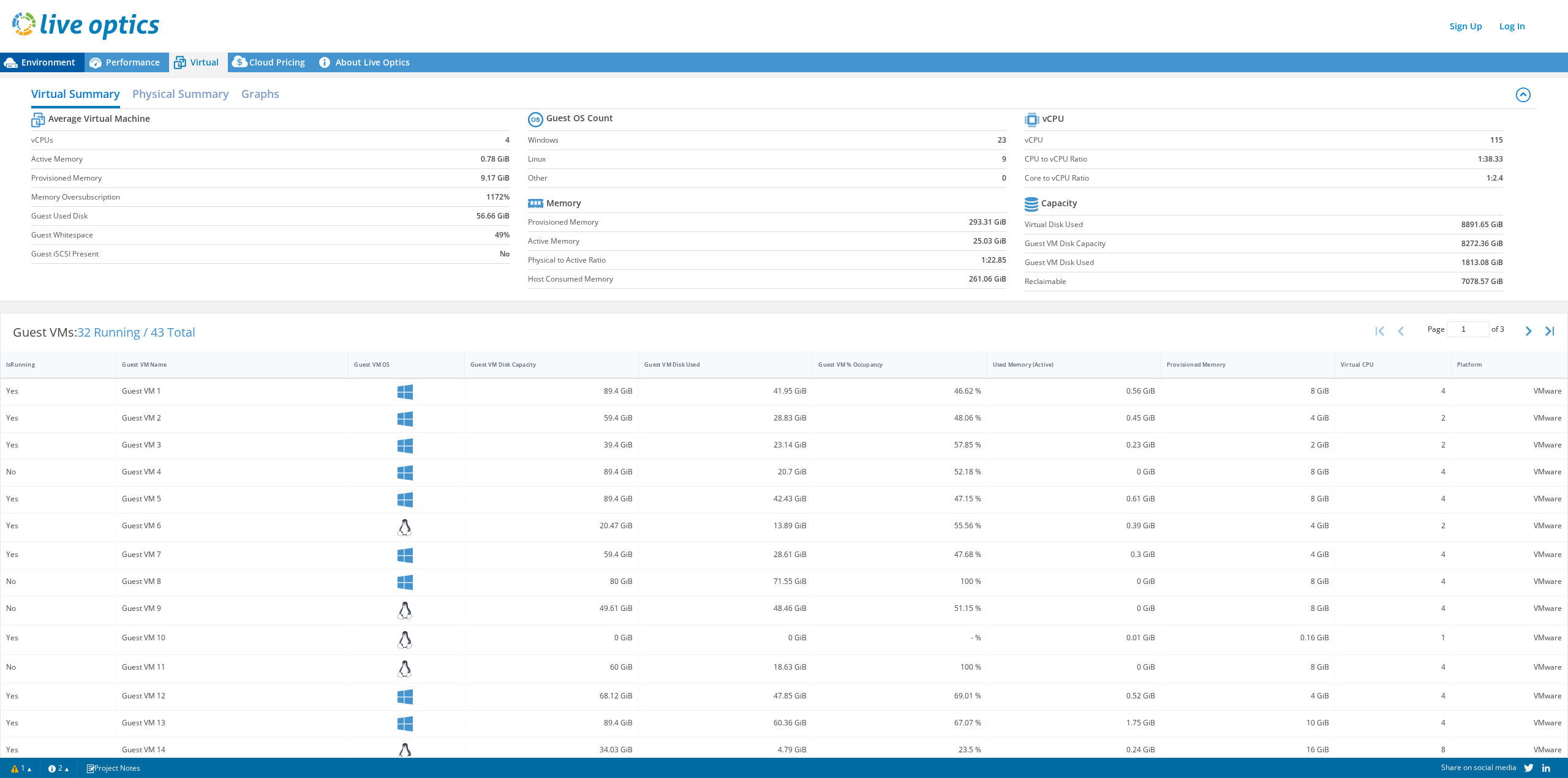
click at [58, 55] on div "Environment" at bounding box center [42, 62] width 84 height 20
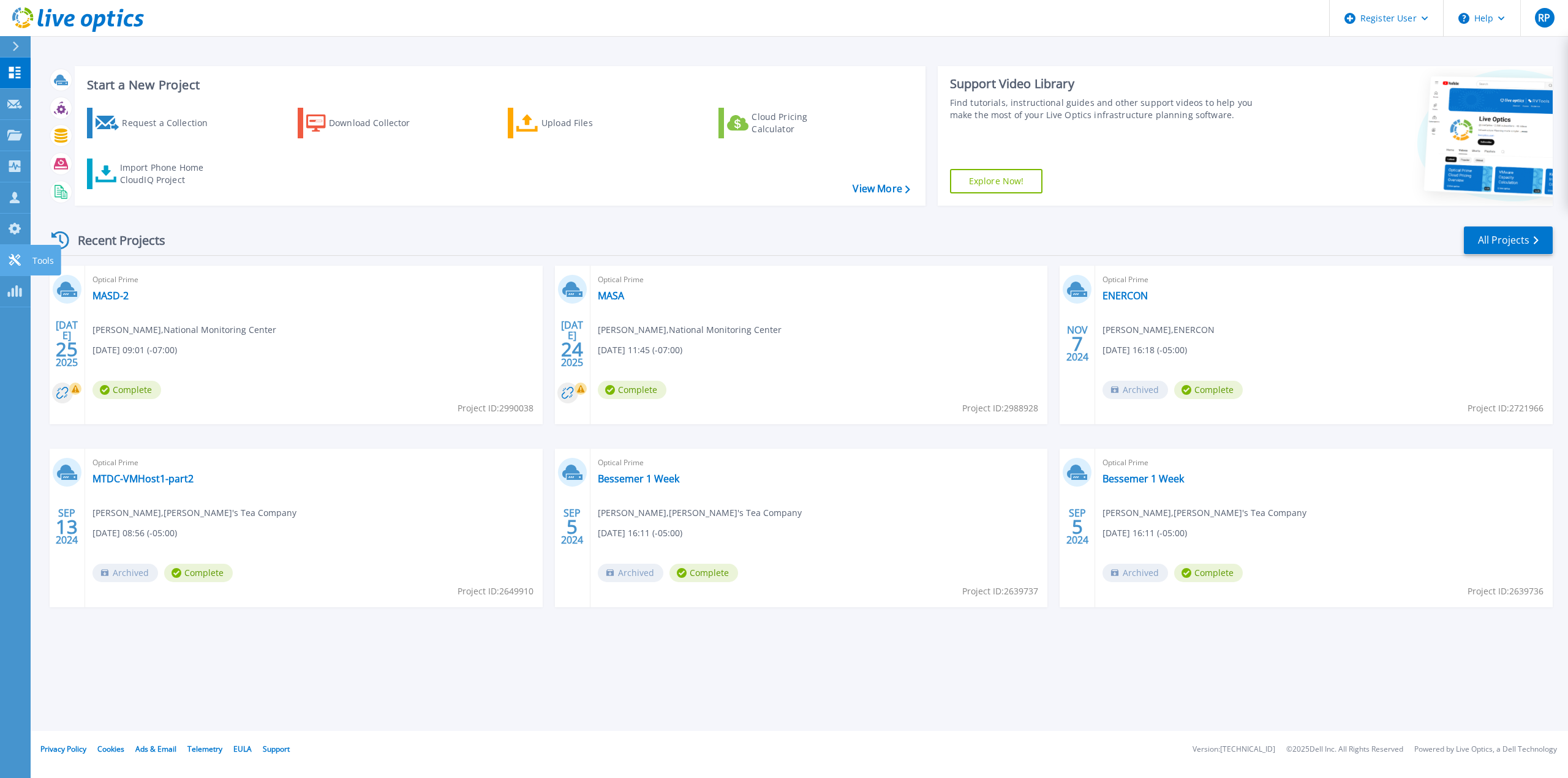
click at [13, 256] on icon at bounding box center [15, 260] width 11 height 11
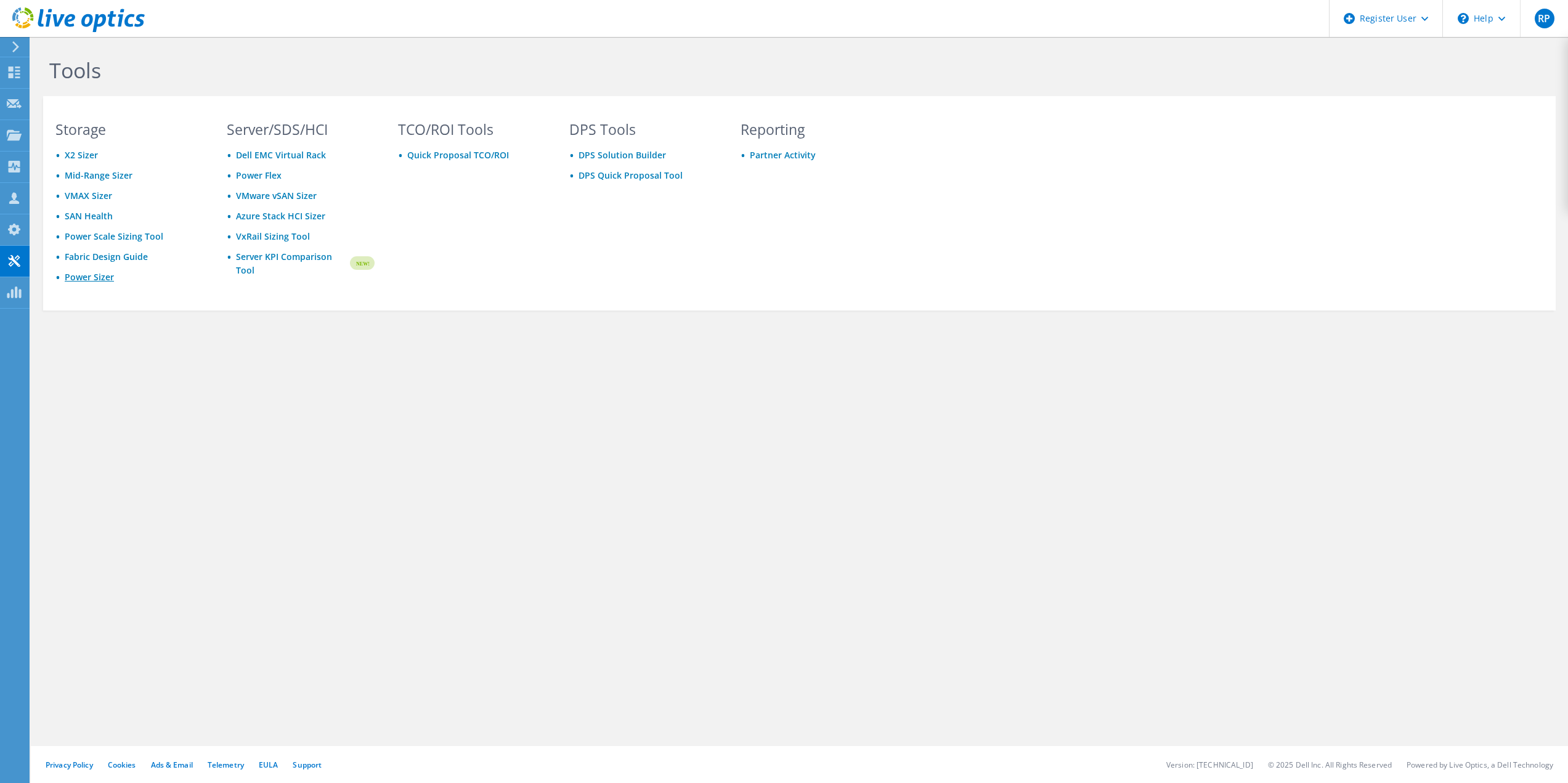
click at [88, 275] on link "Power Sizer" at bounding box center [89, 277] width 49 height 11
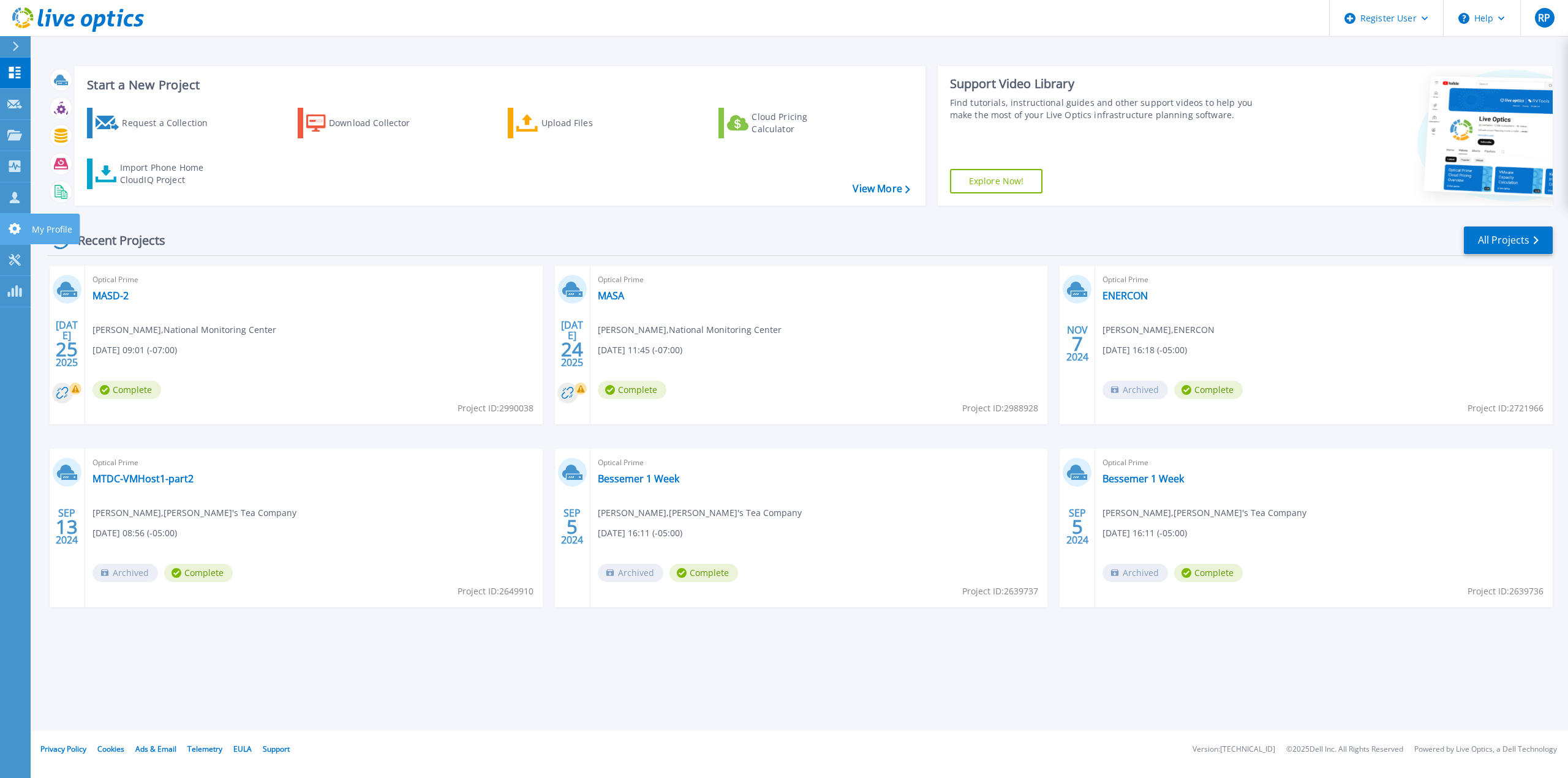
click at [15, 230] on icon at bounding box center [15, 228] width 15 height 11
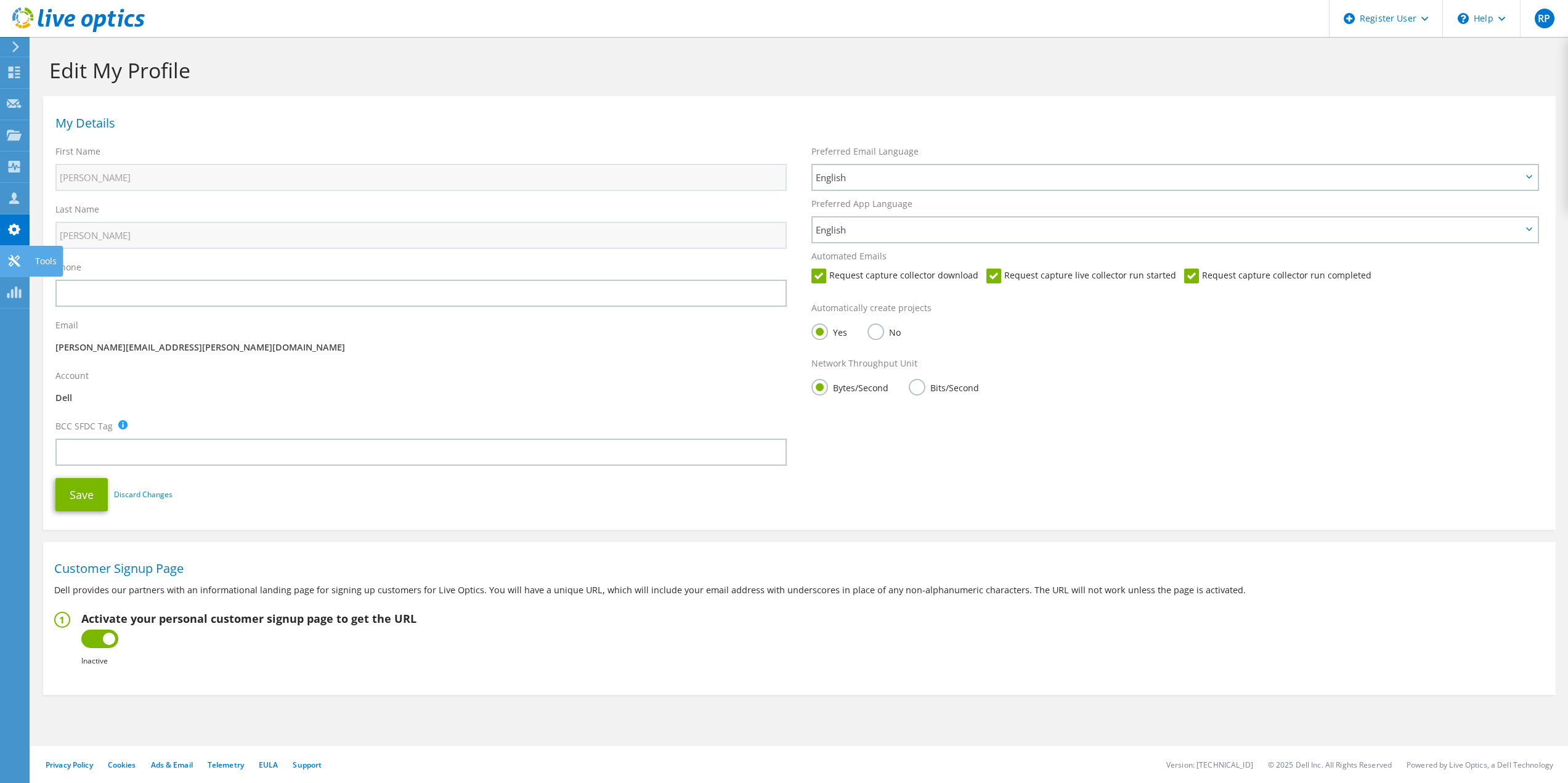
click at [10, 257] on icon at bounding box center [14, 261] width 15 height 11
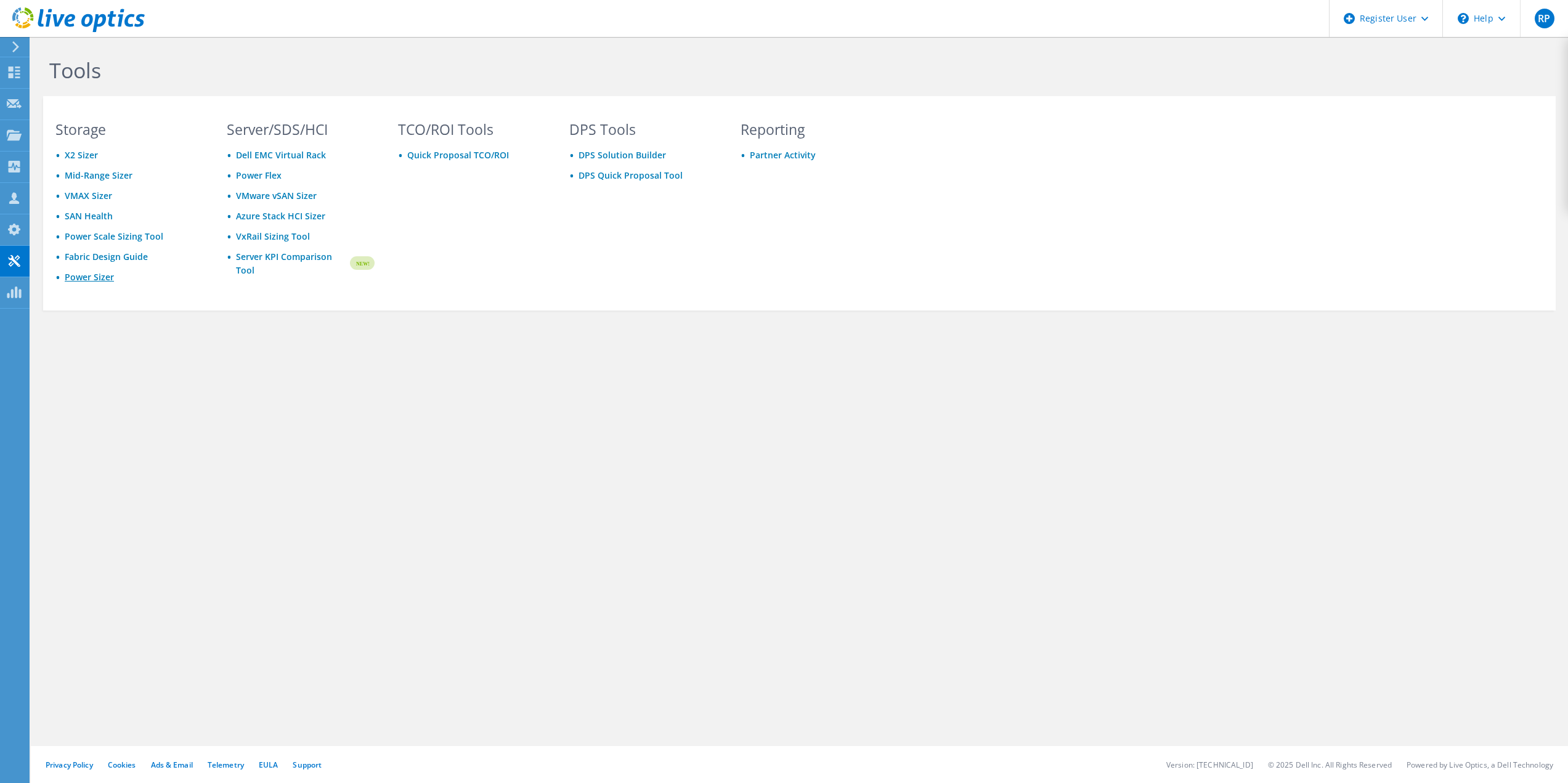
click at [97, 275] on link "Power Sizer" at bounding box center [89, 277] width 49 height 11
